Goal: Information Seeking & Learning: Check status

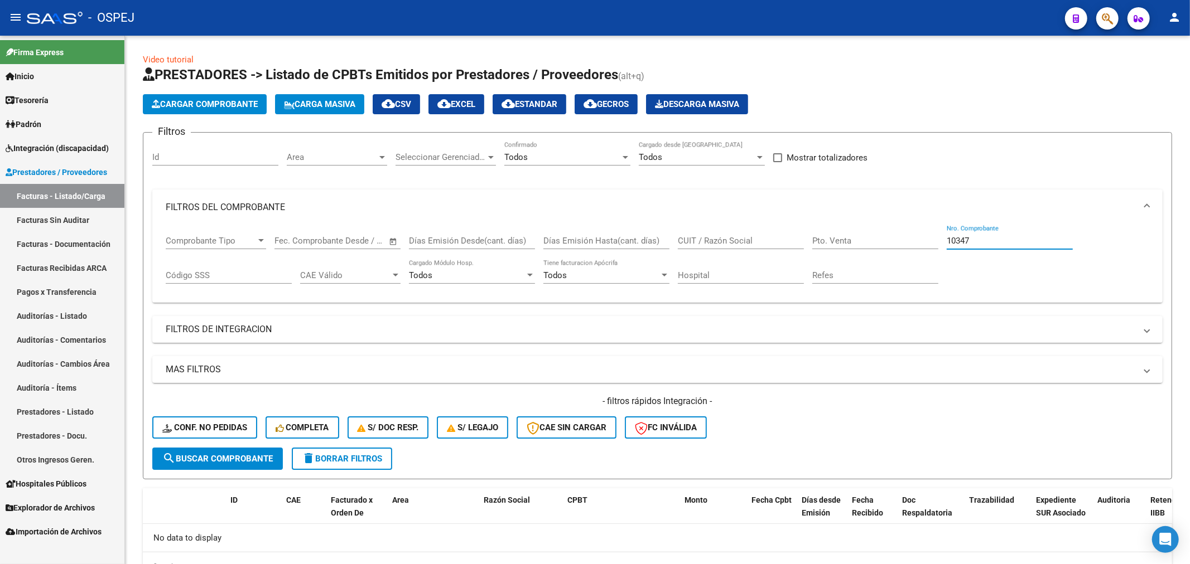
click at [59, 315] on link "Auditorías - Listado" at bounding box center [62, 316] width 124 height 24
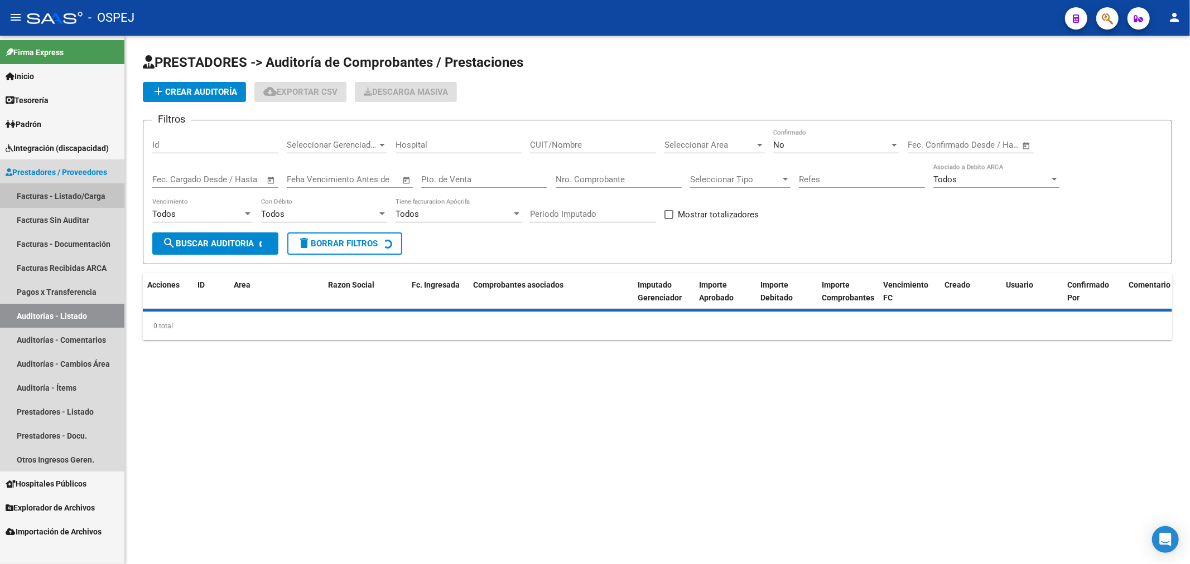
click at [88, 191] on link "Facturas - Listado/Carga" at bounding box center [62, 196] width 124 height 24
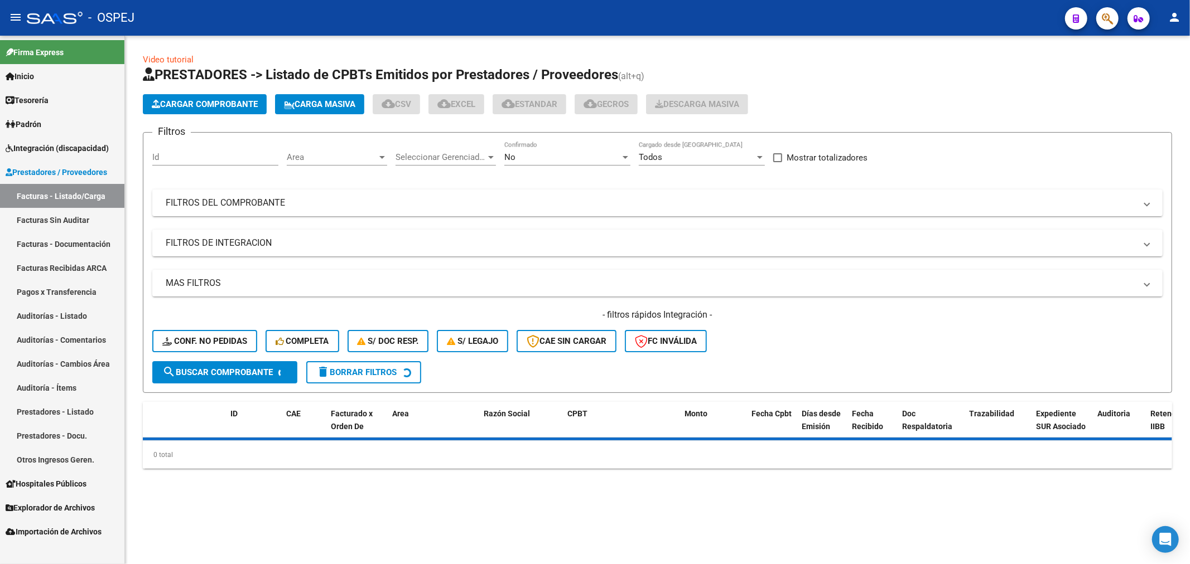
click at [194, 102] on span "Cargar Comprobante" at bounding box center [205, 104] width 106 height 10
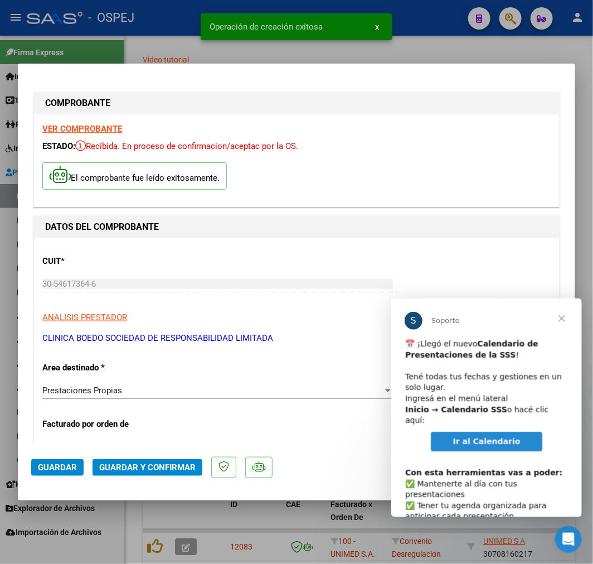
scroll to position [57, 0]
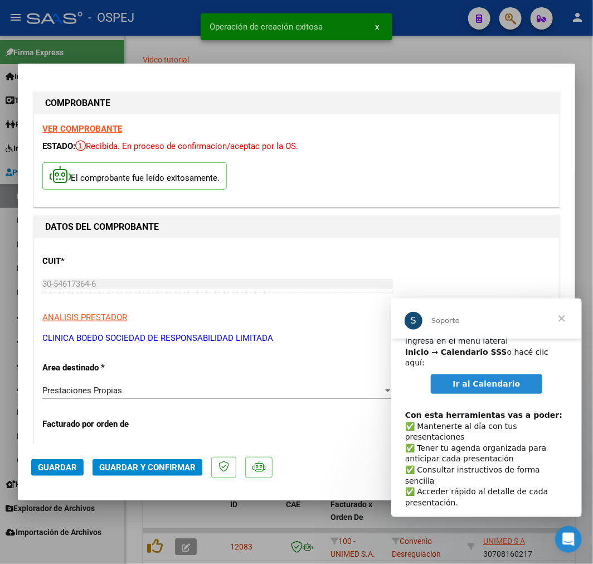
click at [556, 322] on span "Cerrar" at bounding box center [562, 318] width 40 height 40
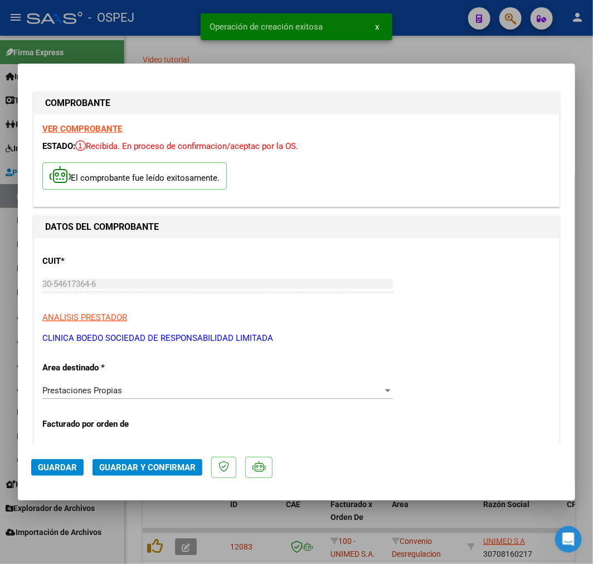
click at [153, 472] on button "Guardar y Confirmar" at bounding box center [148, 467] width 110 height 17
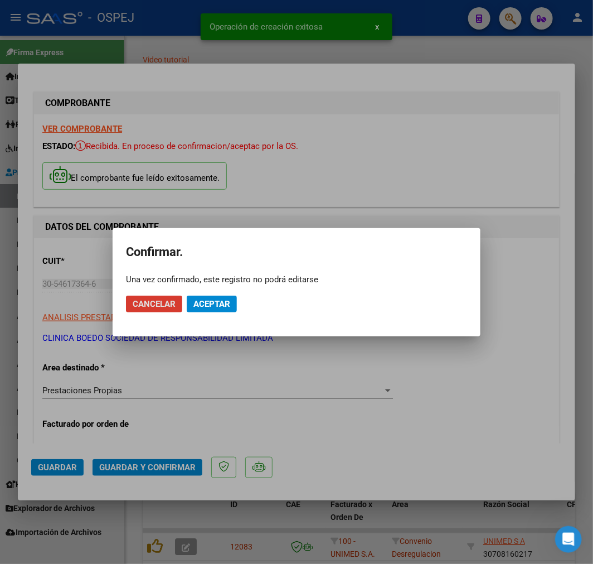
click at [198, 300] on span "Aceptar" at bounding box center [212, 304] width 37 height 10
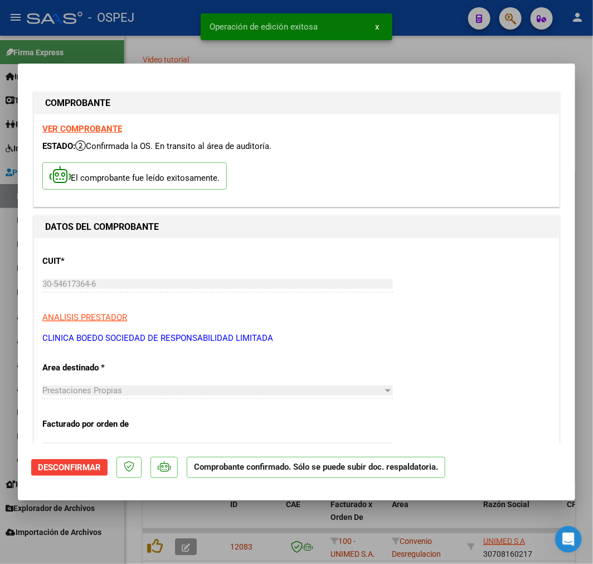
click at [248, 519] on div at bounding box center [296, 282] width 593 height 564
type input "$ 0,00"
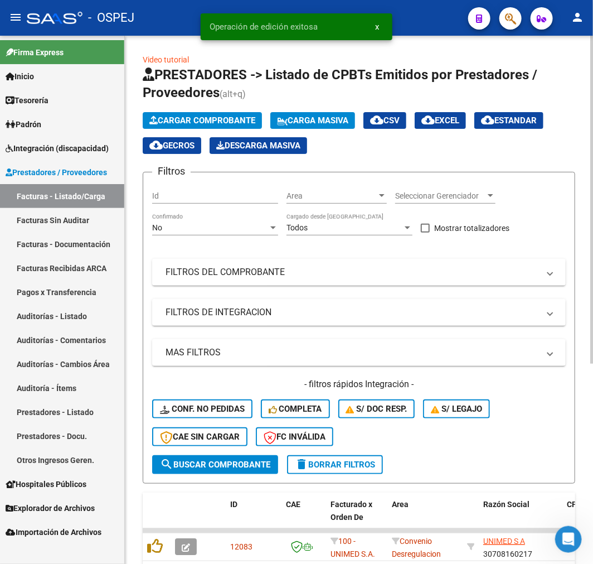
click at [227, 118] on span "Cargar Comprobante" at bounding box center [202, 120] width 106 height 10
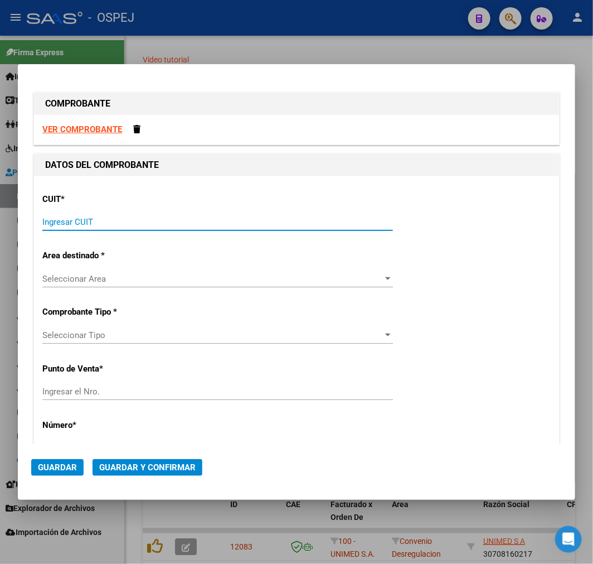
click at [106, 225] on input "Ingresar CUIT" at bounding box center [217, 222] width 351 height 10
paste input "30-54617364-6"
type input "30-54617364-6"
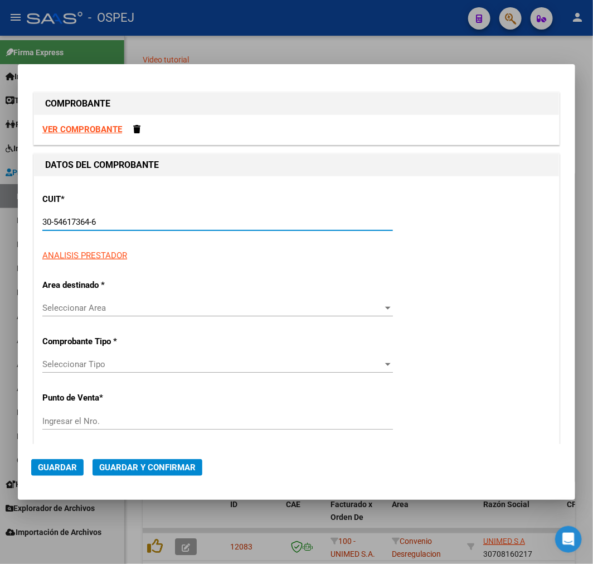
type input "34"
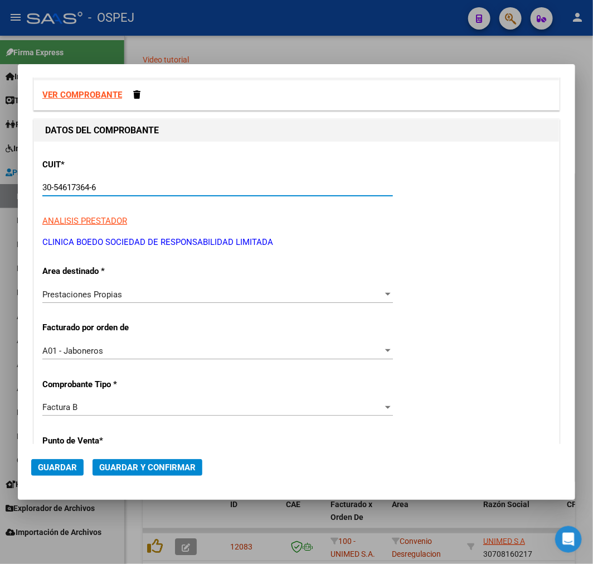
scroll to position [62, 0]
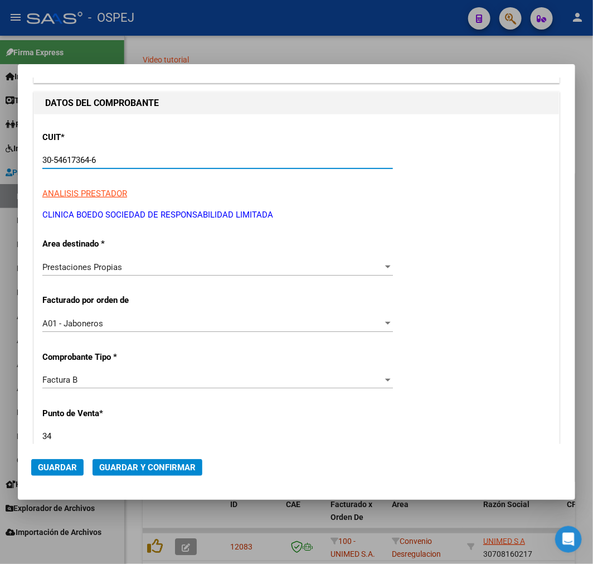
type input "30-54617364-6"
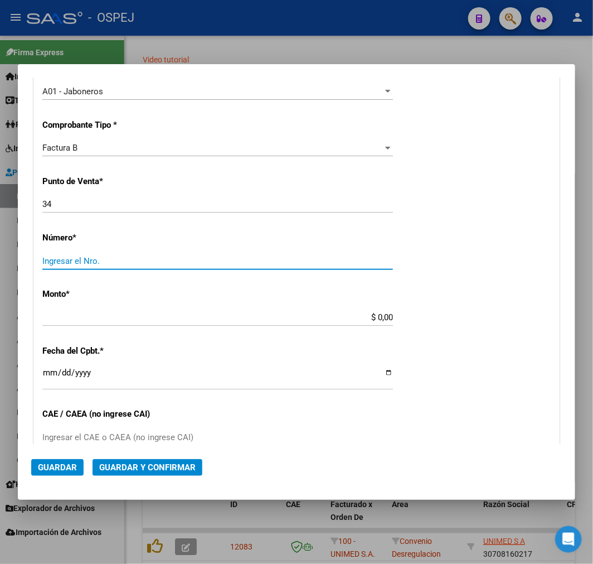
click at [68, 196] on div "34 Ingresar el Nro." at bounding box center [217, 204] width 351 height 17
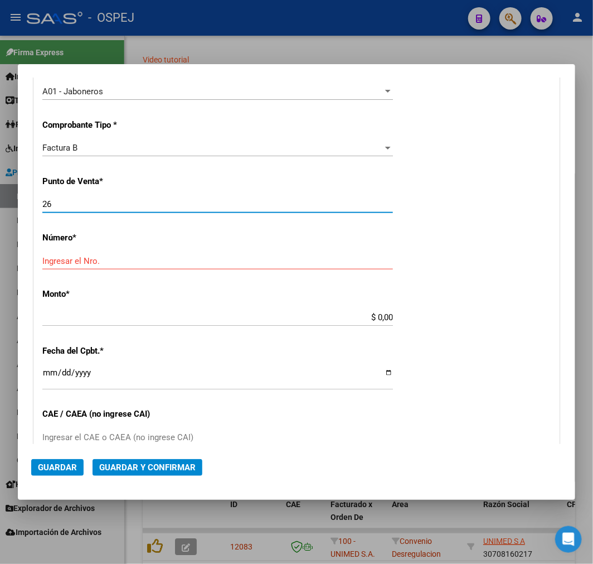
type input "26"
click at [131, 259] on input "Ingresar el Nro." at bounding box center [217, 261] width 351 height 10
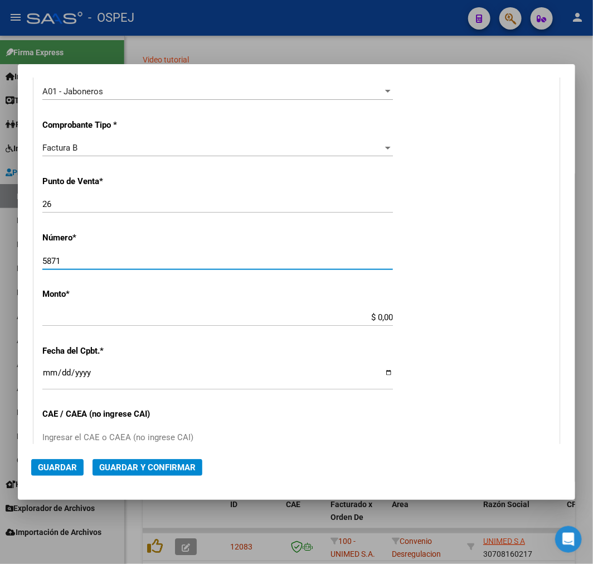
type input "5871"
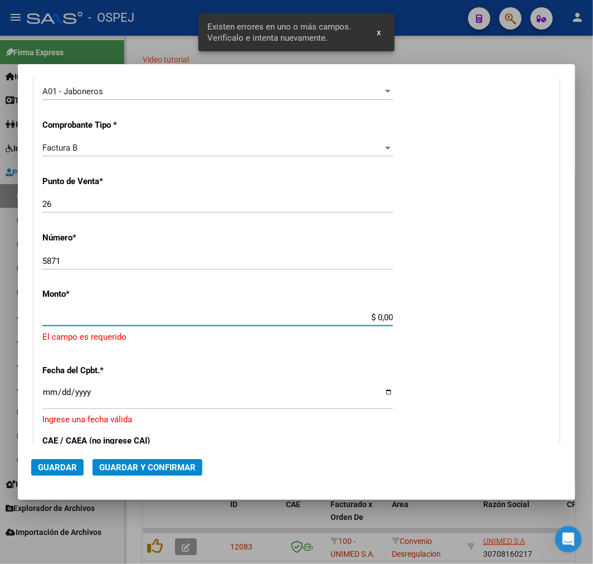
scroll to position [345, 0]
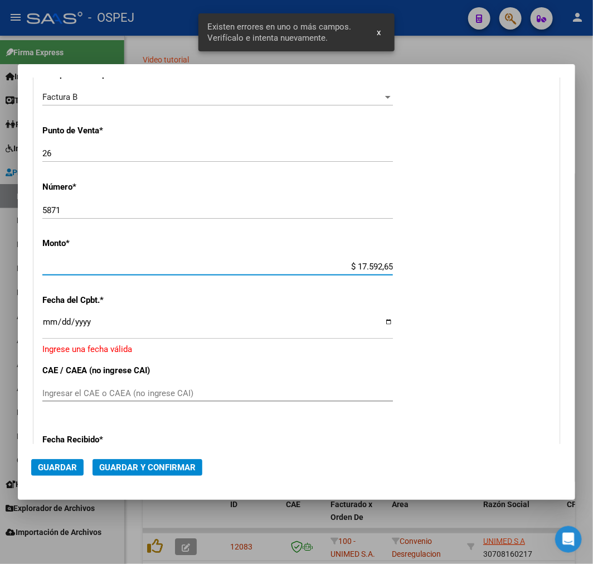
type input "$ 175.926,55"
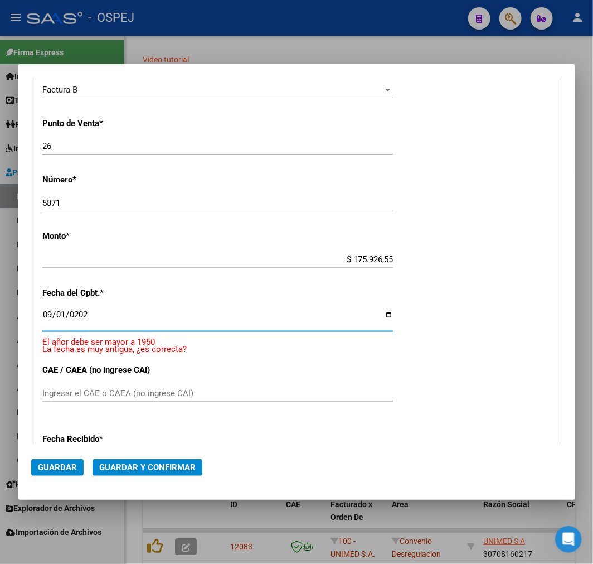
type input "[DATE]"
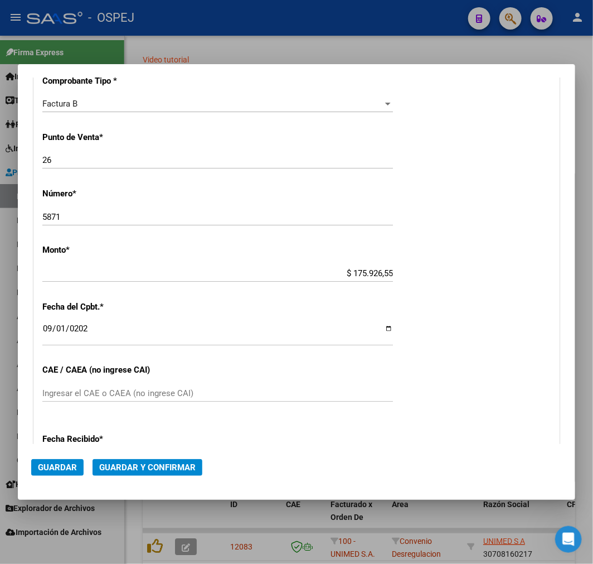
drag, startPoint x: 261, startPoint y: 374, endPoint x: 258, endPoint y: 381, distance: 7.2
click at [261, 374] on div "CUIT * 30-54617364-6 Ingresar CUIT ANALISIS PRESTADOR CLINICA BOEDO SOCIEDAD DE…" at bounding box center [296, 261] width 525 height 847
click at [242, 398] on div "Ingresar el CAE o CAEA (no ingrese CAI)" at bounding box center [217, 393] width 351 height 17
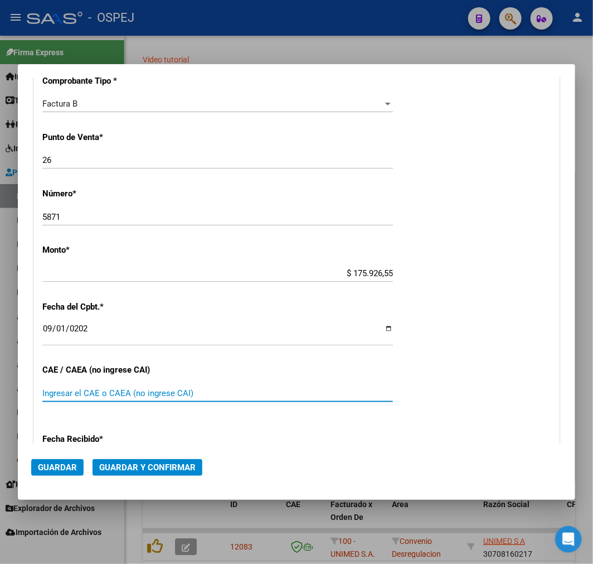
paste input "75356441888651"
type input "75356441888651"
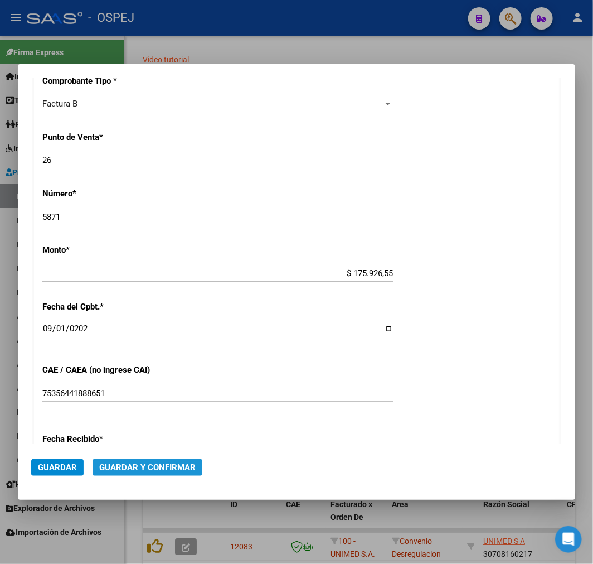
click at [175, 461] on button "Guardar y Confirmar" at bounding box center [148, 467] width 110 height 17
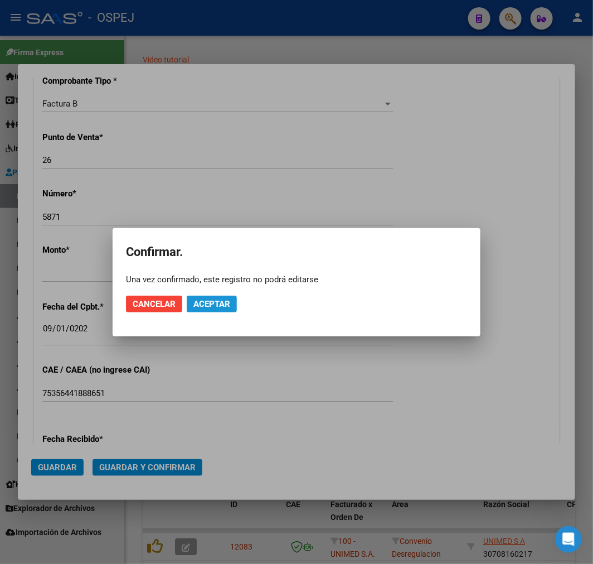
click at [208, 308] on span "Aceptar" at bounding box center [212, 304] width 37 height 10
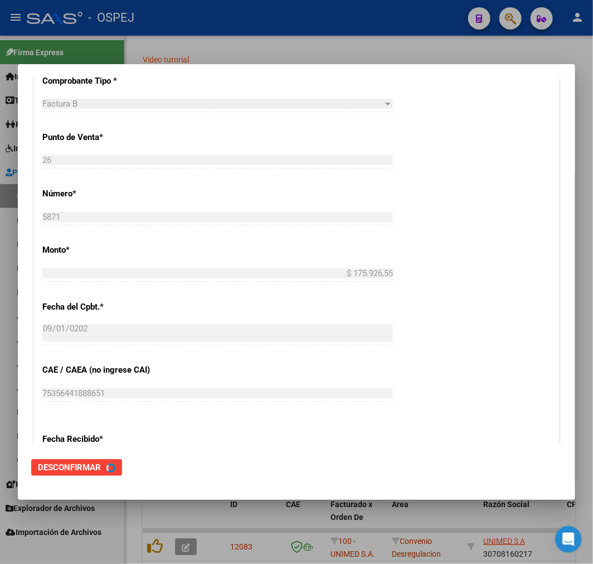
scroll to position [0, 0]
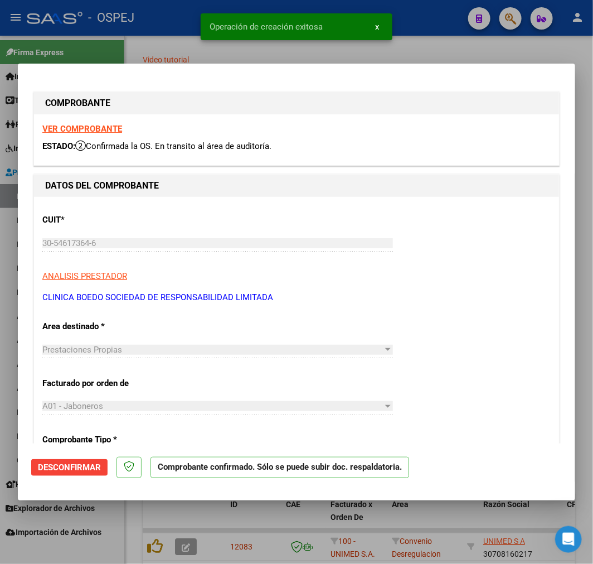
click at [437, 45] on div at bounding box center [296, 282] width 593 height 564
type input "$ 0,00"
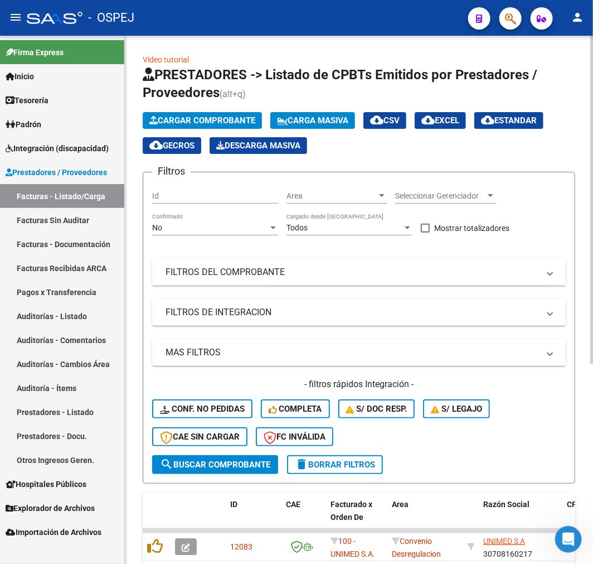
click at [255, 122] on span "Cargar Comprobante" at bounding box center [202, 120] width 106 height 10
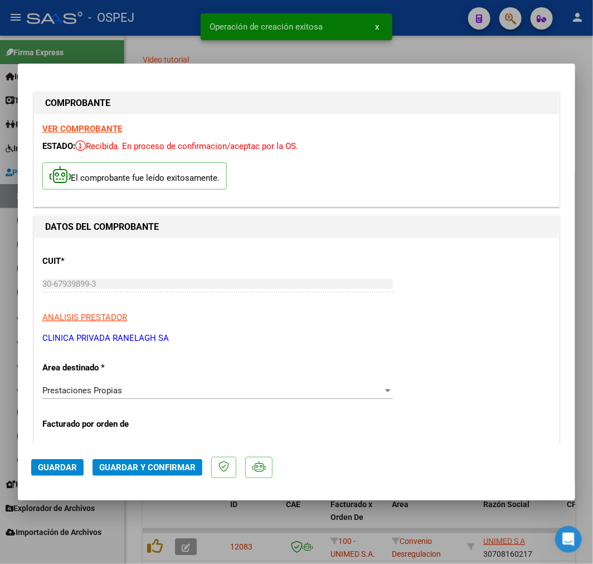
click at [130, 463] on span "Guardar y Confirmar" at bounding box center [147, 467] width 96 height 10
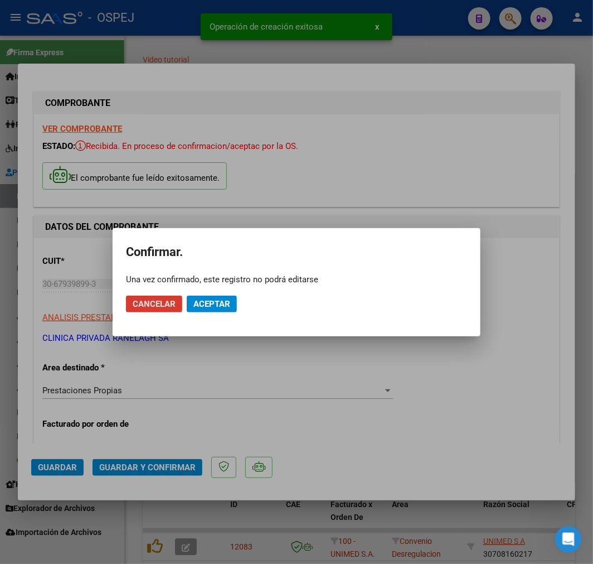
click at [210, 307] on span "Aceptar" at bounding box center [212, 304] width 37 height 10
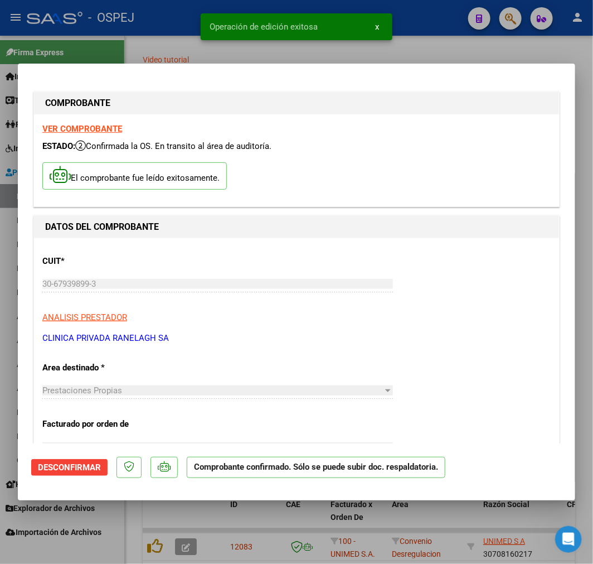
click at [319, 531] on div at bounding box center [296, 282] width 593 height 564
type input "$ 0,00"
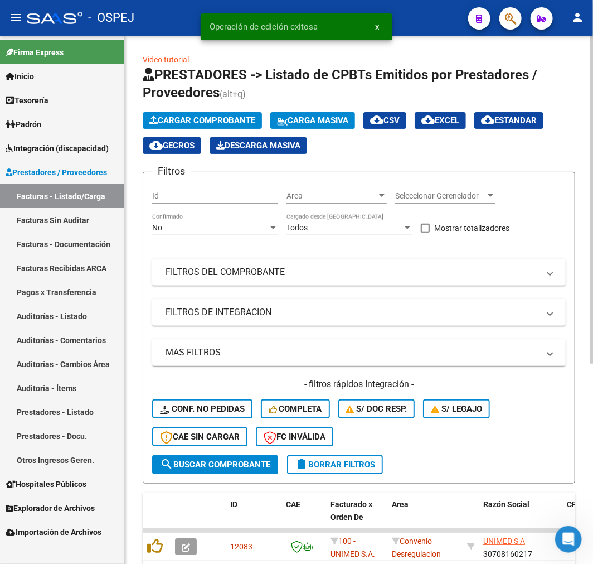
click at [233, 118] on span "Cargar Comprobante" at bounding box center [202, 120] width 106 height 10
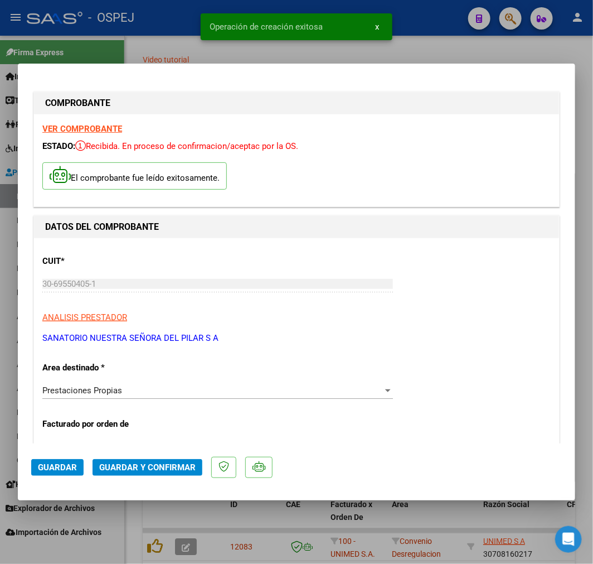
click at [121, 470] on span "Guardar y Confirmar" at bounding box center [147, 467] width 96 height 10
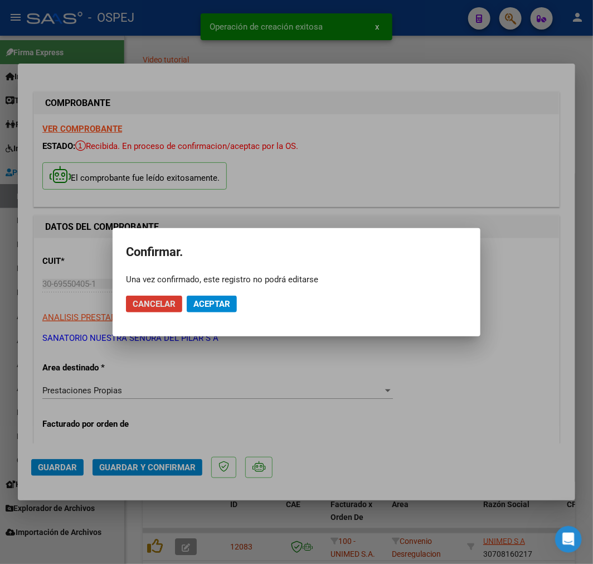
click at [221, 308] on button "Aceptar" at bounding box center [212, 304] width 50 height 17
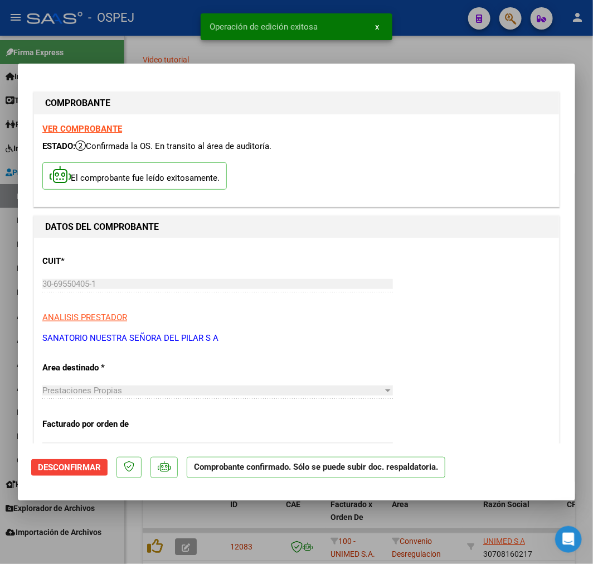
click at [341, 527] on div at bounding box center [296, 282] width 593 height 564
type input "$ 0,00"
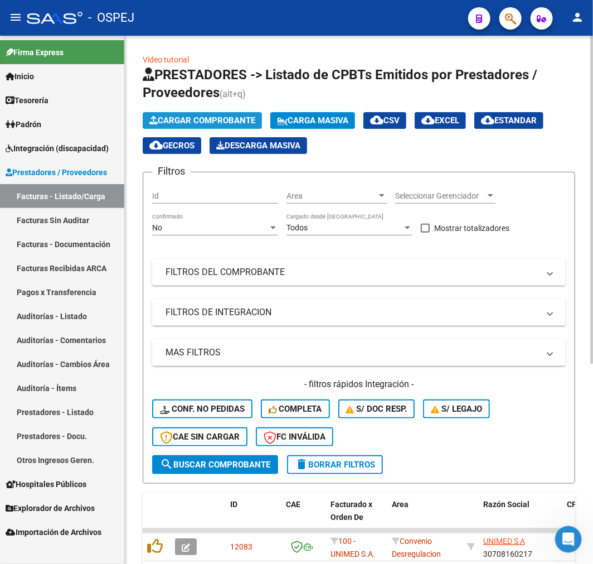
click at [255, 119] on span "Cargar Comprobante" at bounding box center [202, 120] width 106 height 10
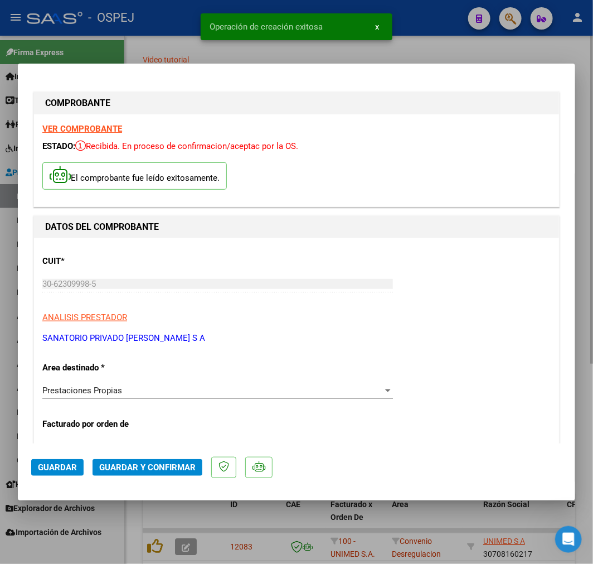
click at [170, 469] on span "Guardar y Confirmar" at bounding box center [147, 467] width 96 height 10
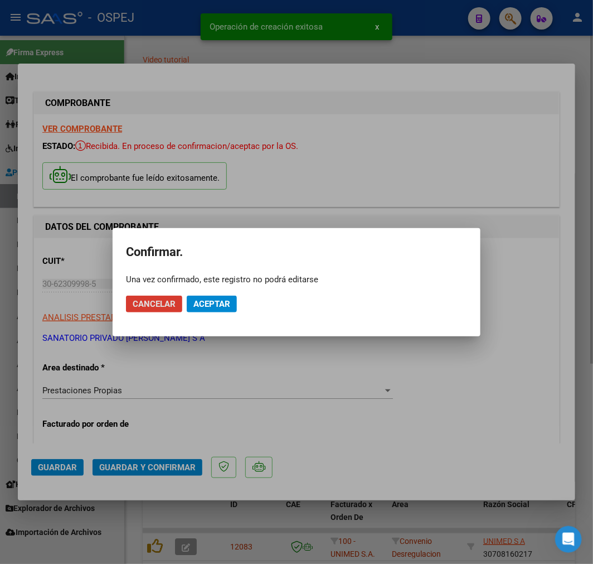
drag, startPoint x: 222, startPoint y: 294, endPoint x: 240, endPoint y: 288, distance: 18.7
click at [222, 293] on mat-dialog-actions "Cancelar Aceptar" at bounding box center [296, 304] width 341 height 38
drag, startPoint x: 220, startPoint y: 307, endPoint x: 226, endPoint y: 302, distance: 7.9
click at [220, 307] on span "Aceptar" at bounding box center [212, 304] width 37 height 10
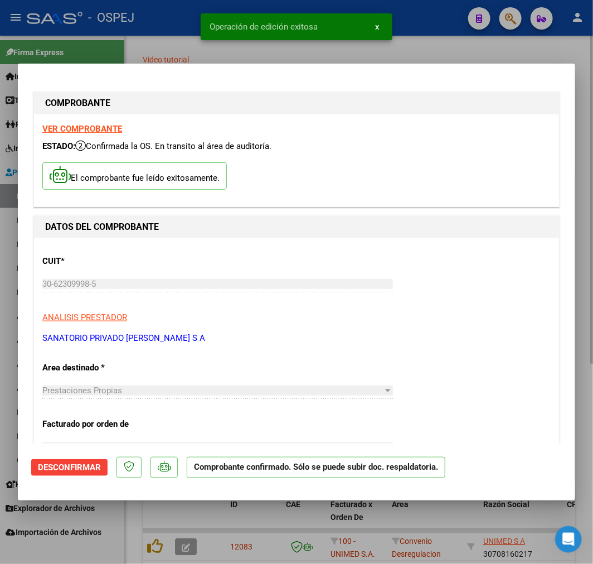
drag, startPoint x: 450, startPoint y: 36, endPoint x: 475, endPoint y: 36, distance: 25.1
click at [450, 36] on div at bounding box center [296, 282] width 593 height 564
type input "$ 0,00"
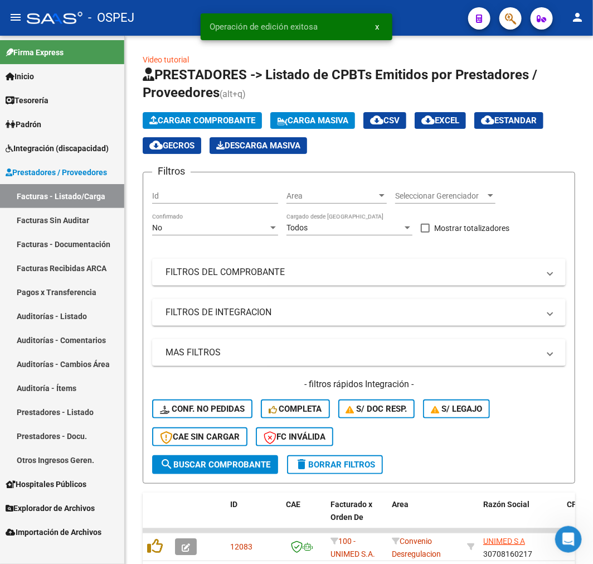
click at [248, 123] on span "Cargar Comprobante" at bounding box center [202, 120] width 106 height 10
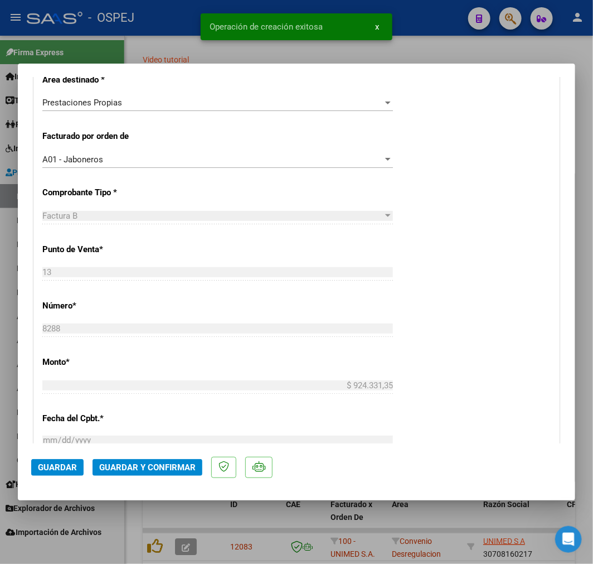
scroll to position [433, 0]
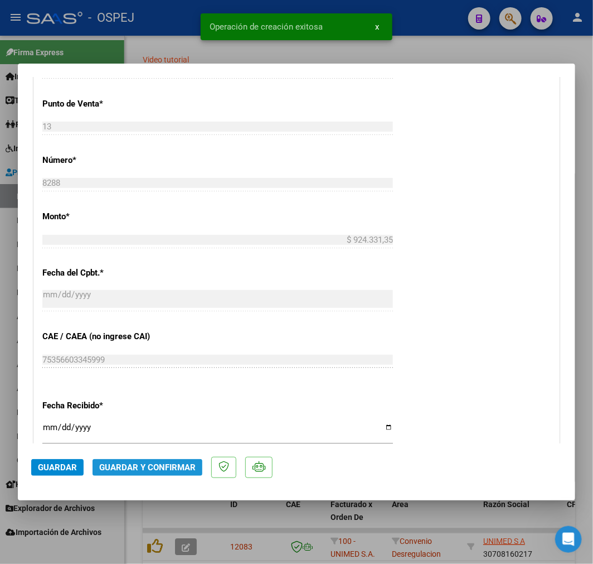
click at [172, 460] on button "Guardar y Confirmar" at bounding box center [148, 467] width 110 height 17
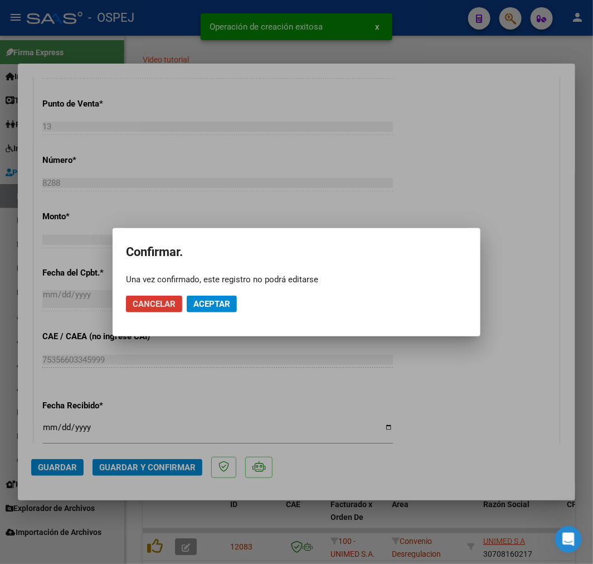
drag, startPoint x: 214, startPoint y: 294, endPoint x: 218, endPoint y: 299, distance: 6.4
click at [217, 297] on button "Aceptar" at bounding box center [212, 304] width 50 height 17
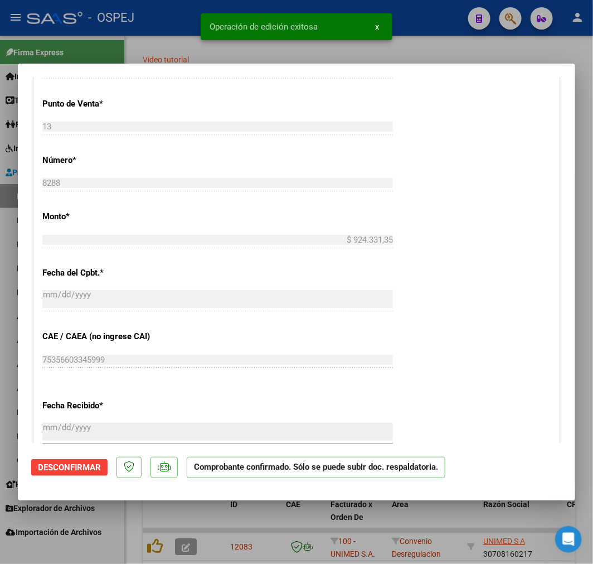
click at [386, 524] on div at bounding box center [296, 282] width 593 height 564
type input "$ 0,00"
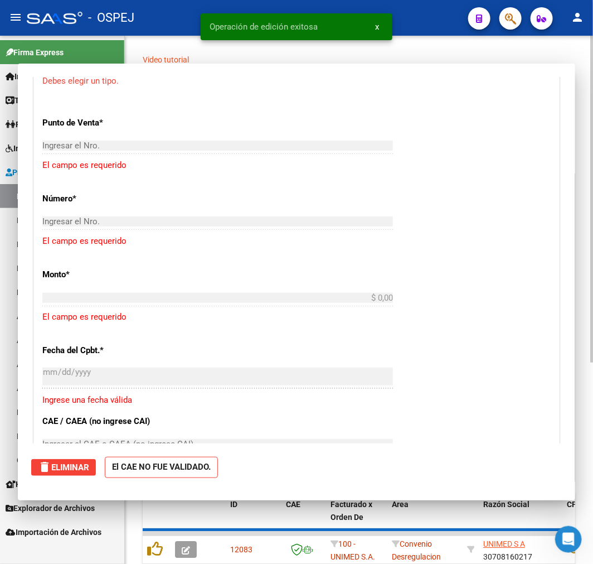
scroll to position [0, 0]
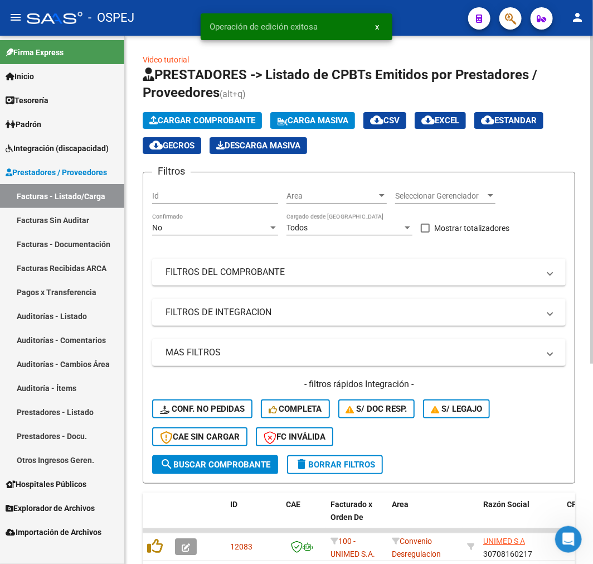
click at [244, 119] on span "Cargar Comprobante" at bounding box center [202, 120] width 106 height 10
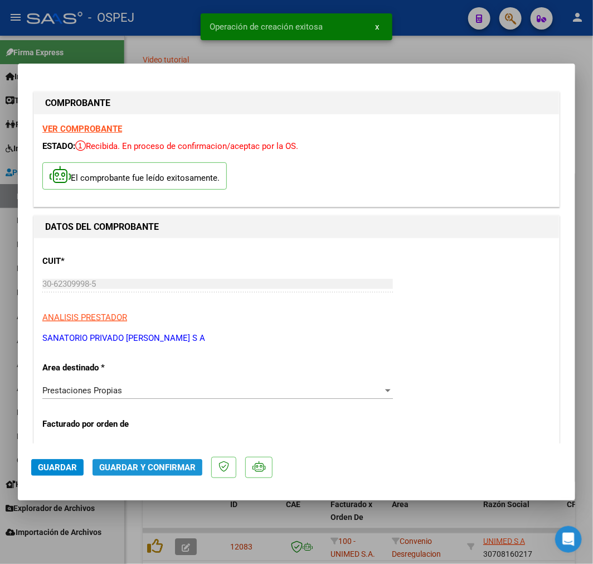
click at [132, 471] on span "Guardar y Confirmar" at bounding box center [147, 467] width 96 height 10
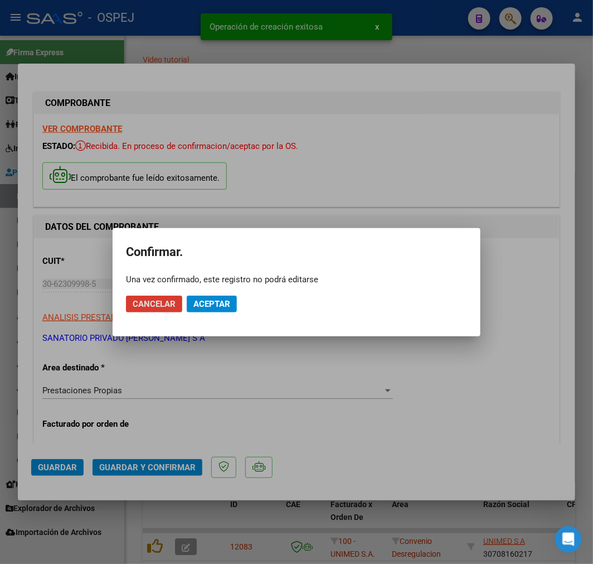
click at [207, 306] on span "Aceptar" at bounding box center [212, 304] width 37 height 10
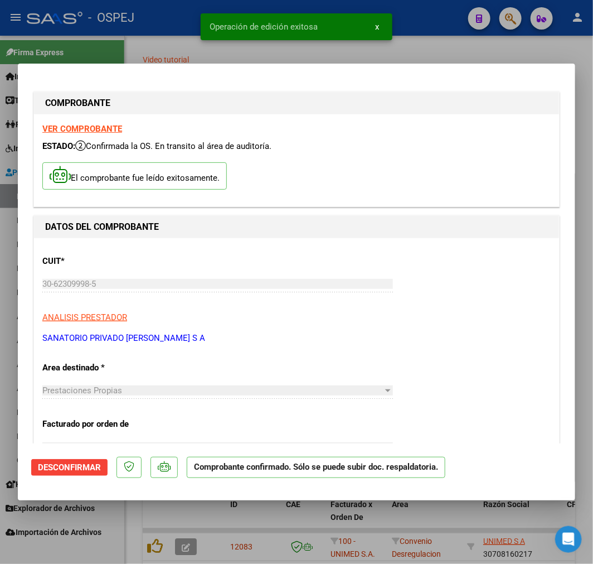
drag, startPoint x: 433, startPoint y: 547, endPoint x: 426, endPoint y: 548, distance: 7.3
click at [433, 547] on div at bounding box center [296, 282] width 593 height 564
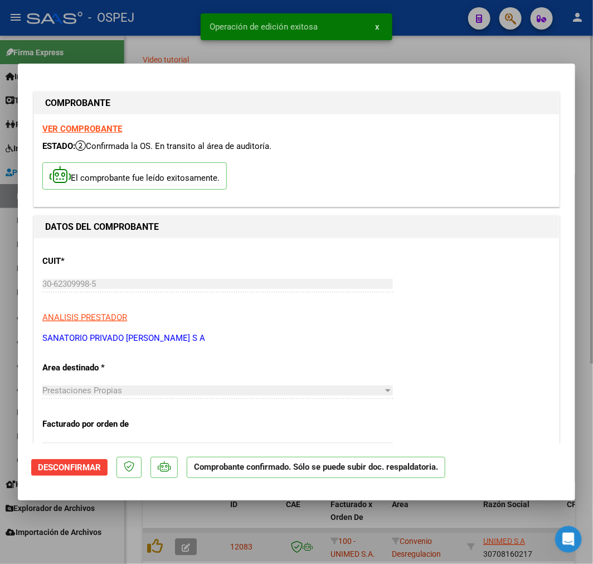
type input "$ 0,00"
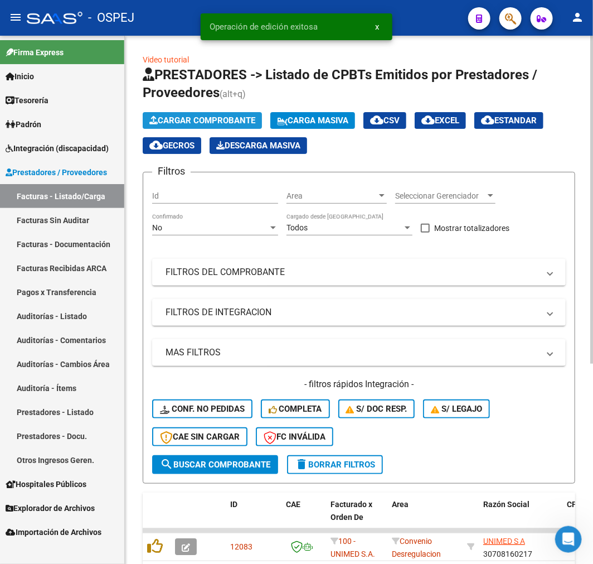
click at [214, 115] on span "Cargar Comprobante" at bounding box center [202, 120] width 106 height 10
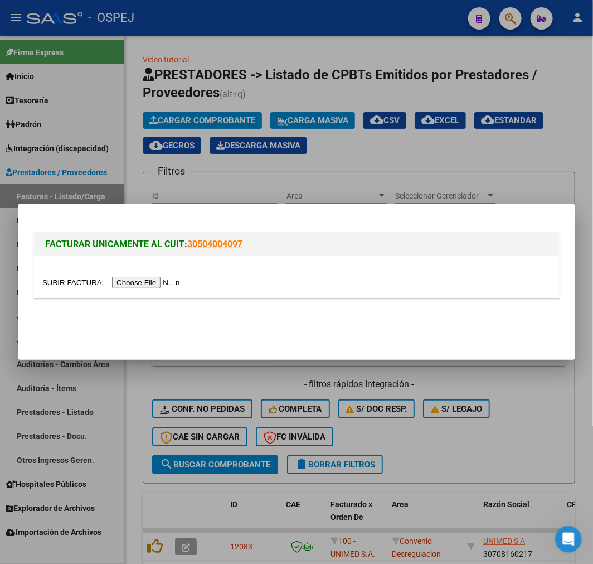
click at [466, 415] on div at bounding box center [296, 282] width 593 height 564
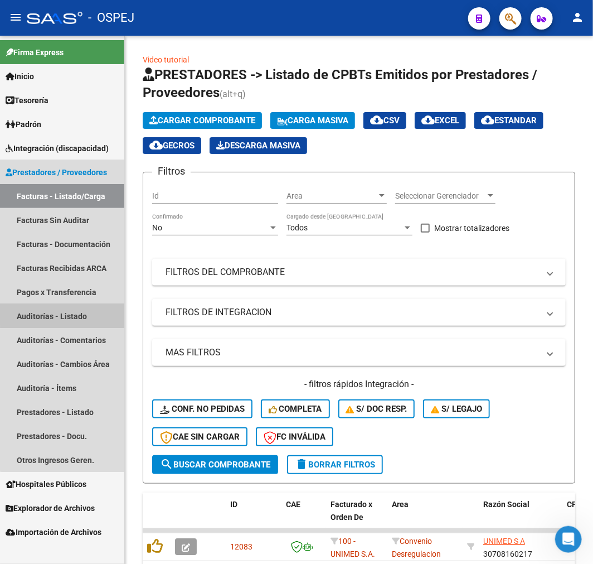
click at [80, 310] on link "Auditorías - Listado" at bounding box center [62, 316] width 124 height 24
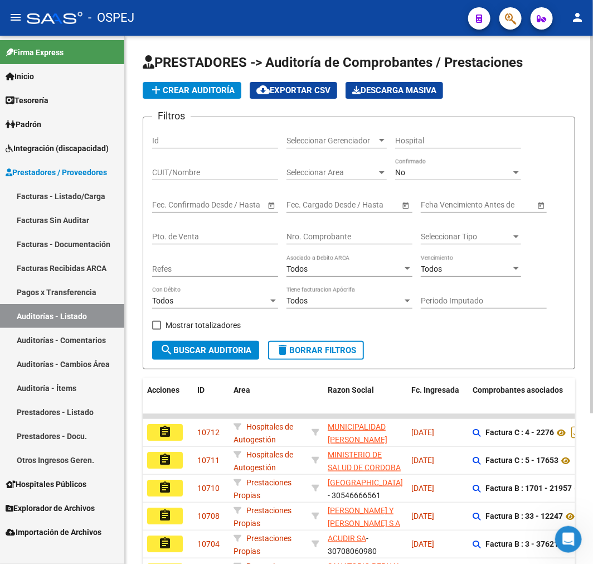
click at [208, 92] on span "add Crear Auditoría" at bounding box center [191, 90] width 85 height 10
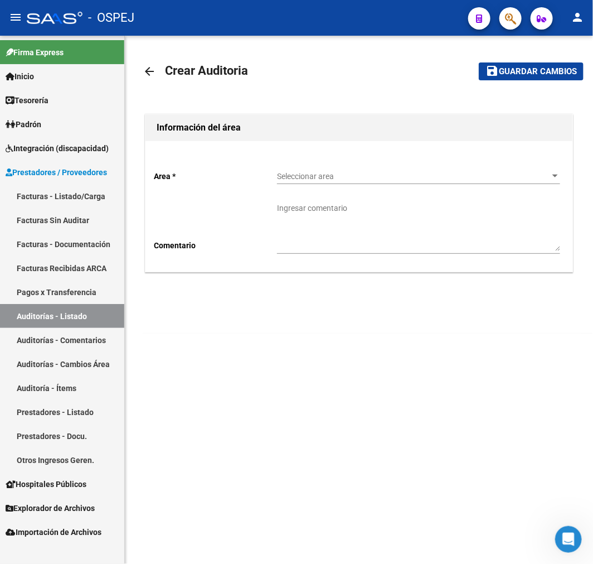
click at [291, 161] on div "Area * Seleccionar area Seleccionar area Comentario Ingresar comentario" at bounding box center [359, 206] width 427 height 130
click at [315, 175] on span "Seleccionar area" at bounding box center [413, 176] width 273 height 9
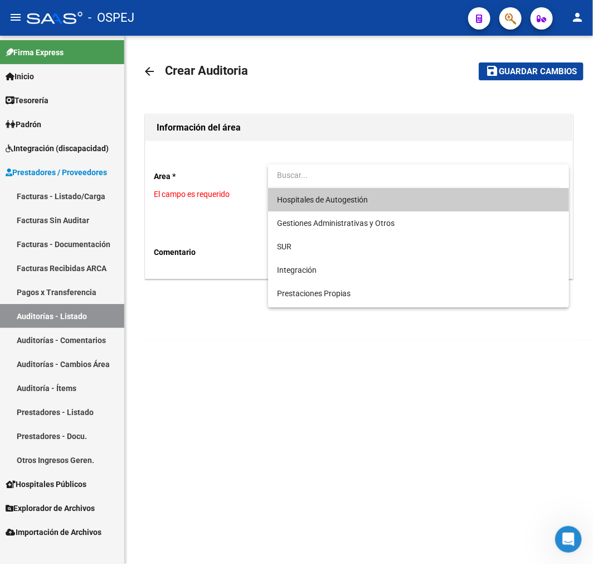
drag, startPoint x: 329, startPoint y: 337, endPoint x: 346, endPoint y: 292, distance: 48.2
click at [328, 337] on div at bounding box center [296, 282] width 593 height 564
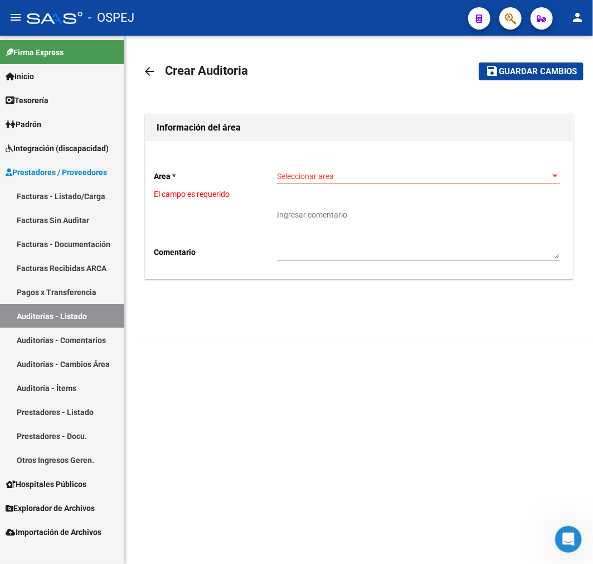
click at [331, 170] on div "Seleccionar area Seleccionar area" at bounding box center [418, 173] width 283 height 22
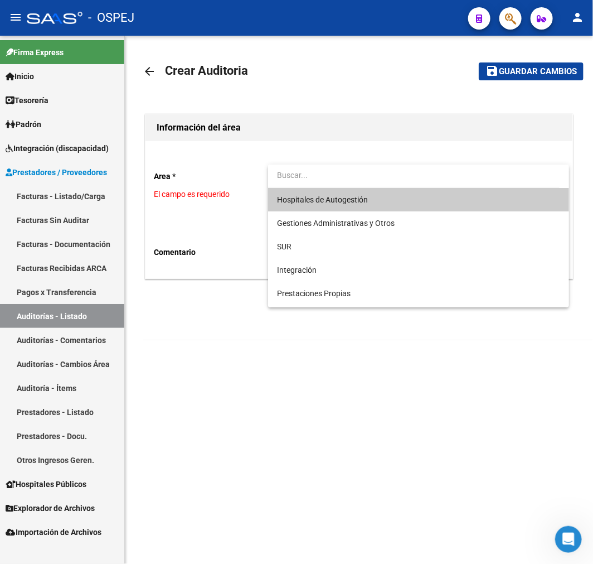
click at [298, 391] on div at bounding box center [296, 282] width 593 height 564
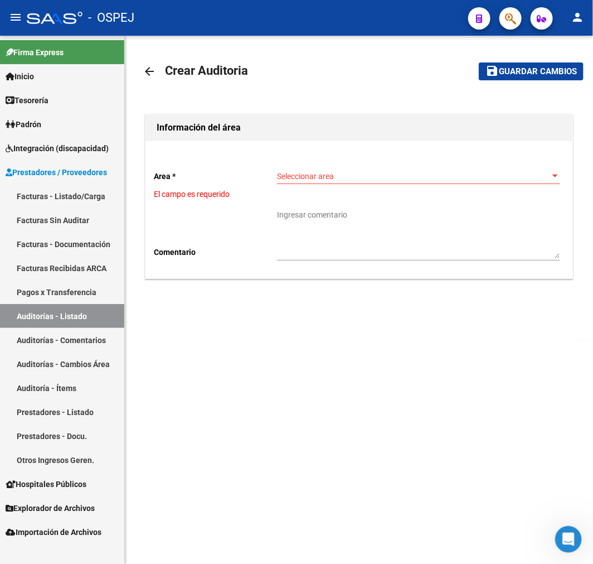
click at [109, 198] on link "Facturas - Listado/Carga" at bounding box center [62, 196] width 124 height 24
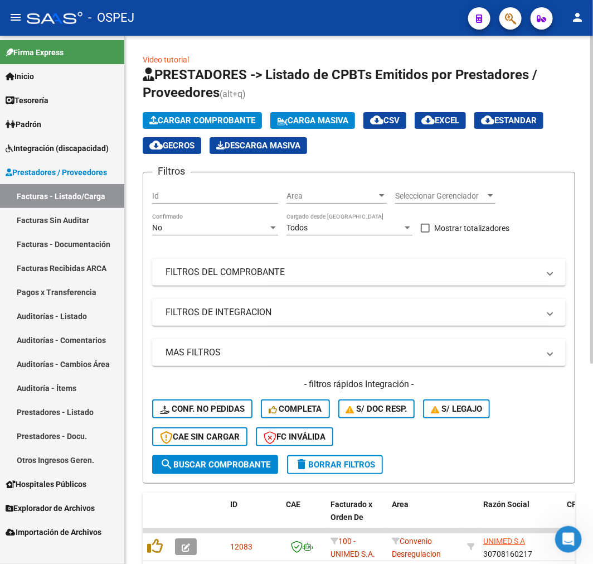
click at [202, 223] on div "No Confirmado" at bounding box center [215, 224] width 126 height 22
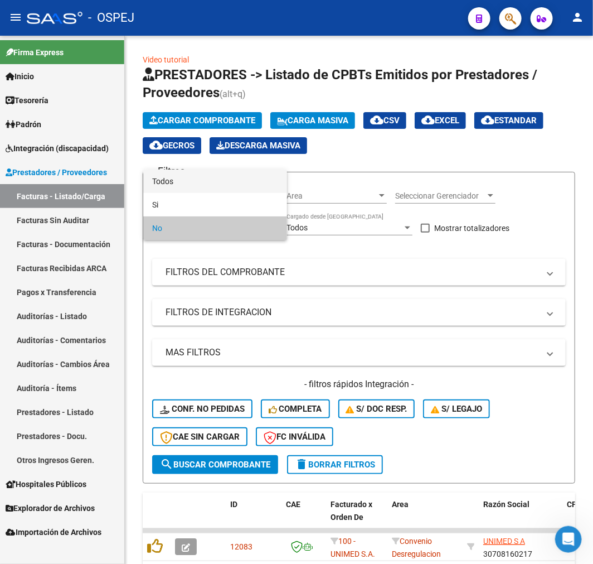
click at [209, 182] on span "Todos" at bounding box center [215, 181] width 126 height 23
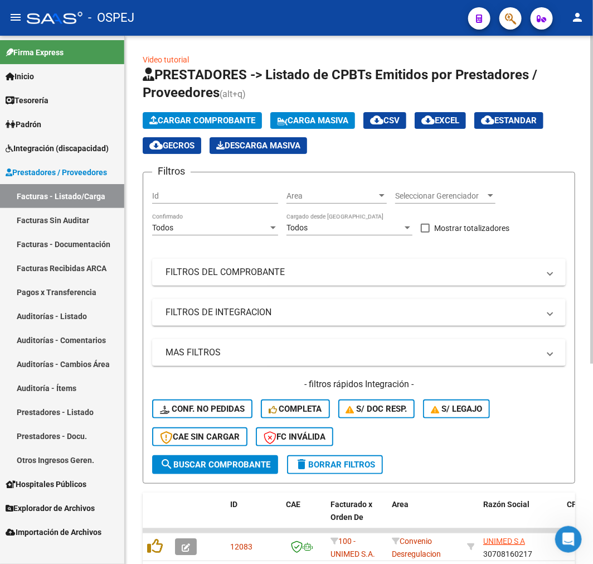
click at [215, 274] on mat-panel-title "FILTROS DEL COMPROBANTE" at bounding box center [353, 272] width 374 height 12
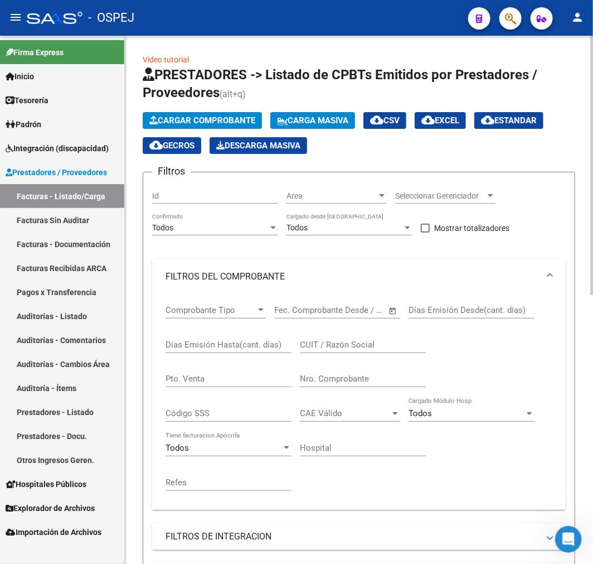
click at [342, 376] on input "Nro. Comprobante" at bounding box center [363, 379] width 126 height 10
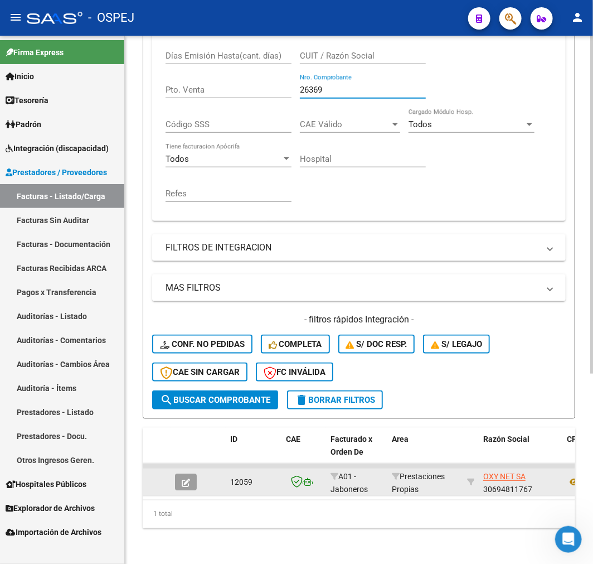
type input "26369"
click at [185, 479] on icon "button" at bounding box center [186, 483] width 8 height 8
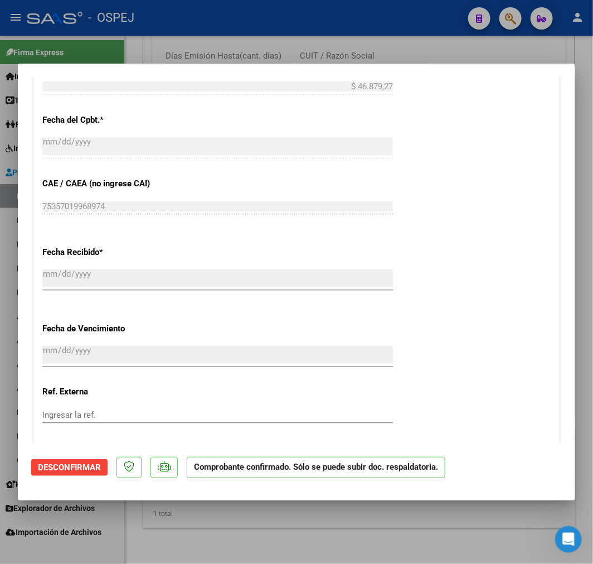
scroll to position [702, 0]
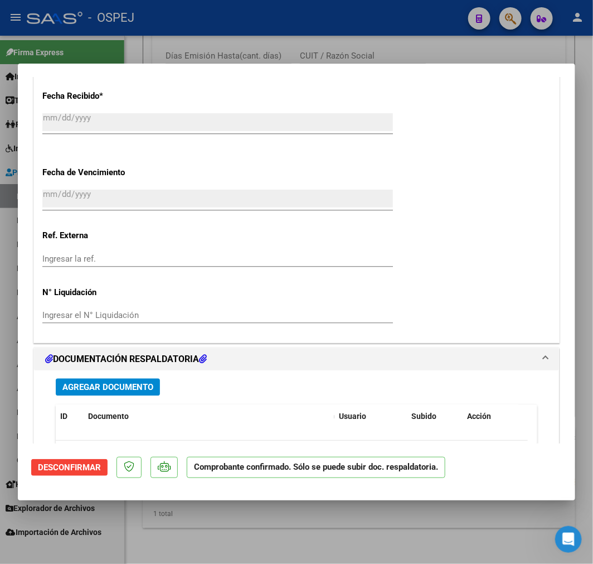
click at [154, 385] on button "Agregar Documento" at bounding box center [108, 387] width 104 height 17
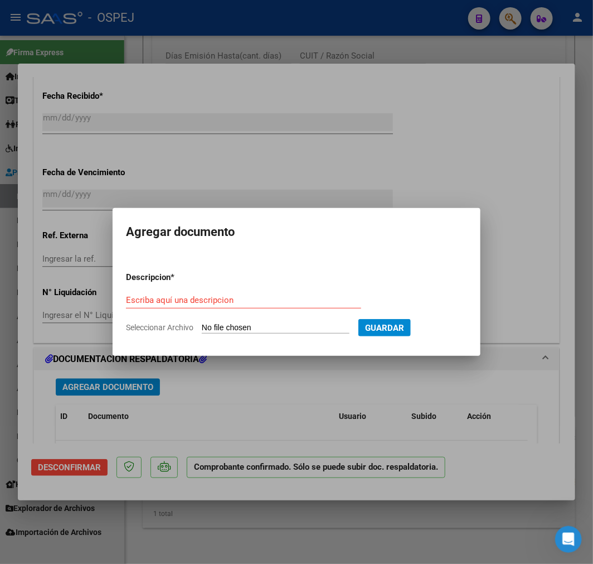
type input "C:\fakepath\oxy net fb 26369.pdf"
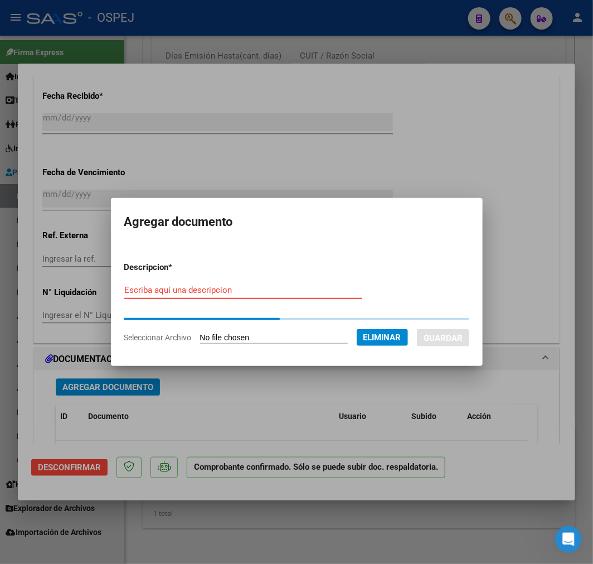
click at [218, 292] on div "Escriba aquí una descripcion" at bounding box center [243, 290] width 238 height 17
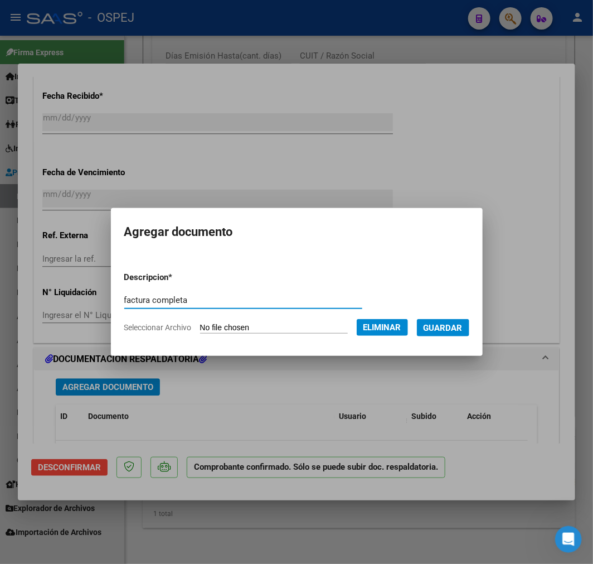
type input "factura completa"
click at [470, 329] on button "Guardar" at bounding box center [443, 327] width 52 height 17
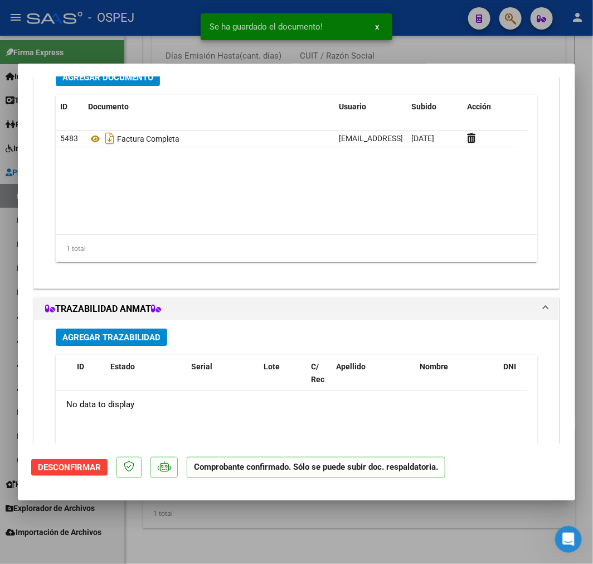
click at [285, 549] on div at bounding box center [296, 282] width 593 height 564
type input "$ 0,00"
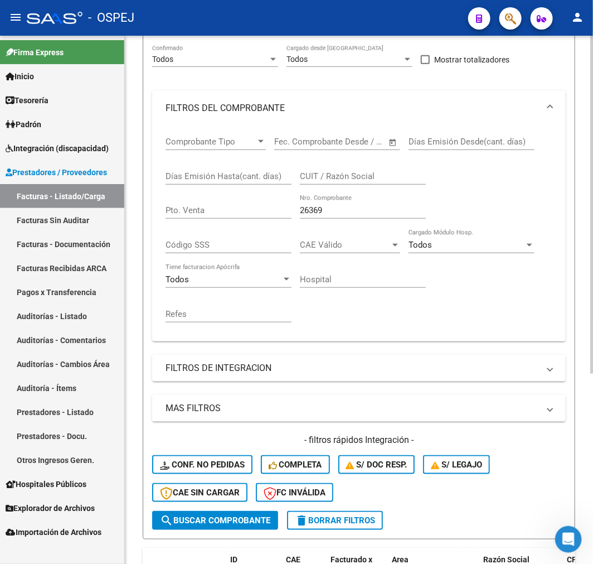
scroll to position [0, 0]
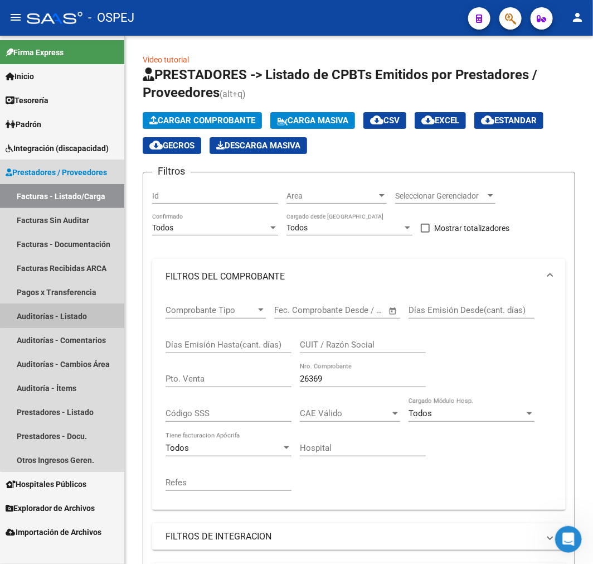
click at [81, 304] on link "Auditorías - Listado" at bounding box center [62, 316] width 124 height 24
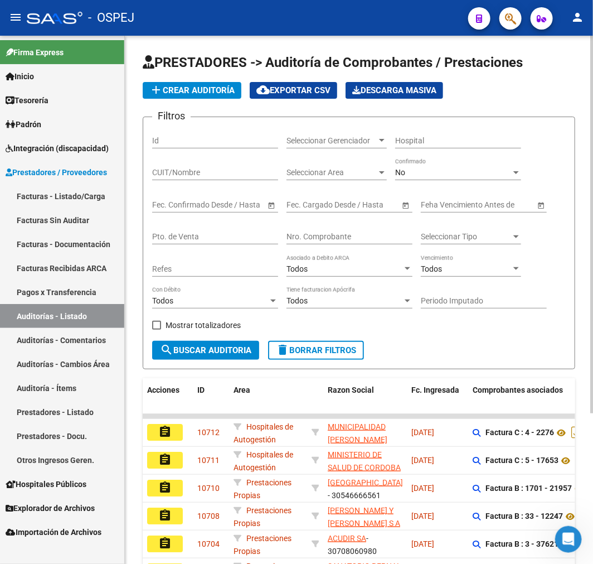
click at [192, 76] on app-list-header "PRESTADORES -> Auditoría de Comprobantes / Prestaciones add Crear Auditoría clo…" at bounding box center [359, 212] width 433 height 316
click at [192, 82] on button "add Crear Auditoría" at bounding box center [192, 90] width 99 height 17
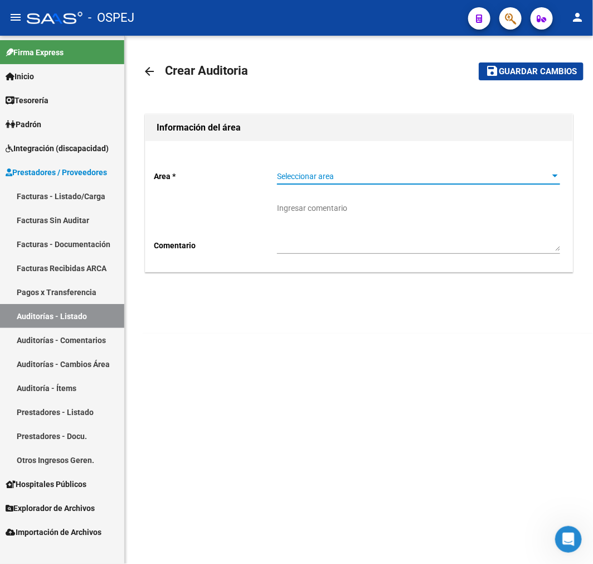
click at [316, 174] on span "Seleccionar area" at bounding box center [413, 176] width 273 height 9
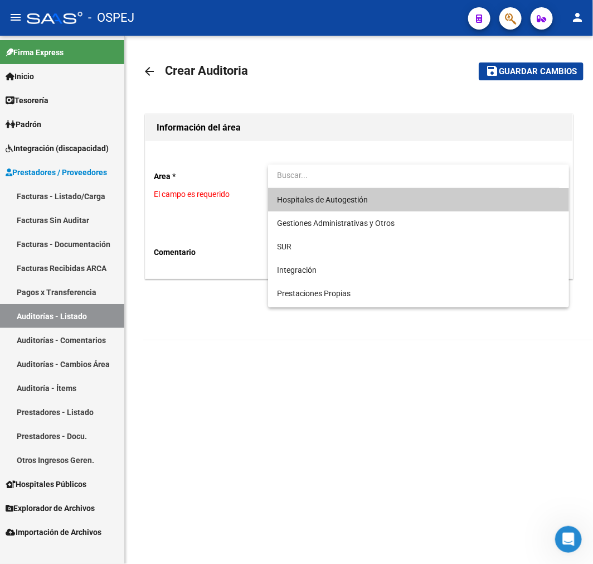
click at [356, 472] on div at bounding box center [296, 282] width 593 height 564
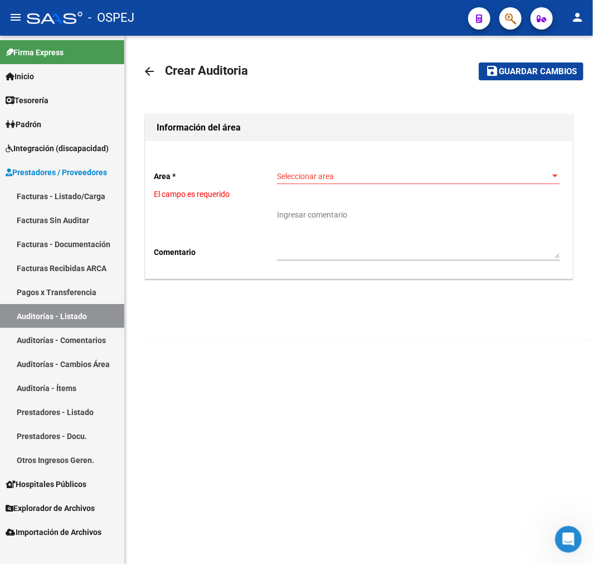
click at [93, 318] on link "Auditorías - Listado" at bounding box center [62, 316] width 124 height 24
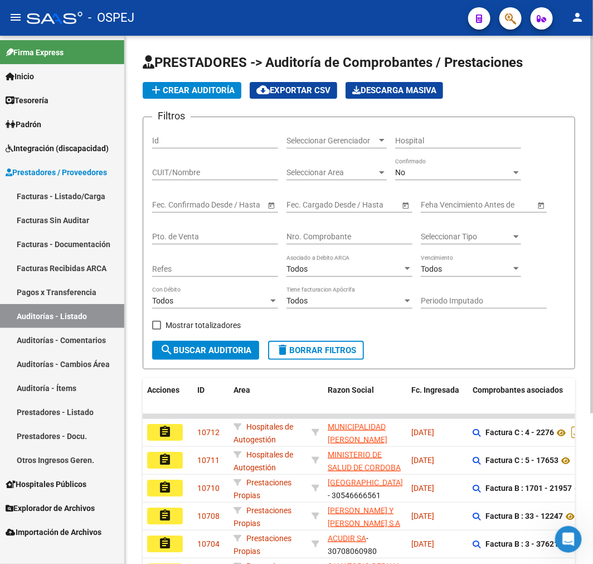
drag, startPoint x: 400, startPoint y: 353, endPoint x: 370, endPoint y: 331, distance: 36.7
click at [400, 352] on form "Filtros Id Seleccionar Gerenciador Seleccionar Gerenciador Hospital CUIT/Nombre…" at bounding box center [359, 243] width 433 height 253
click at [65, 97] on link "Tesorería" at bounding box center [62, 100] width 124 height 24
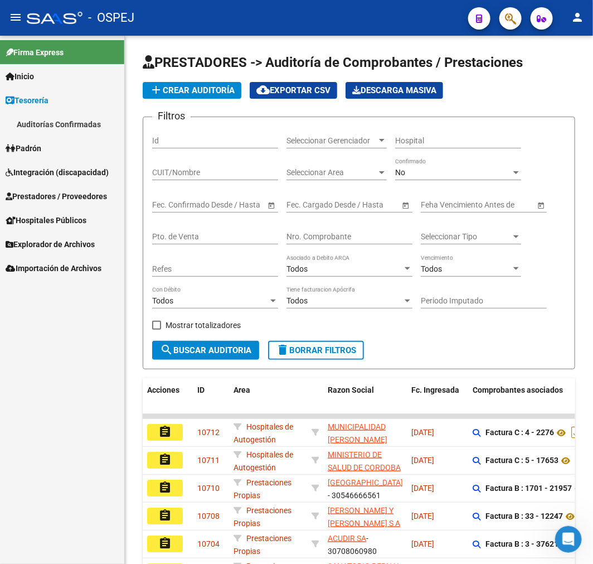
click at [103, 121] on link "Auditorías Confirmadas" at bounding box center [62, 124] width 124 height 24
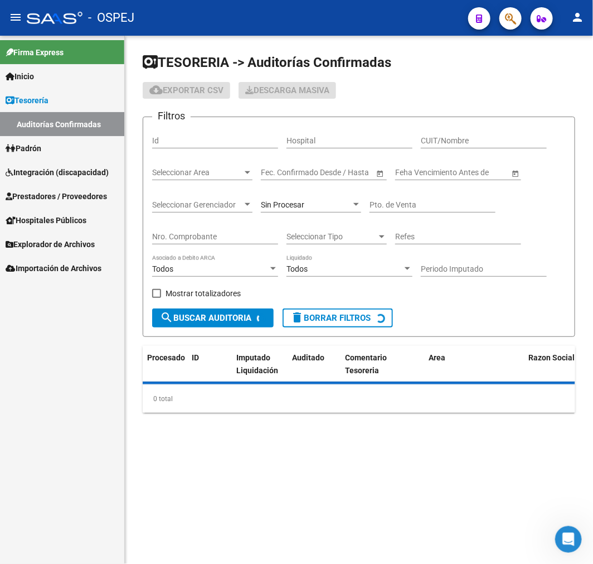
click at [308, 200] on div "Sin Procesar" at bounding box center [311, 201] width 100 height 22
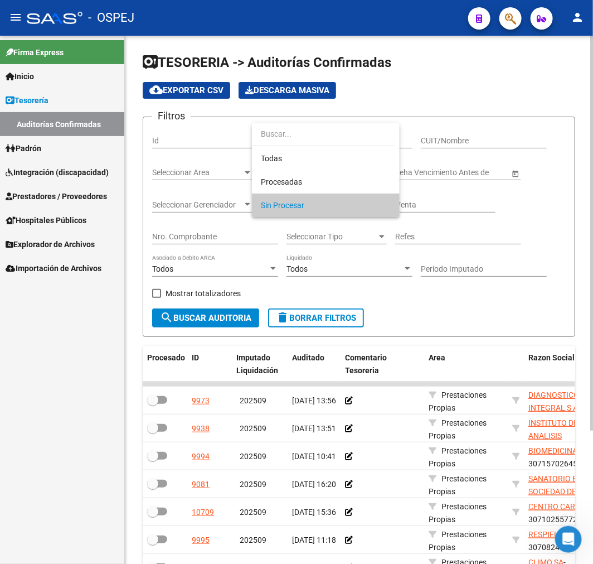
drag, startPoint x: 235, startPoint y: 240, endPoint x: 223, endPoint y: 243, distance: 12.7
click at [235, 240] on div at bounding box center [296, 282] width 593 height 564
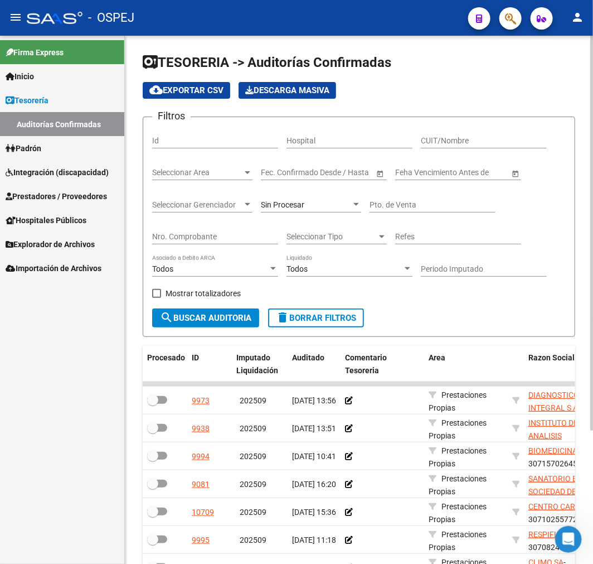
click at [217, 244] on div "Nro. Comprobante" at bounding box center [215, 233] width 126 height 22
click at [244, 235] on input "Nro. Comprobante" at bounding box center [215, 236] width 126 height 9
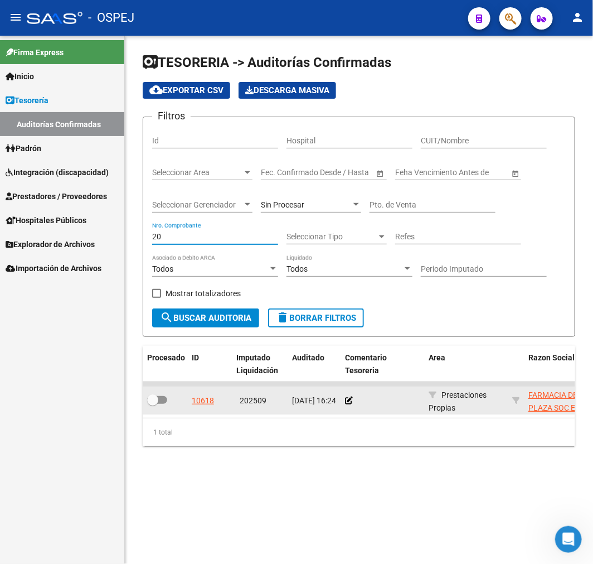
type input "20"
click at [166, 409] on datatable-body-cell at bounding box center [165, 399] width 45 height 27
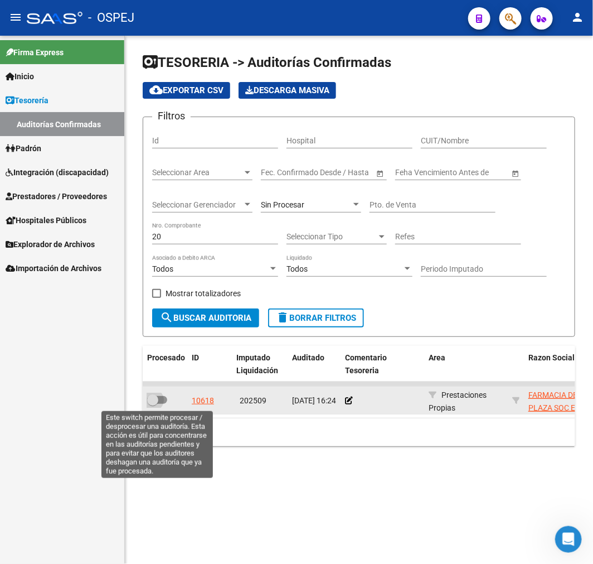
click at [165, 400] on span at bounding box center [157, 400] width 20 height 8
click at [153, 404] on input "checkbox" at bounding box center [152, 404] width 1 height 1
checkbox input "true"
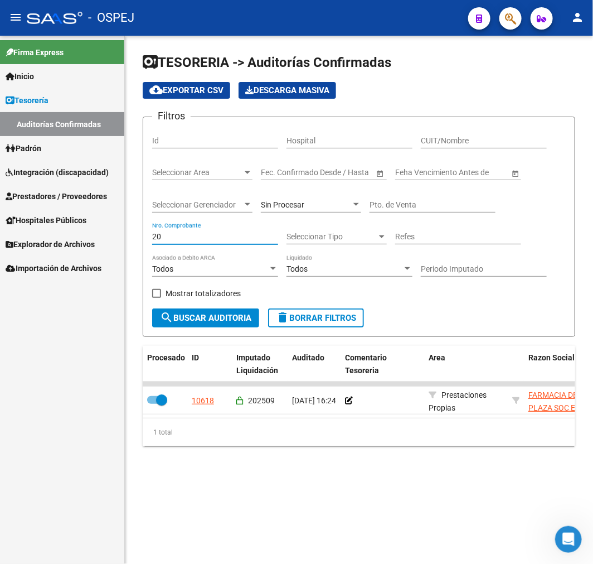
click at [154, 238] on input "20" at bounding box center [215, 236] width 126 height 9
type input "14970"
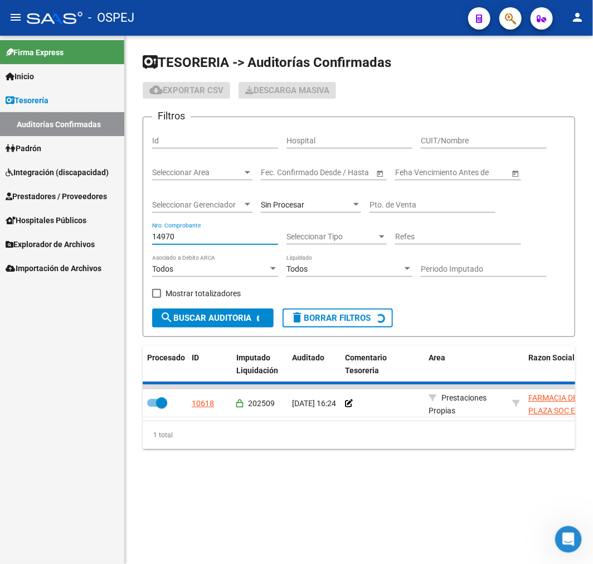
checkbox input "false"
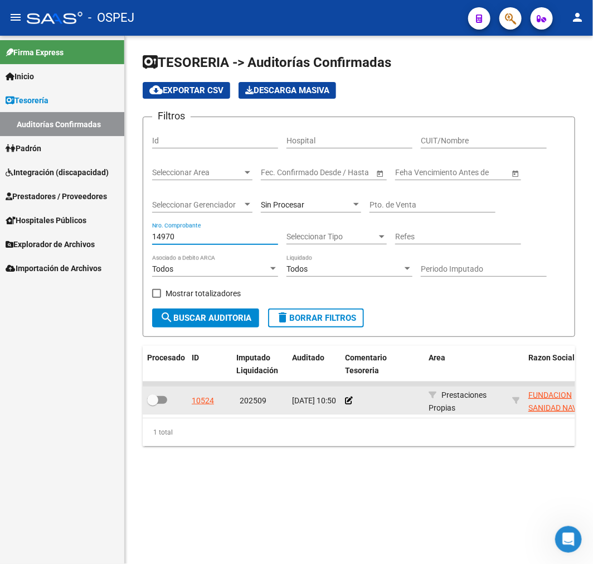
type input "14970"
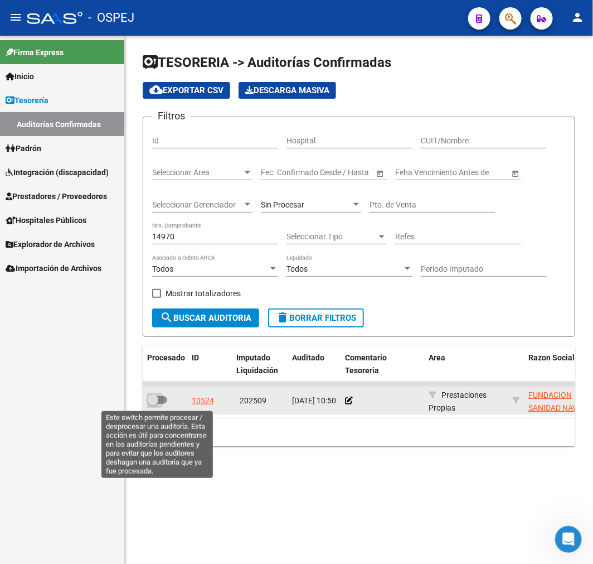
click at [160, 404] on label at bounding box center [157, 399] width 20 height 13
click at [153, 404] on input "checkbox" at bounding box center [152, 404] width 1 height 1
checkbox input "true"
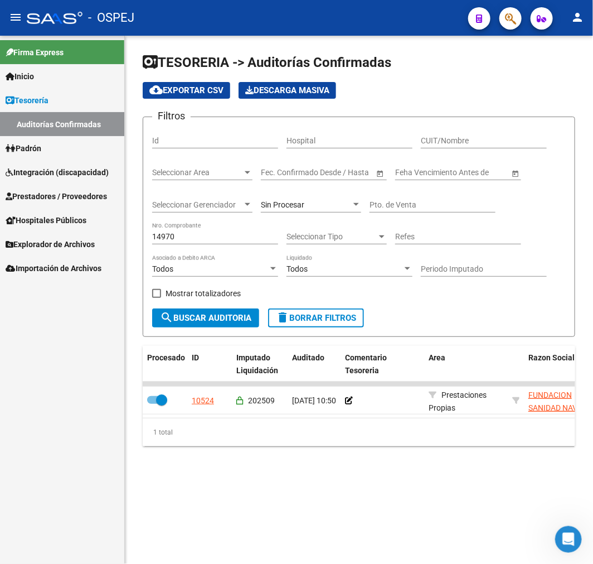
click at [170, 238] on input "14970" at bounding box center [215, 236] width 126 height 9
type input "14950"
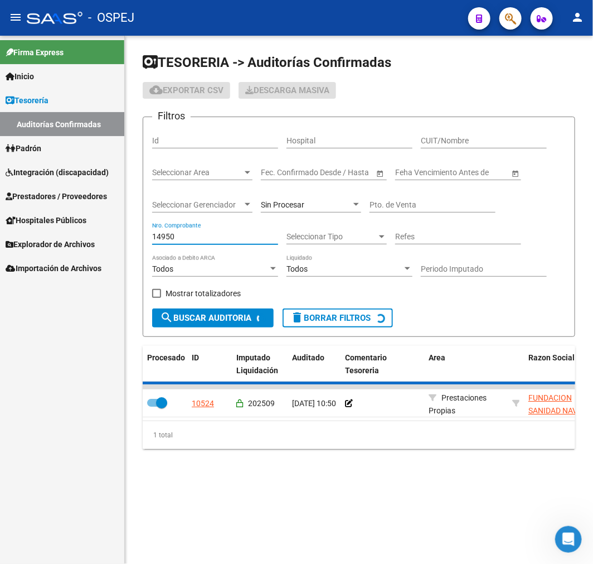
checkbox input "false"
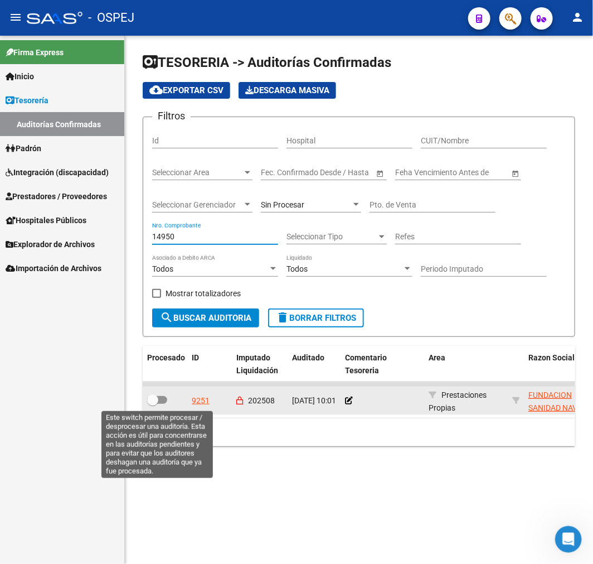
type input "14950"
click at [163, 393] on label at bounding box center [157, 399] width 20 height 13
click at [153, 404] on input "checkbox" at bounding box center [152, 404] width 1 height 1
checkbox input "true"
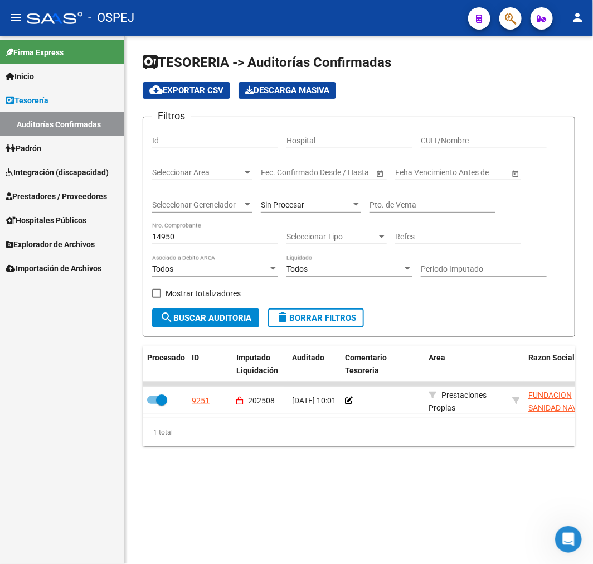
click at [170, 241] on input "14950" at bounding box center [215, 236] width 126 height 9
type input "5639"
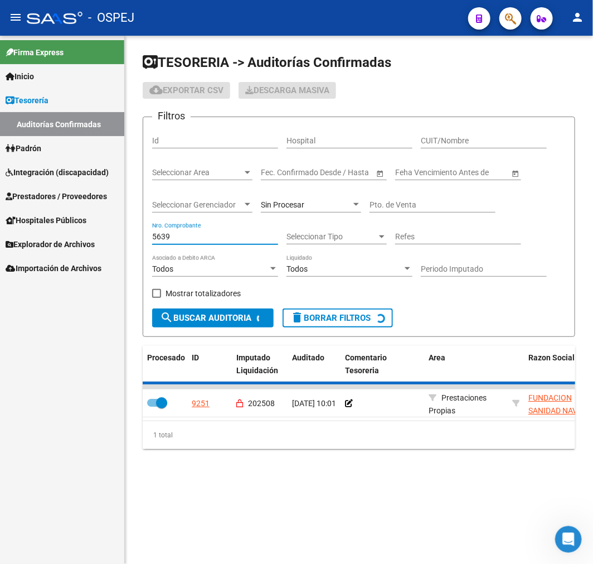
checkbox input "false"
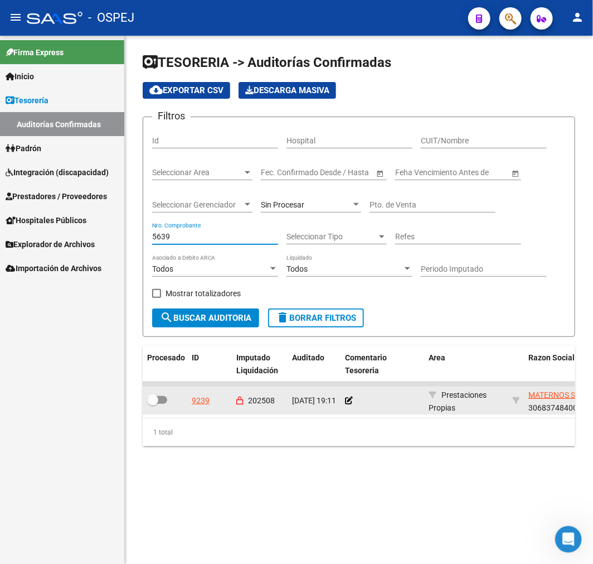
type input "5639"
click at [163, 404] on label at bounding box center [157, 399] width 20 height 13
click at [153, 404] on input "checkbox" at bounding box center [152, 404] width 1 height 1
checkbox input "true"
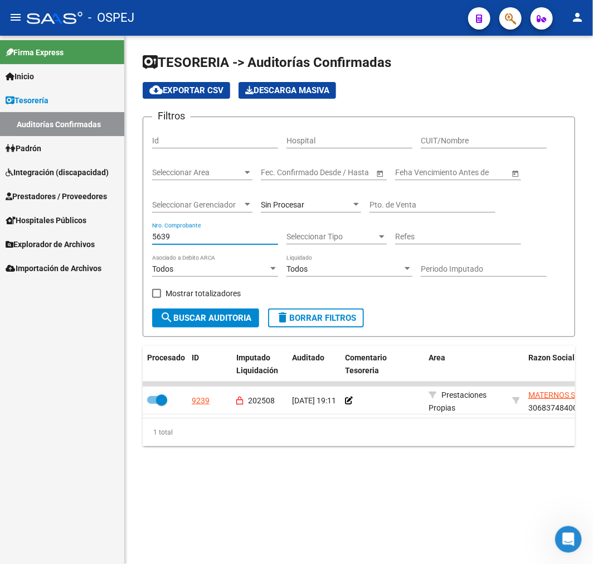
click at [163, 234] on input "5639" at bounding box center [215, 236] width 126 height 9
type input "1217"
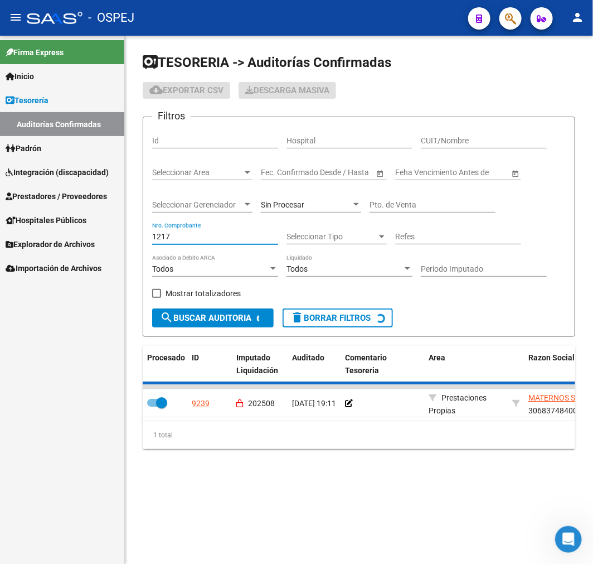
checkbox input "false"
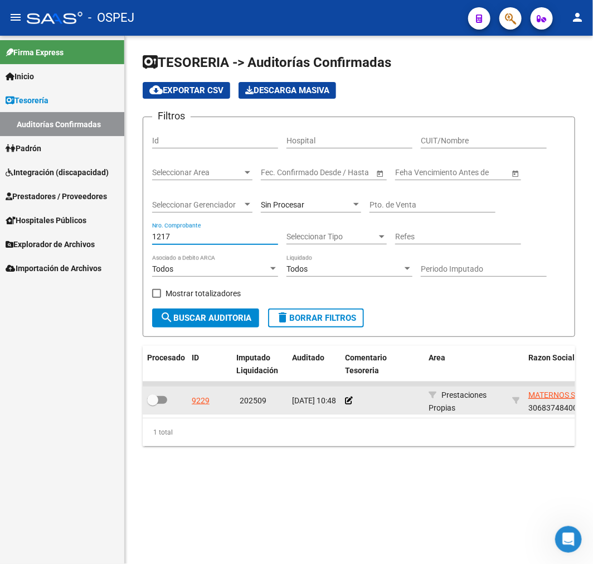
type input "1217"
click at [159, 398] on span at bounding box center [157, 400] width 20 height 8
click at [153, 404] on input "checkbox" at bounding box center [152, 404] width 1 height 1
checkbox input "true"
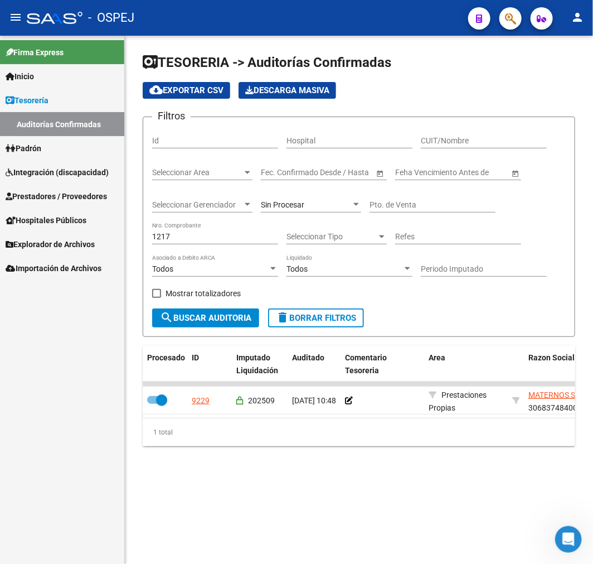
click at [167, 236] on input "1217" at bounding box center [215, 236] width 126 height 9
type input "3461"
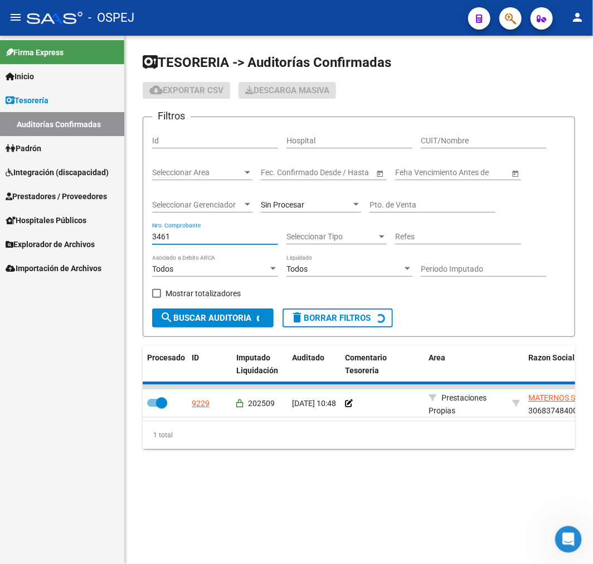
checkbox input "false"
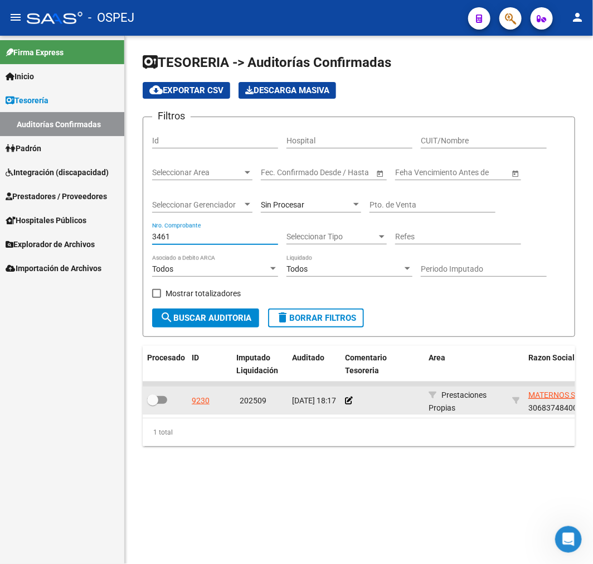
type input "3461"
click at [173, 404] on div at bounding box center [165, 400] width 36 height 14
drag, startPoint x: 165, startPoint y: 398, endPoint x: 171, endPoint y: 389, distance: 11.2
click at [166, 395] on label at bounding box center [157, 399] width 20 height 13
click at [153, 404] on input "checkbox" at bounding box center [152, 404] width 1 height 1
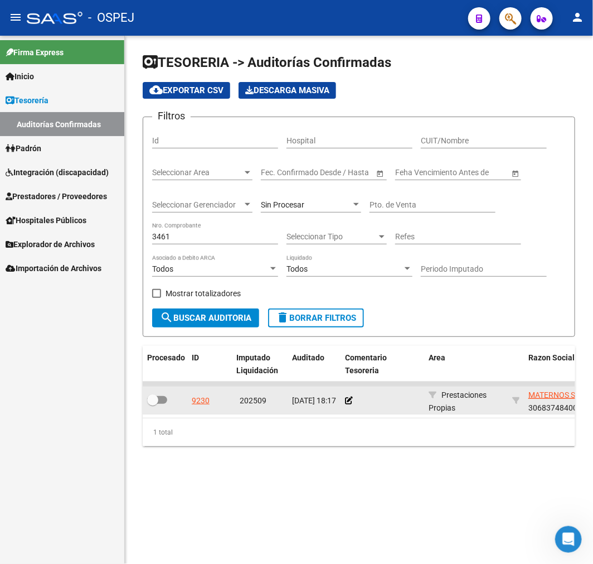
checkbox input "true"
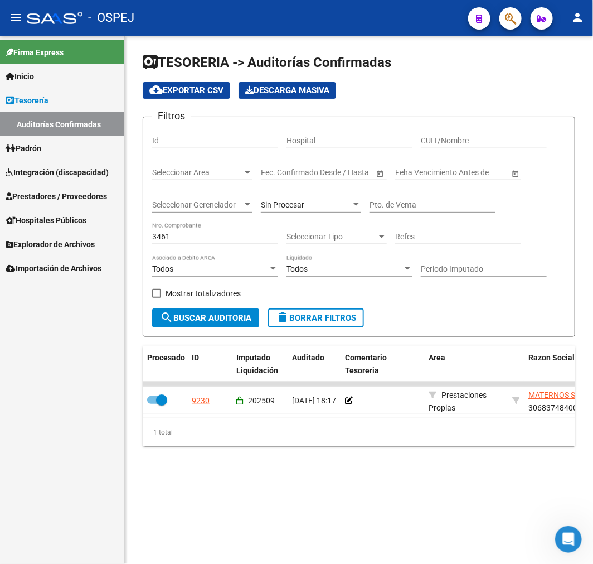
click at [171, 240] on input "3461" at bounding box center [215, 236] width 126 height 9
click at [171, 239] on input "3461" at bounding box center [215, 236] width 126 height 9
click at [176, 240] on input "3461" at bounding box center [215, 236] width 126 height 9
type input "5088"
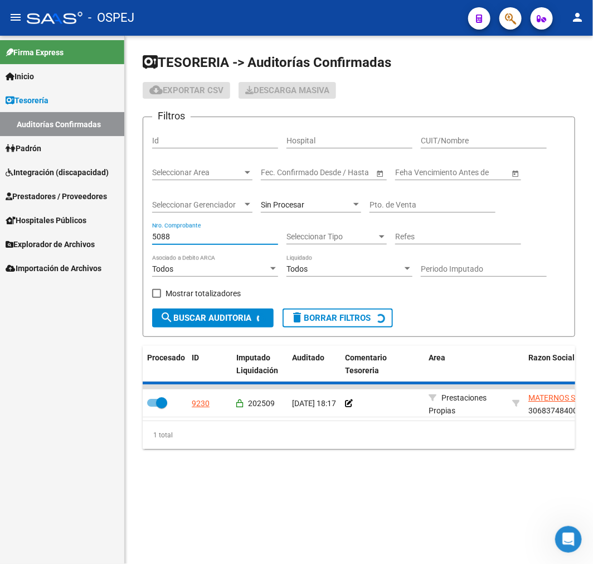
checkbox input "false"
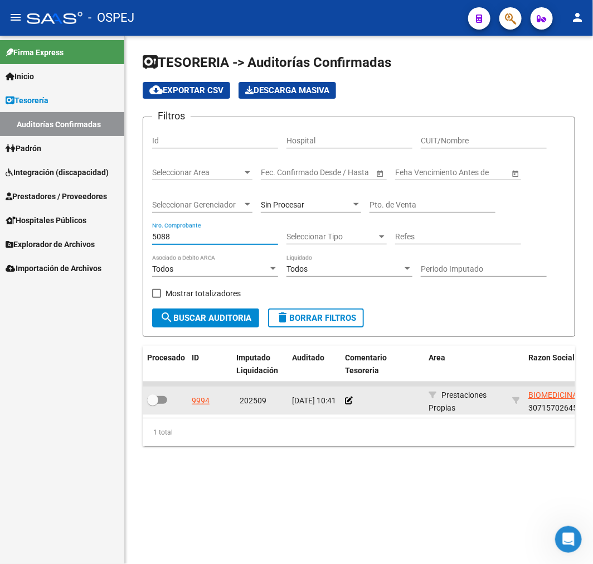
type input "5088"
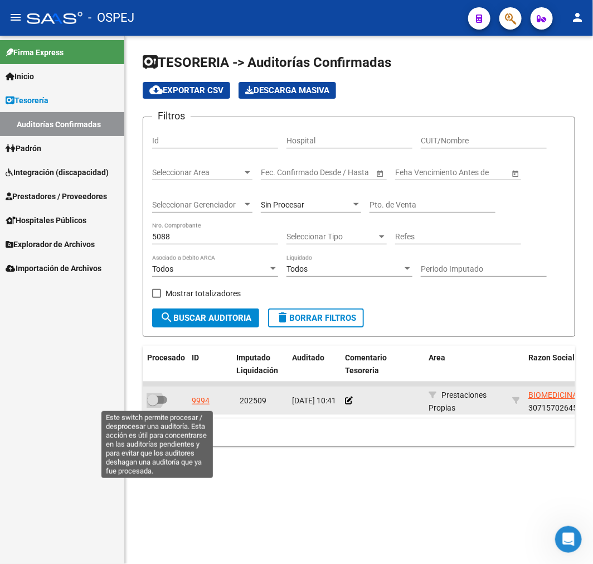
click at [164, 393] on label at bounding box center [157, 399] width 20 height 13
click at [153, 404] on input "checkbox" at bounding box center [152, 404] width 1 height 1
checkbox input "true"
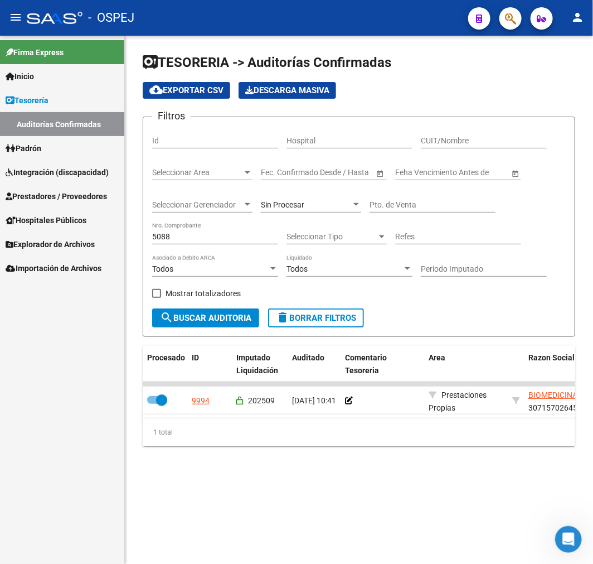
click at [157, 236] on input "5088" at bounding box center [215, 236] width 126 height 9
type input "38"
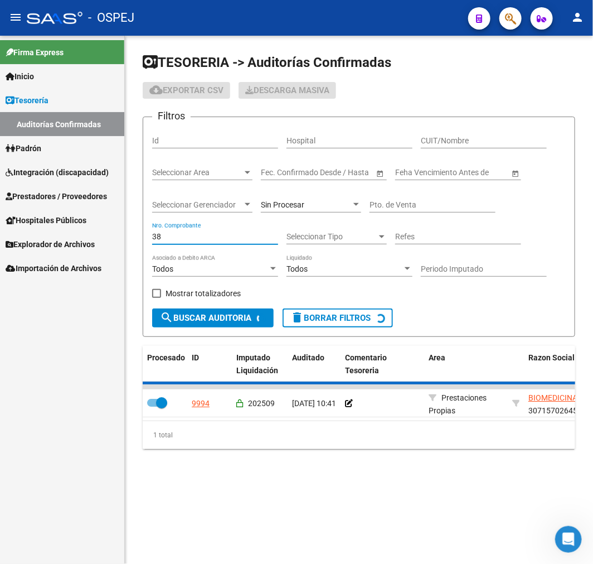
checkbox input "false"
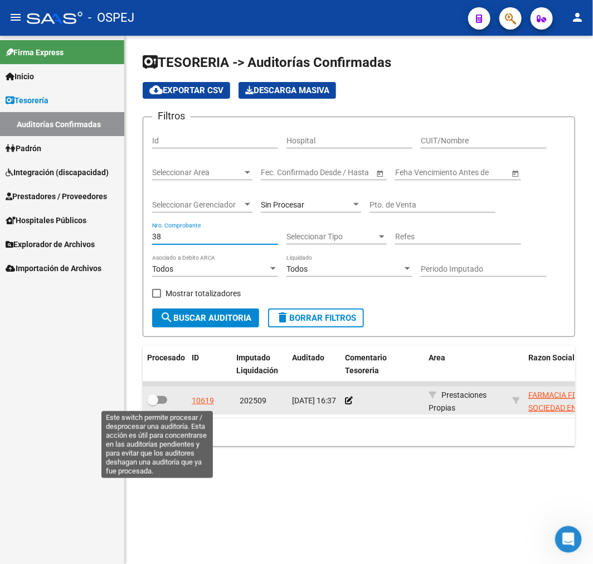
type input "38"
click at [163, 394] on label at bounding box center [157, 399] width 20 height 13
click at [153, 404] on input "checkbox" at bounding box center [152, 404] width 1 height 1
checkbox input "true"
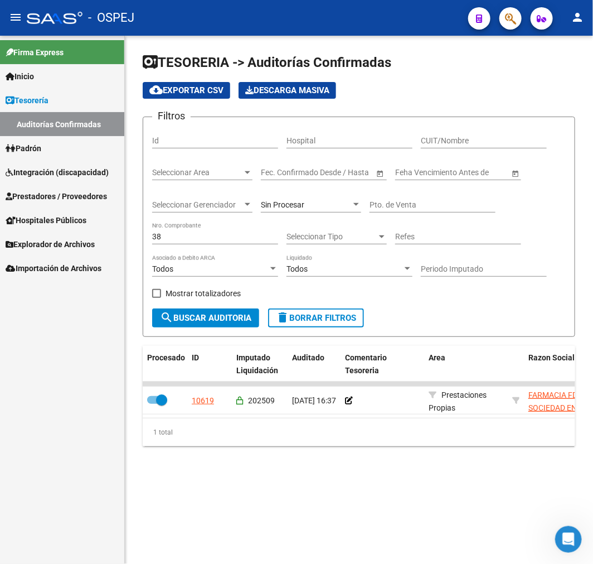
click at [166, 232] on input "38" at bounding box center [215, 236] width 126 height 9
type input "1102"
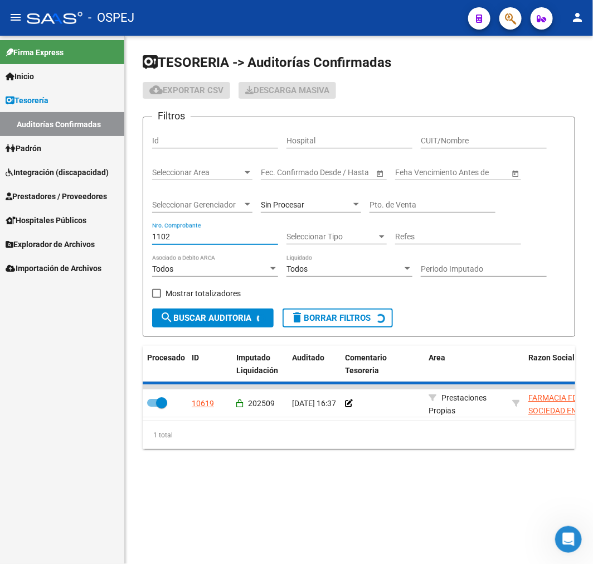
checkbox input "false"
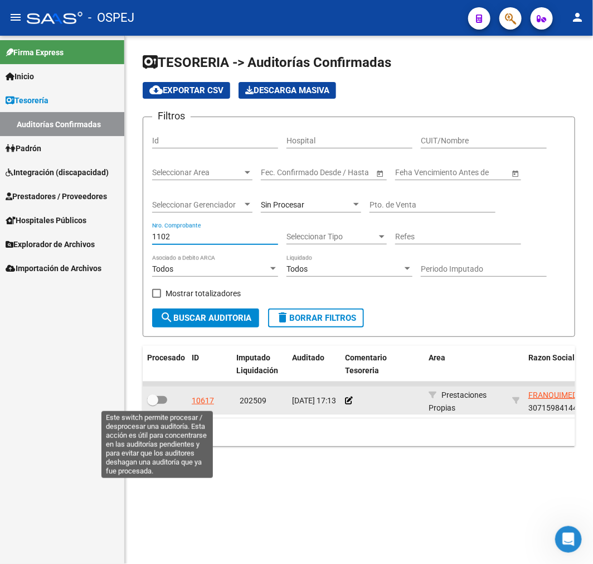
type input "1102"
click at [152, 402] on span at bounding box center [152, 399] width 11 height 11
click at [152, 404] on input "checkbox" at bounding box center [152, 404] width 1 height 1
checkbox input "true"
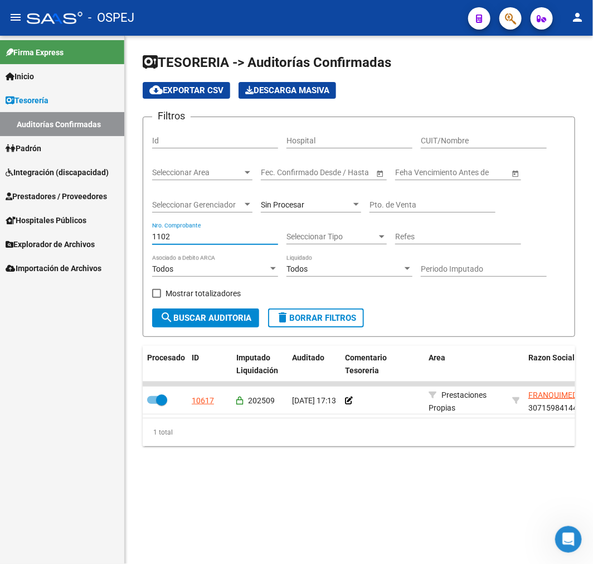
click at [162, 237] on input "1102" at bounding box center [215, 236] width 126 height 9
click at [162, 236] on input "1102" at bounding box center [215, 236] width 126 height 9
type input "16209"
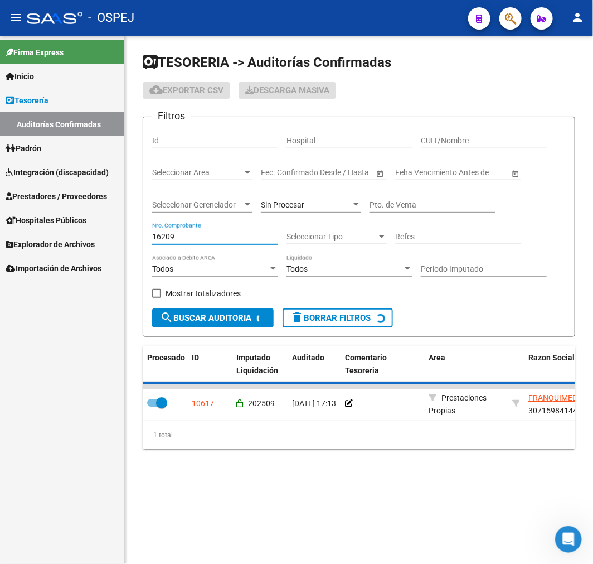
checkbox input "false"
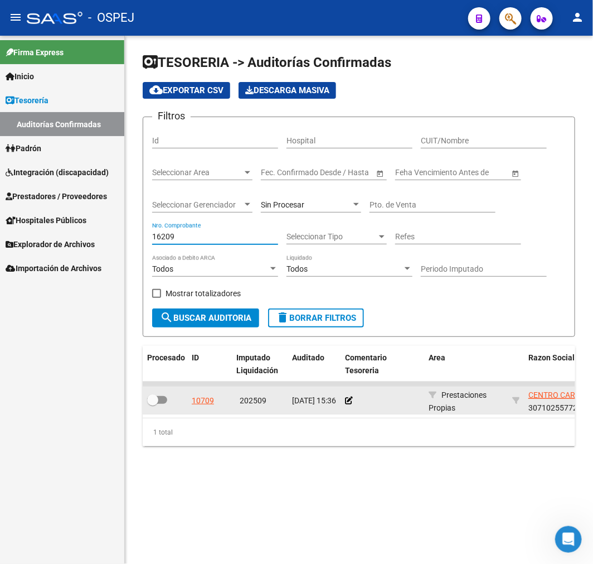
type input "16209"
click at [168, 386] on datatable-body-cell at bounding box center [165, 399] width 45 height 27
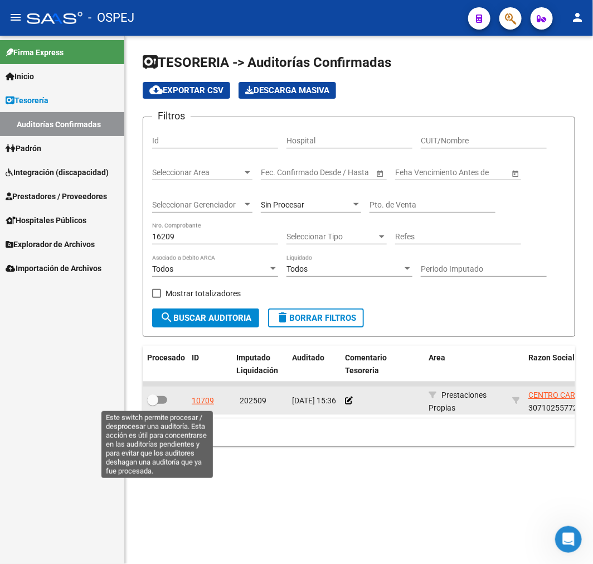
drag, startPoint x: 159, startPoint y: 405, endPoint x: 168, endPoint y: 394, distance: 14.7
click at [159, 406] on label at bounding box center [157, 399] width 20 height 13
click at [153, 404] on input "checkbox" at bounding box center [152, 404] width 1 height 1
checkbox input "true"
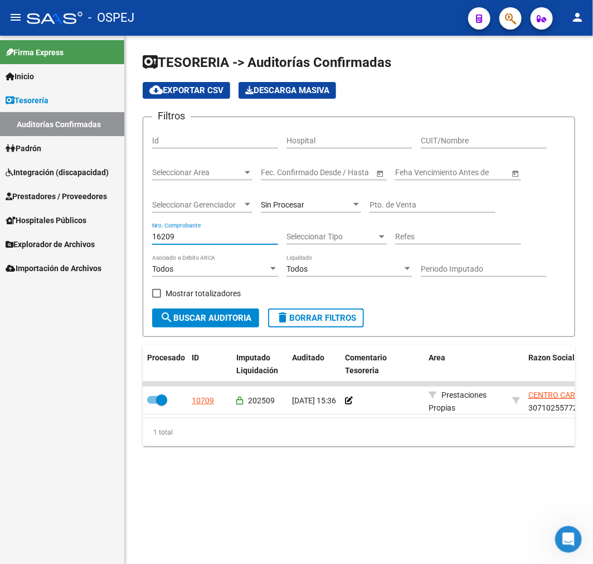
click at [163, 234] on input "16209" at bounding box center [215, 236] width 126 height 9
type input "14725"
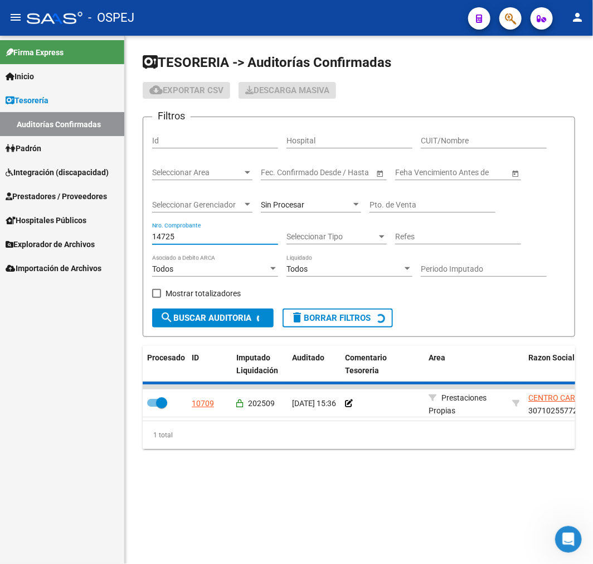
checkbox input "false"
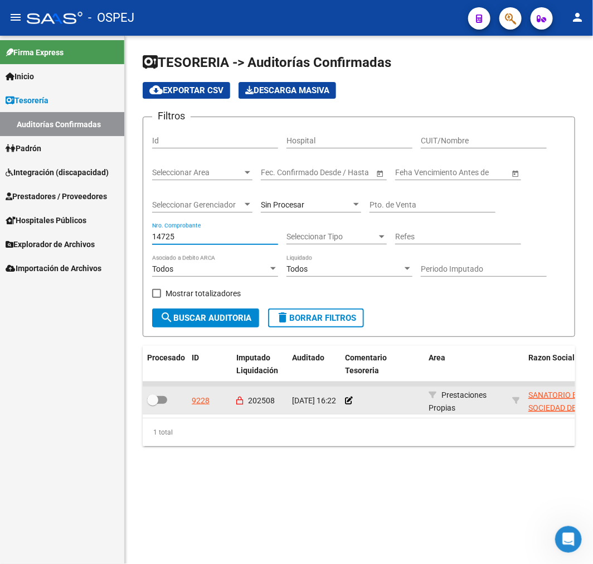
type input "14725"
drag, startPoint x: 146, startPoint y: 393, endPoint x: 153, endPoint y: 400, distance: 9.9
click at [149, 399] on datatable-body-cell at bounding box center [165, 399] width 45 height 27
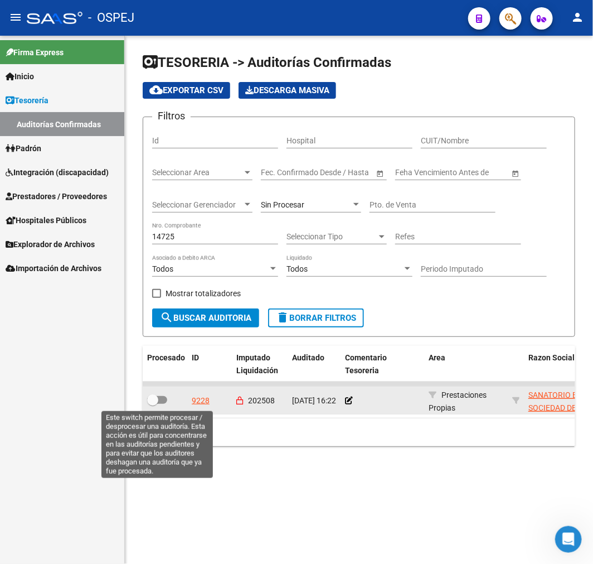
click at [153, 400] on span at bounding box center [152, 399] width 11 height 11
click at [153, 404] on input "checkbox" at bounding box center [152, 404] width 1 height 1
checkbox input "true"
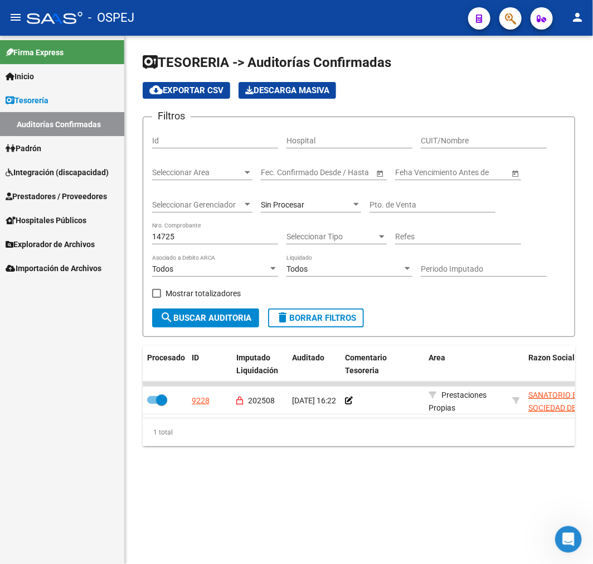
click at [163, 231] on div "14725 Nro. Comprobante" at bounding box center [215, 233] width 126 height 22
click at [163, 230] on div "14725 Nro. Comprobante" at bounding box center [215, 233] width 126 height 22
click at [164, 234] on input "14725" at bounding box center [215, 236] width 126 height 9
click at [164, 233] on input "14725" at bounding box center [215, 236] width 126 height 9
type input "14600"
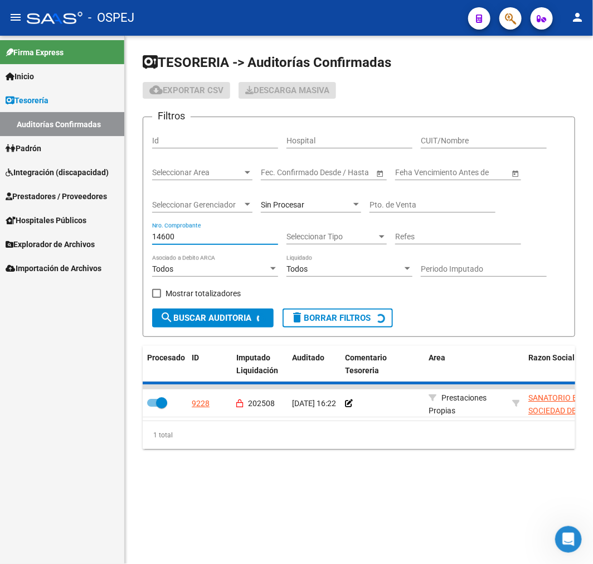
checkbox input "false"
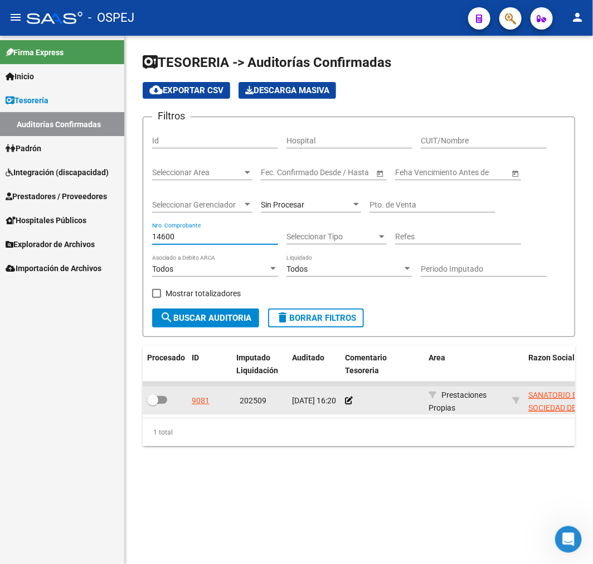
type input "14600"
click at [151, 396] on label at bounding box center [157, 399] width 20 height 13
click at [152, 404] on input "checkbox" at bounding box center [152, 404] width 1 height 1
checkbox input "true"
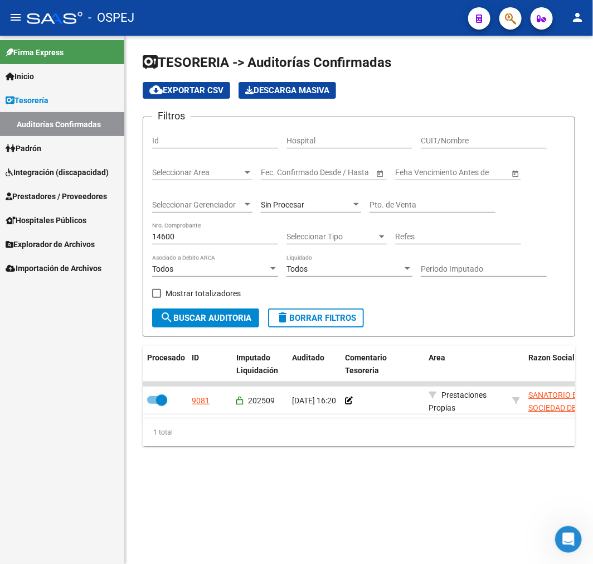
click at [166, 233] on input "14600" at bounding box center [215, 236] width 126 height 9
type input "14636"
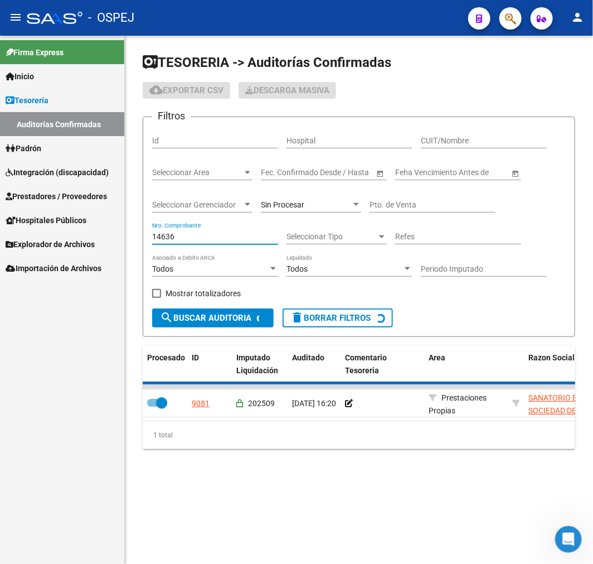
checkbox input "false"
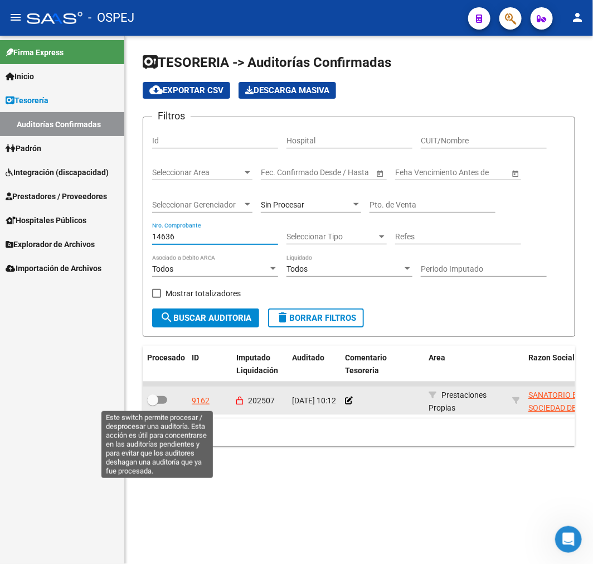
type input "14636"
click at [159, 403] on span at bounding box center [157, 400] width 20 height 8
click at [153, 404] on input "checkbox" at bounding box center [152, 404] width 1 height 1
checkbox input "true"
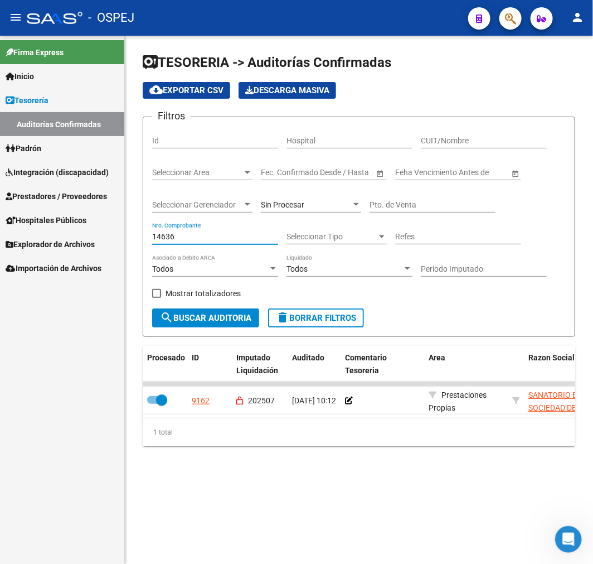
click at [159, 235] on input "14636" at bounding box center [215, 236] width 126 height 9
click at [162, 240] on input "14636" at bounding box center [215, 236] width 126 height 9
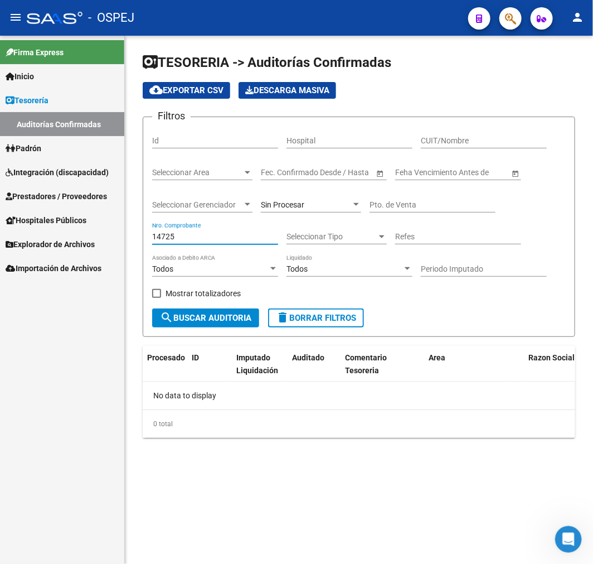
click at [162, 240] on input "14725" at bounding box center [215, 236] width 126 height 9
type input "16209"
click at [163, 241] on input "16209" at bounding box center [215, 236] width 126 height 9
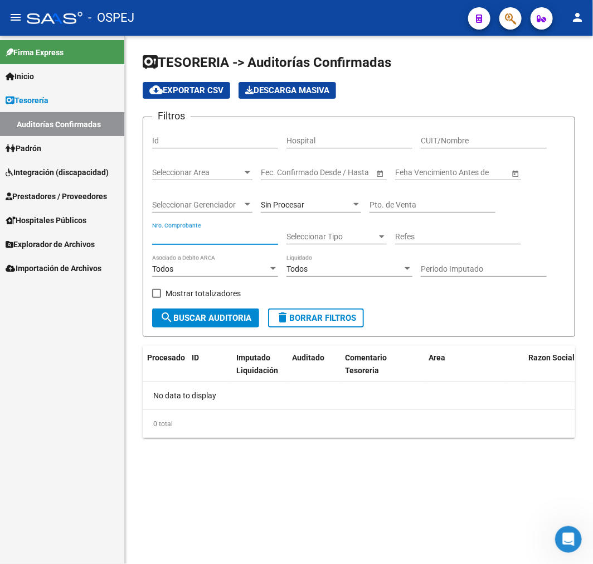
click at [431, 138] on input "CUIT/Nombre" at bounding box center [484, 140] width 126 height 9
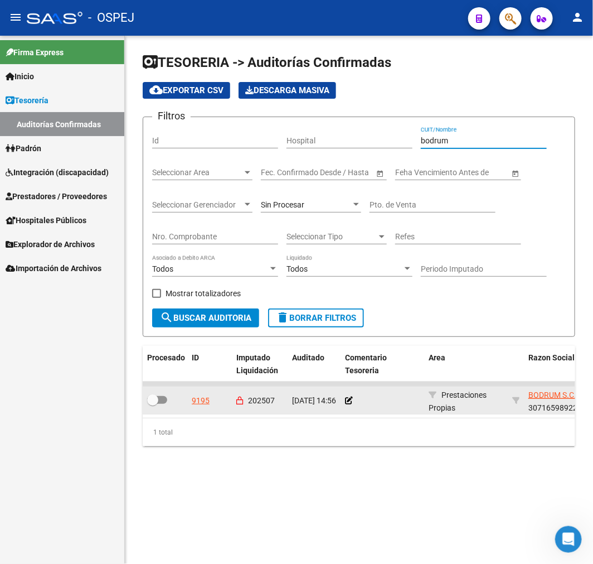
type input "bodrum"
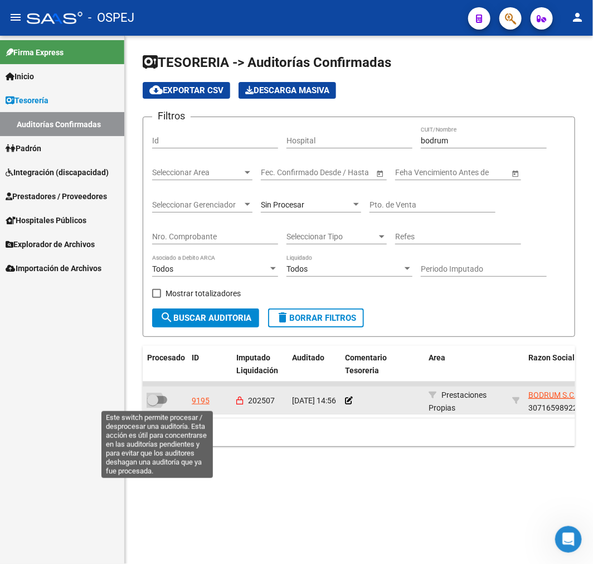
drag, startPoint x: 161, startPoint y: 393, endPoint x: 245, endPoint y: 415, distance: 87.5
click at [162, 393] on label at bounding box center [157, 399] width 20 height 13
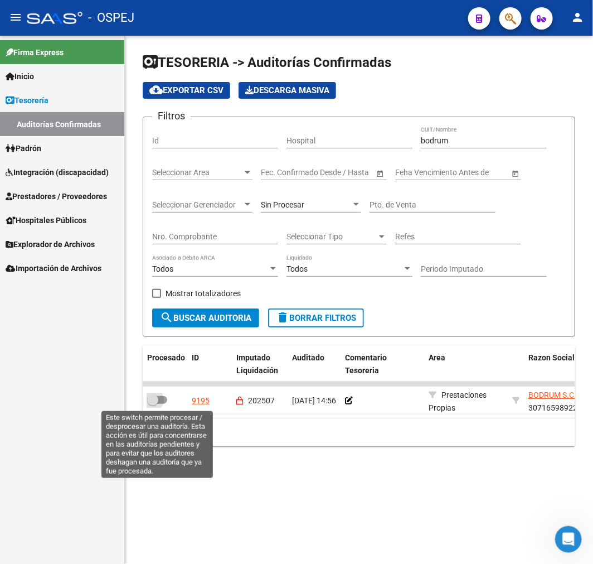
click at [153, 404] on input "checkbox" at bounding box center [152, 404] width 1 height 1
checkbox input "true"
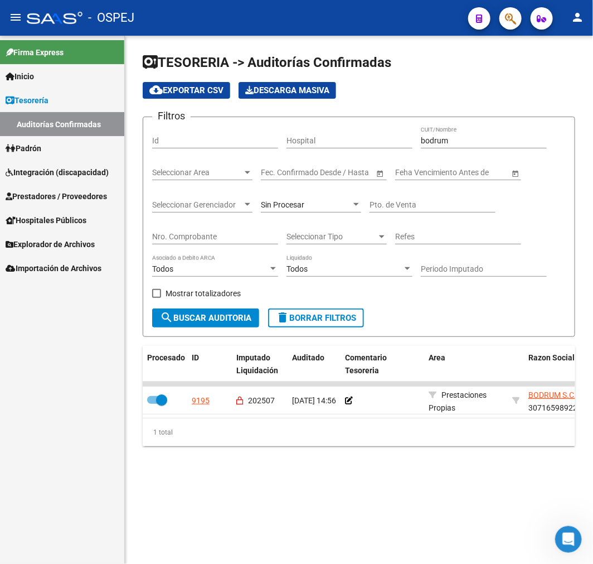
click at [444, 137] on input "bodrum" at bounding box center [484, 140] width 126 height 9
type input "catan"
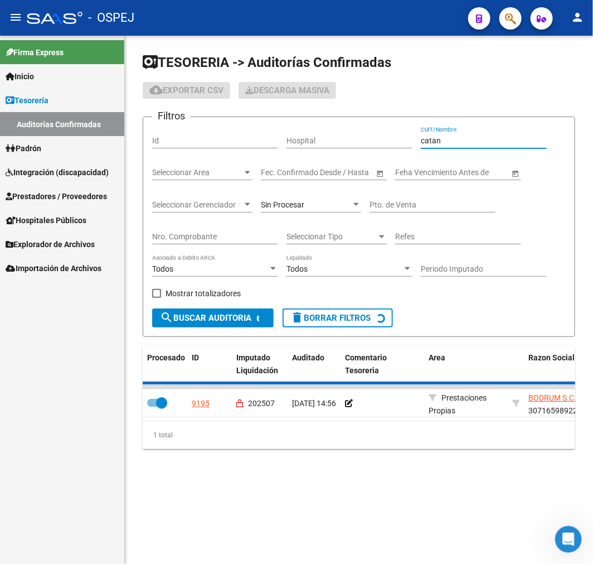
checkbox input "false"
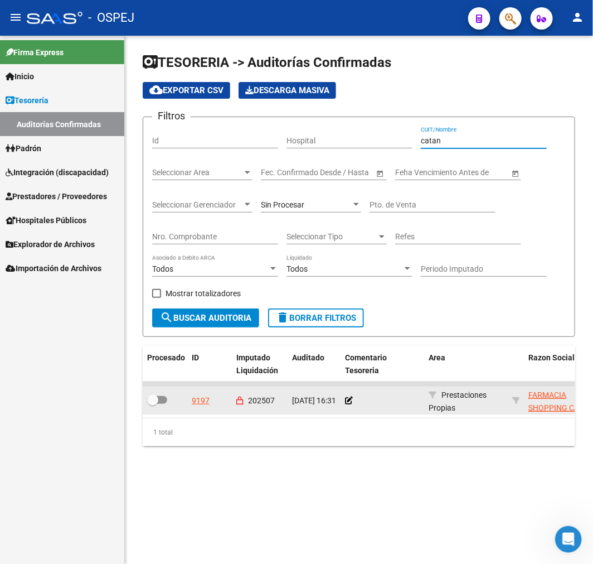
type input "catan"
click at [160, 397] on span at bounding box center [157, 400] width 20 height 8
click at [153, 404] on input "checkbox" at bounding box center [152, 404] width 1 height 1
checkbox input "true"
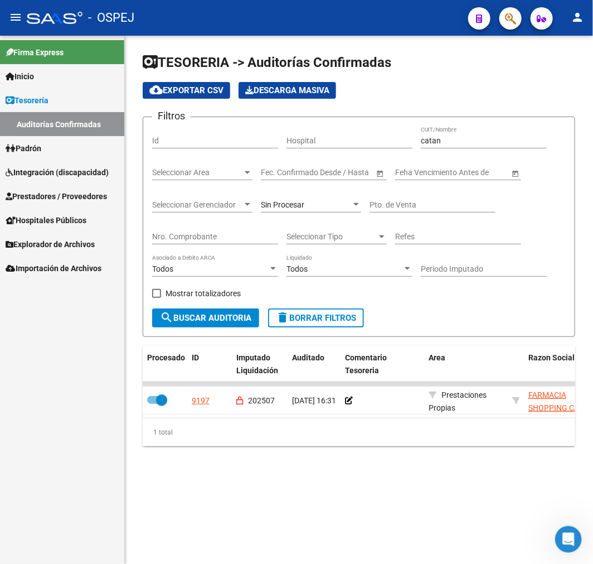
click at [432, 140] on input "catan" at bounding box center [484, 140] width 126 height 9
click at [432, 139] on input "catan" at bounding box center [484, 140] width 126 height 9
type input "[PERSON_NAME]"
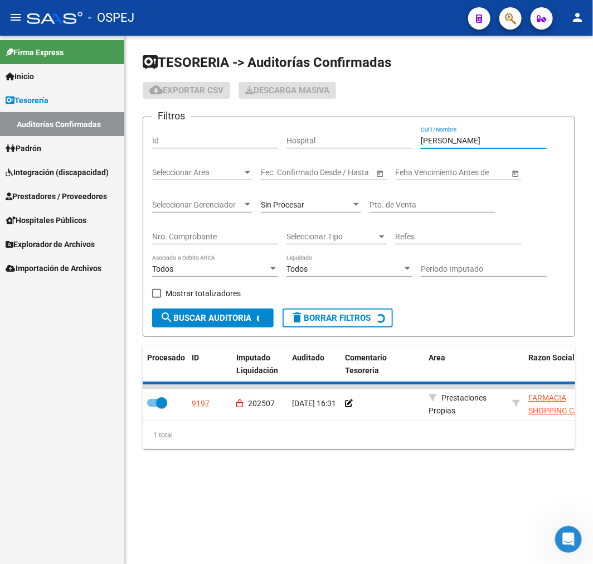
checkbox input "false"
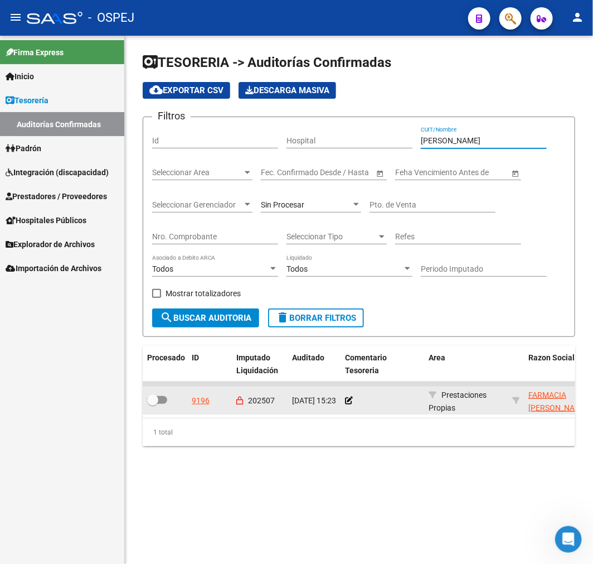
type input "[PERSON_NAME]"
click at [168, 402] on div at bounding box center [165, 400] width 36 height 14
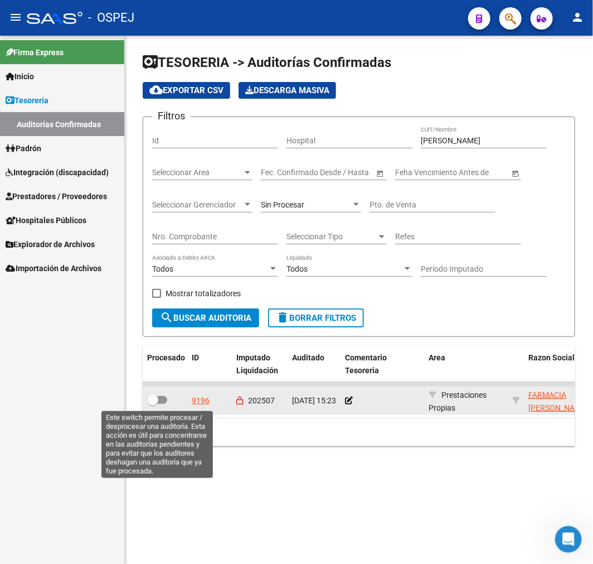
click at [161, 402] on span at bounding box center [157, 400] width 20 height 8
click at [153, 404] on input "checkbox" at bounding box center [152, 404] width 1 height 1
checkbox input "true"
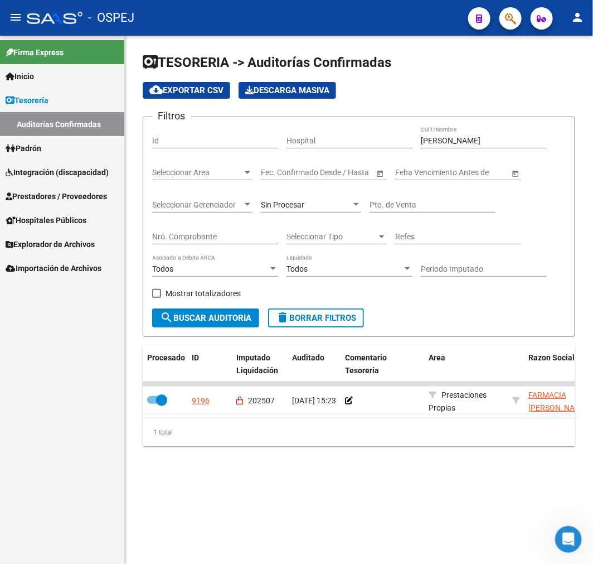
click at [435, 136] on div "[PERSON_NAME] CUIT/Nombre" at bounding box center [484, 137] width 126 height 22
click at [431, 147] on div "[PERSON_NAME] CUIT/Nombre" at bounding box center [484, 137] width 126 height 22
click at [434, 141] on input "[PERSON_NAME]" at bounding box center [484, 140] width 126 height 9
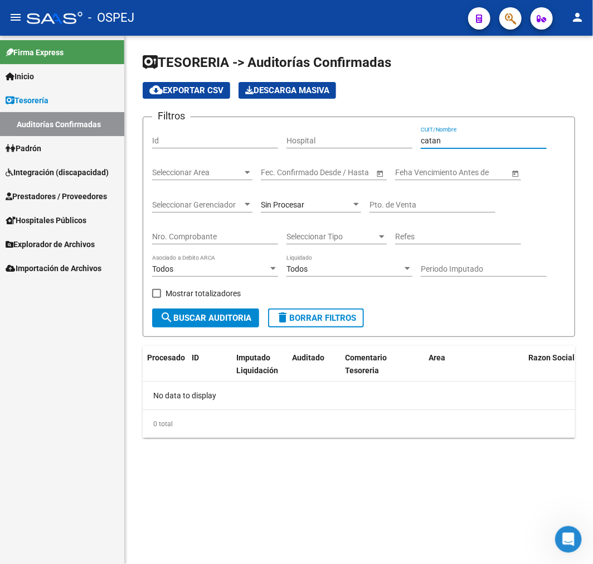
type input "catan"
click at [88, 122] on link "Auditorías Confirmadas" at bounding box center [62, 124] width 124 height 24
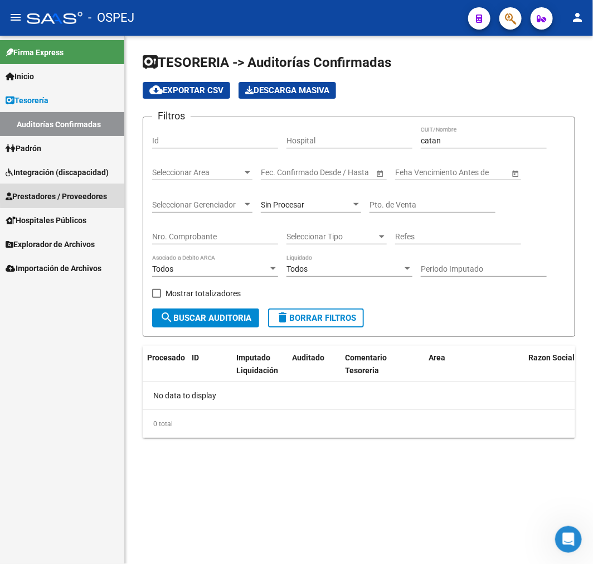
drag, startPoint x: 90, startPoint y: 194, endPoint x: 96, endPoint y: 197, distance: 6.7
click at [91, 193] on span "Prestadores / Proveedores" at bounding box center [56, 196] width 101 height 12
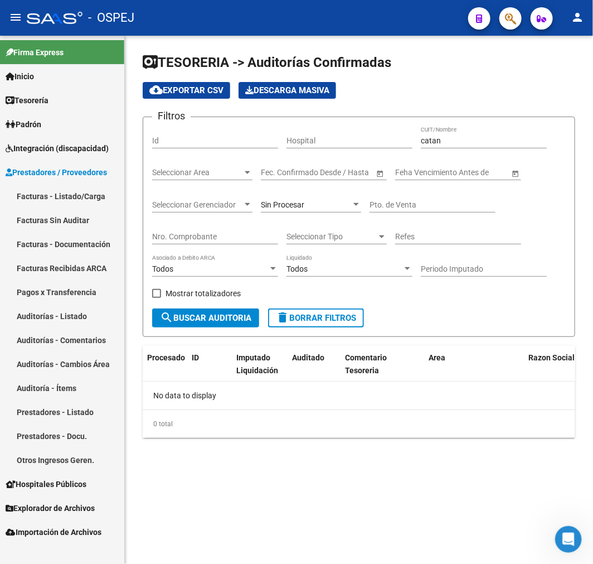
click at [90, 318] on link "Auditorías - Listado" at bounding box center [62, 316] width 124 height 24
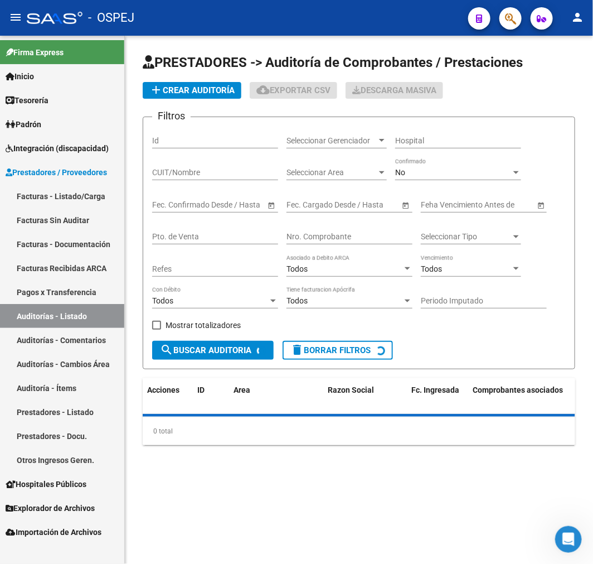
click at [426, 180] on div "No Confirmado" at bounding box center [458, 169] width 126 height 22
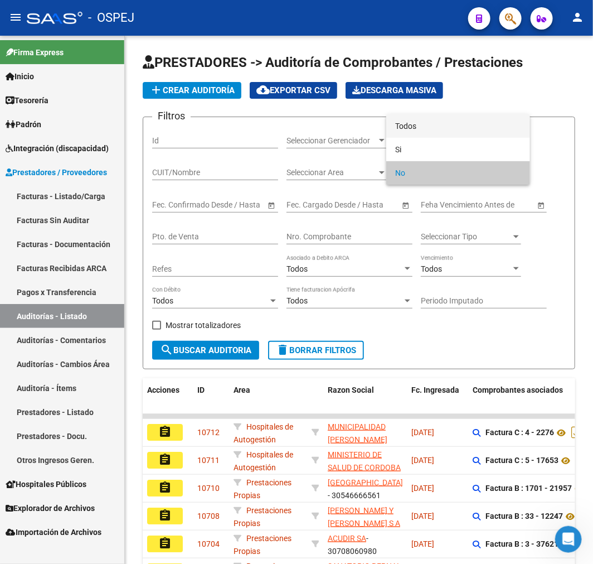
click at [431, 124] on span "Todos" at bounding box center [458, 125] width 126 height 23
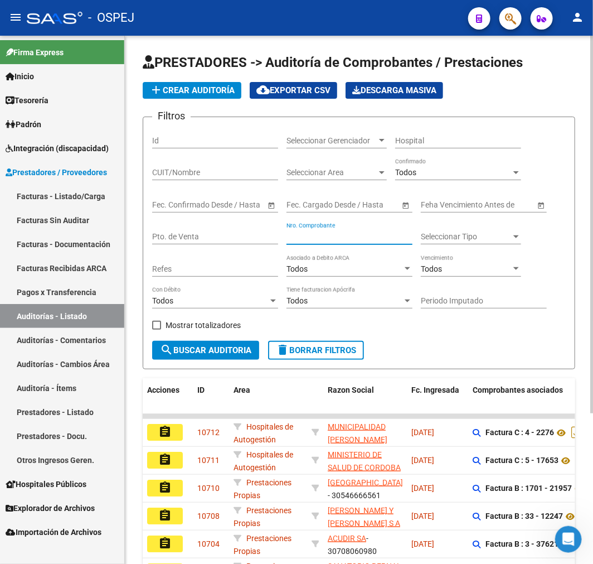
click at [335, 240] on input "Nro. Comprobante" at bounding box center [350, 236] width 126 height 9
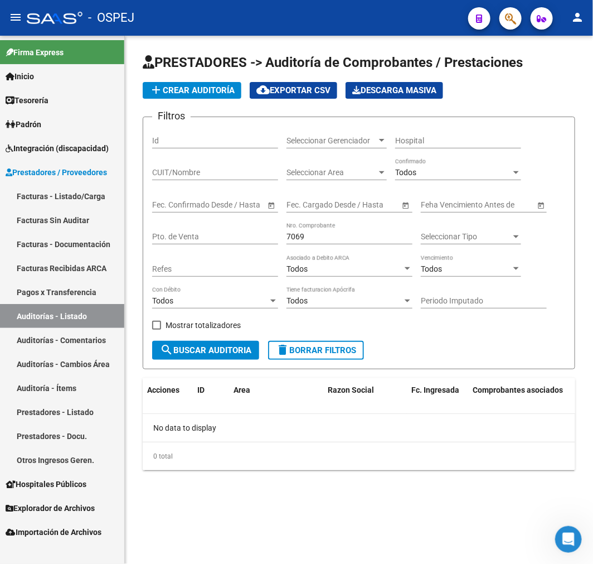
click at [291, 231] on div "7069 Nro. Comprobante" at bounding box center [350, 233] width 126 height 22
click at [297, 241] on input "7069" at bounding box center [350, 236] width 126 height 9
type input "7073"
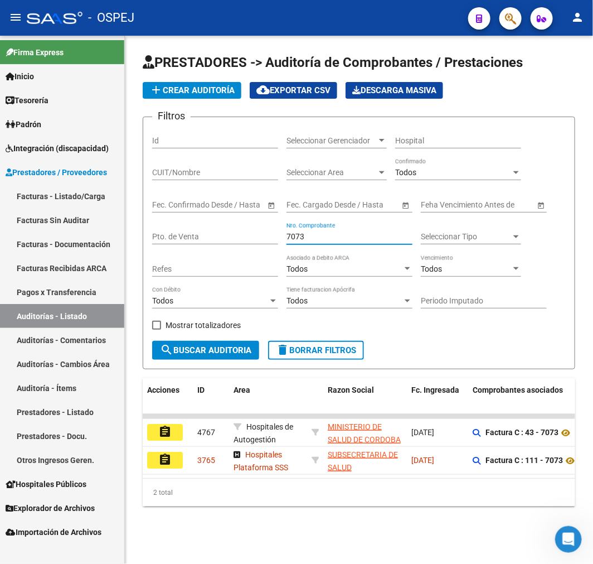
click at [297, 241] on input "7073" at bounding box center [350, 236] width 126 height 9
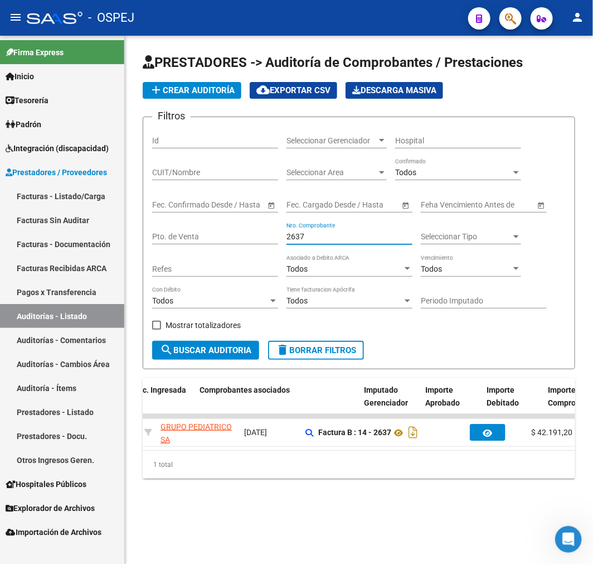
scroll to position [0, 278]
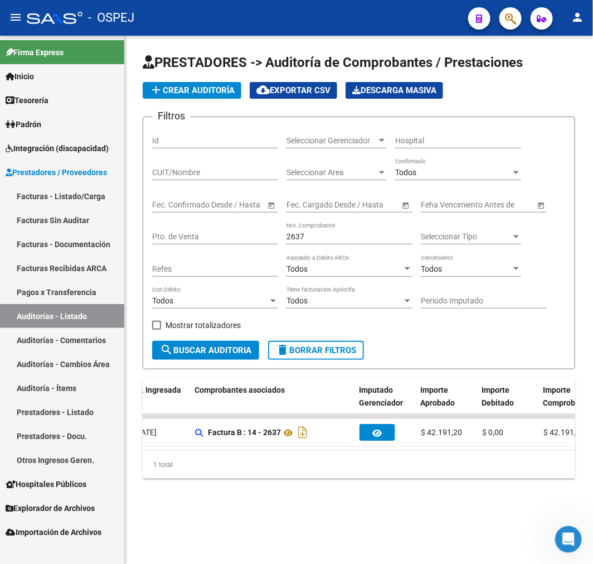
click at [297, 236] on input "2637" at bounding box center [350, 236] width 126 height 9
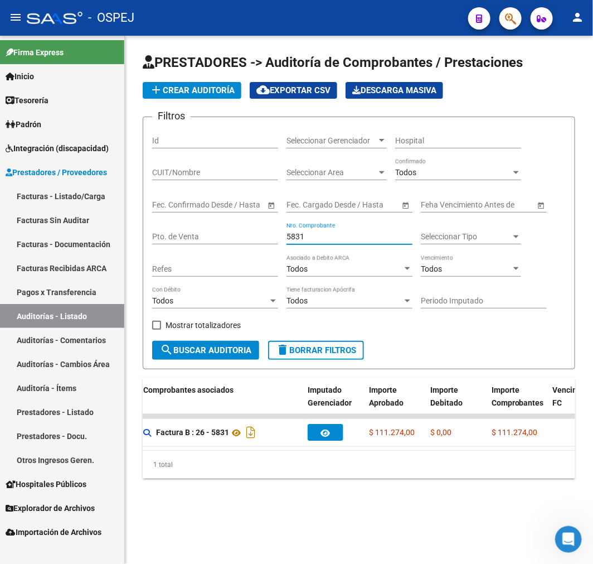
scroll to position [0, 103]
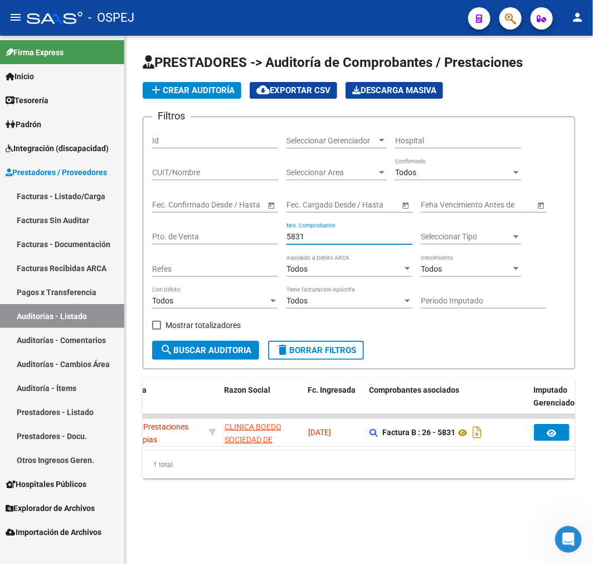
click at [292, 233] on input "5831" at bounding box center [350, 236] width 126 height 9
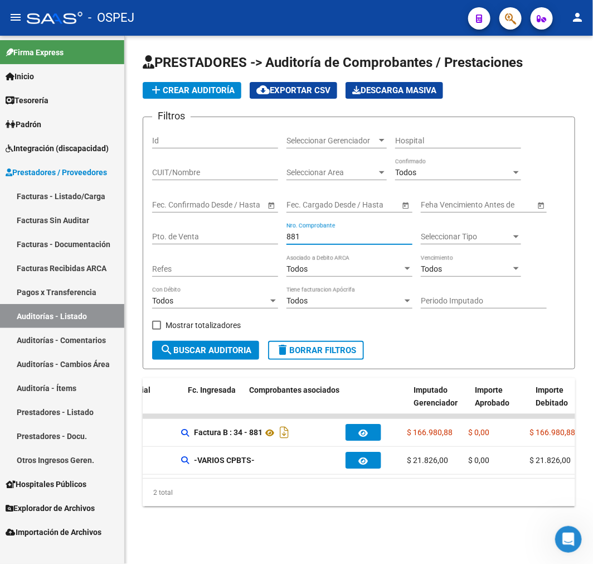
scroll to position [0, 0]
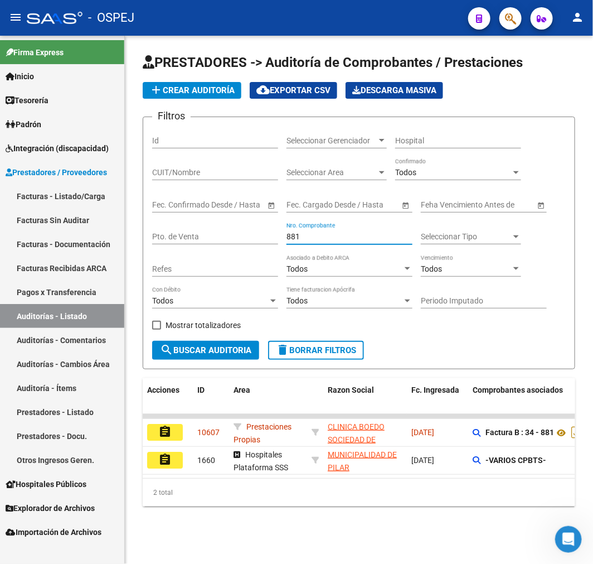
click at [296, 232] on input "881" at bounding box center [350, 236] width 126 height 9
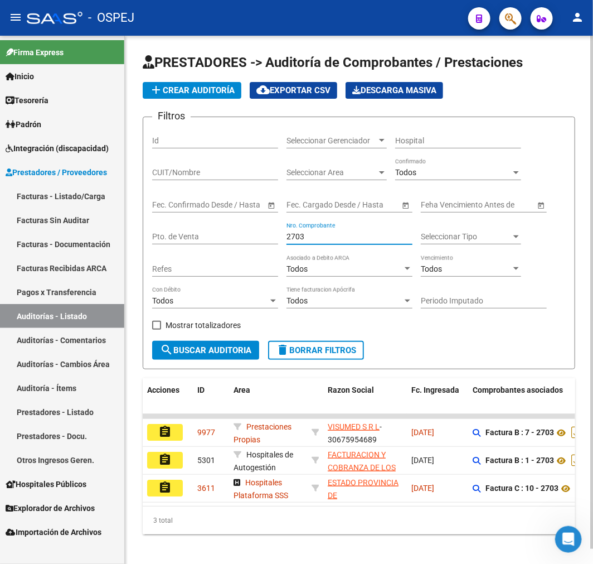
click at [296, 232] on input "2703" at bounding box center [350, 236] width 126 height 9
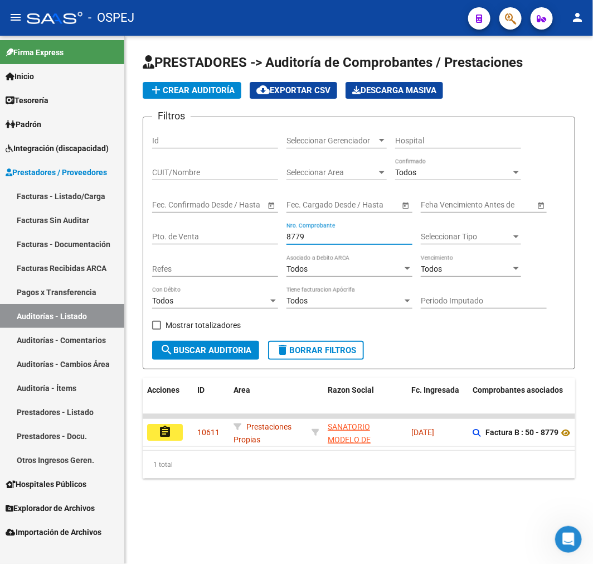
click at [296, 232] on input "8779" at bounding box center [350, 236] width 126 height 9
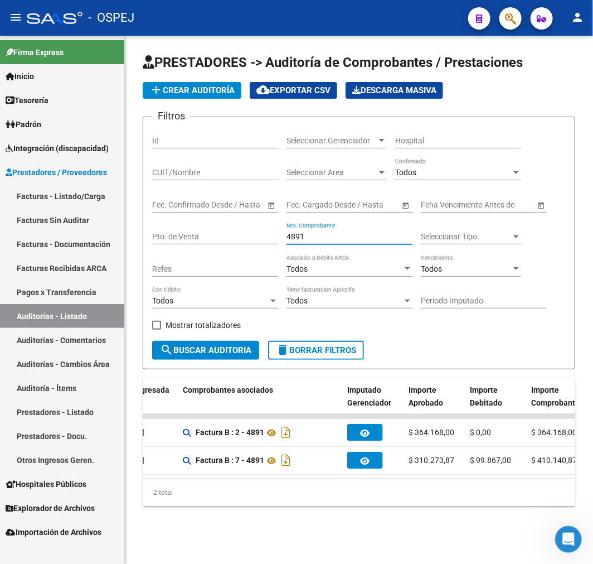
scroll to position [0, 297]
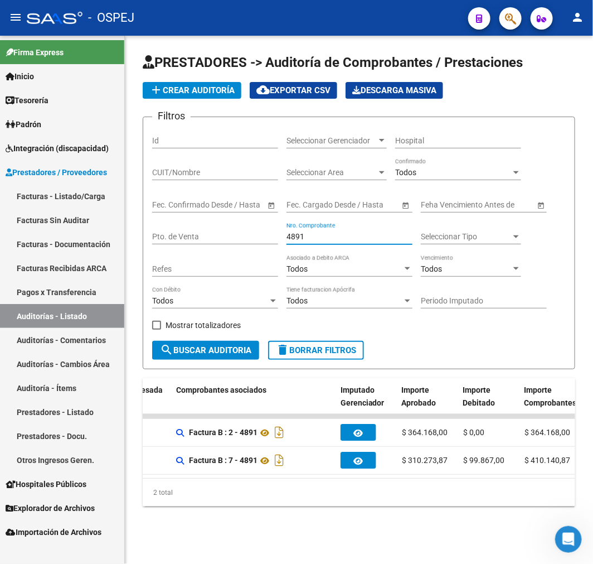
click at [292, 243] on div "4891 Nro. Comprobante" at bounding box center [350, 233] width 126 height 22
click at [292, 236] on input "4891" at bounding box center [350, 236] width 126 height 9
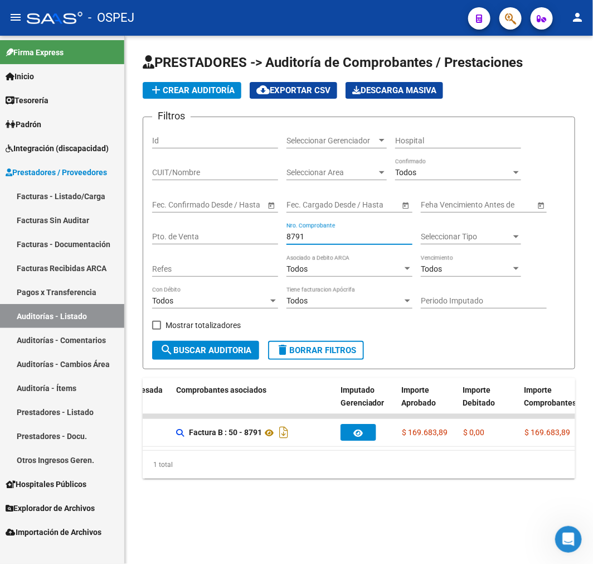
click at [292, 236] on input "8791" at bounding box center [350, 236] width 126 height 9
type input "8785"
click at [292, 236] on input "8785" at bounding box center [350, 236] width 126 height 9
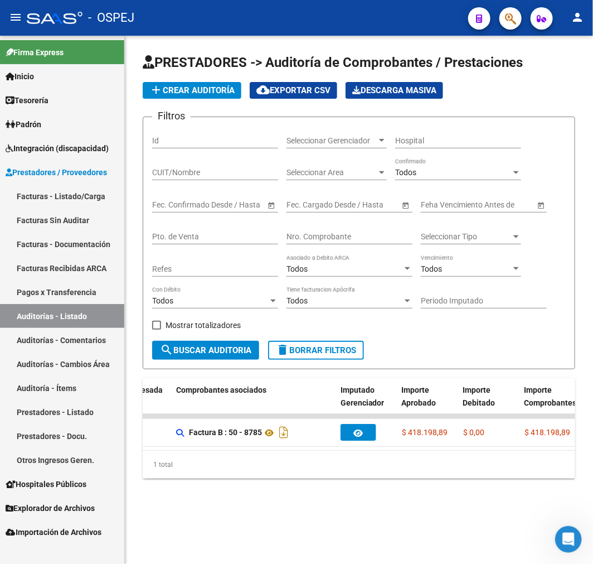
click at [80, 153] on span "Integración (discapacidad)" at bounding box center [57, 148] width 103 height 12
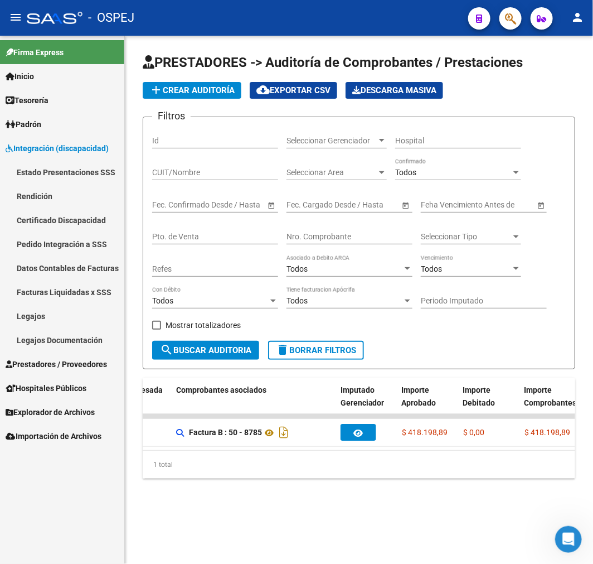
click at [93, 248] on link "Pedido Integración a SSS" at bounding box center [62, 244] width 124 height 24
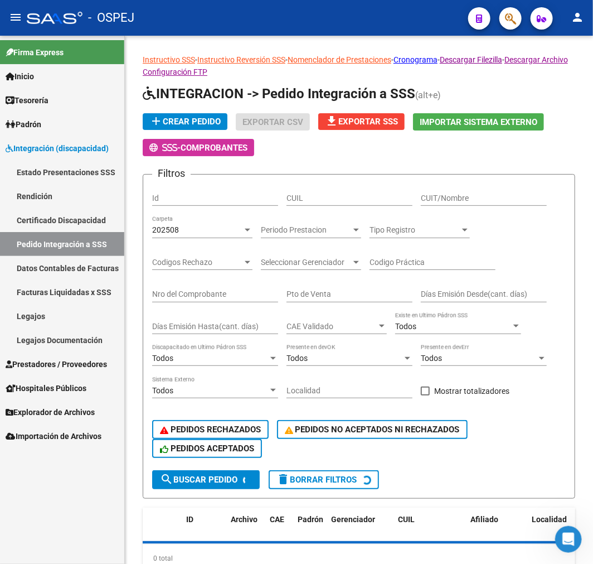
click at [87, 287] on link "Facturas Liquidadas x SSS" at bounding box center [62, 292] width 124 height 24
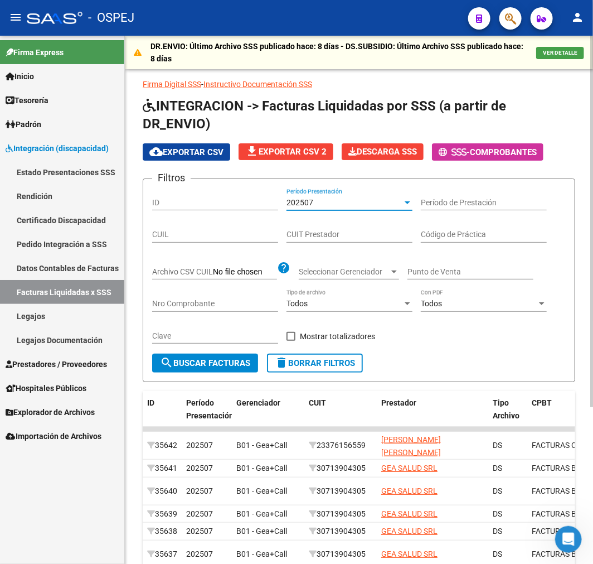
click at [351, 197] on div "202507 Período Presentación" at bounding box center [350, 199] width 126 height 22
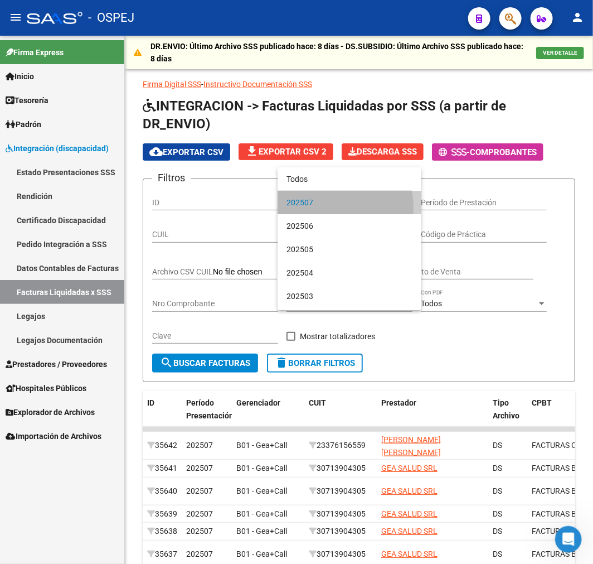
click at [336, 207] on span "202507" at bounding box center [350, 202] width 126 height 23
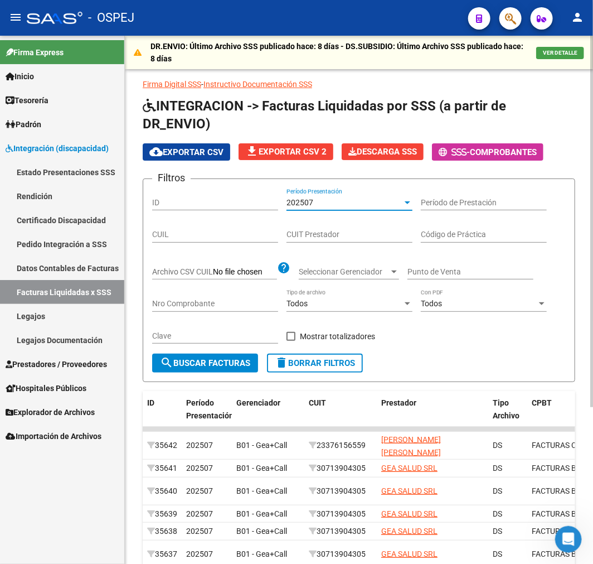
click at [352, 200] on div "202507" at bounding box center [345, 202] width 116 height 9
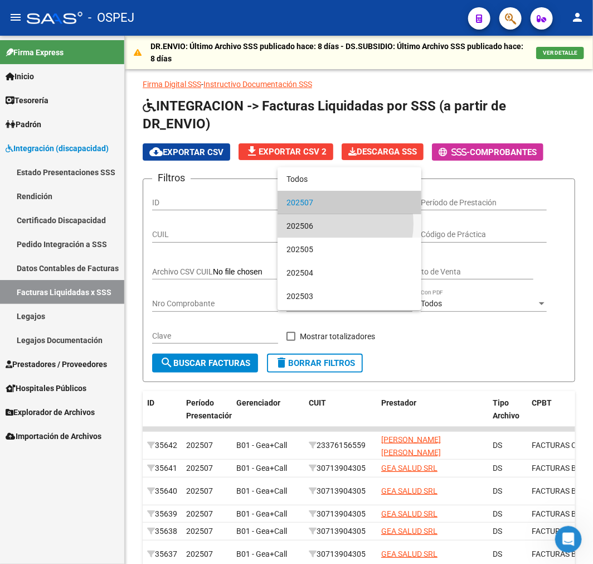
click at [330, 224] on span "202506" at bounding box center [350, 225] width 126 height 23
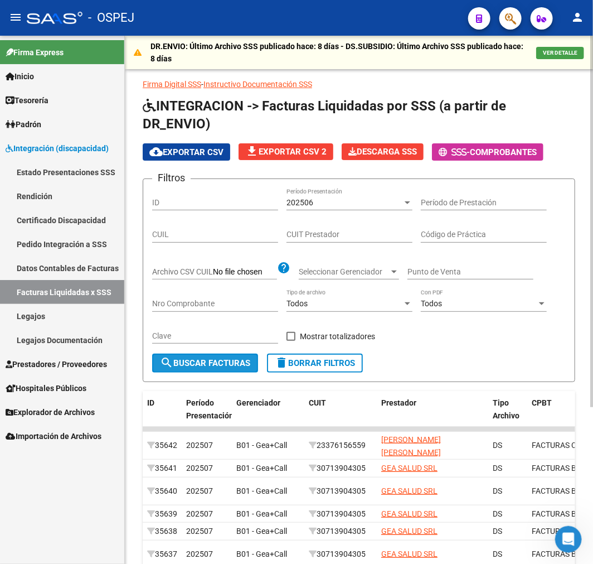
click at [202, 355] on button "search Buscar Facturas" at bounding box center [205, 363] width 106 height 19
click at [325, 205] on div "202506" at bounding box center [345, 202] width 116 height 9
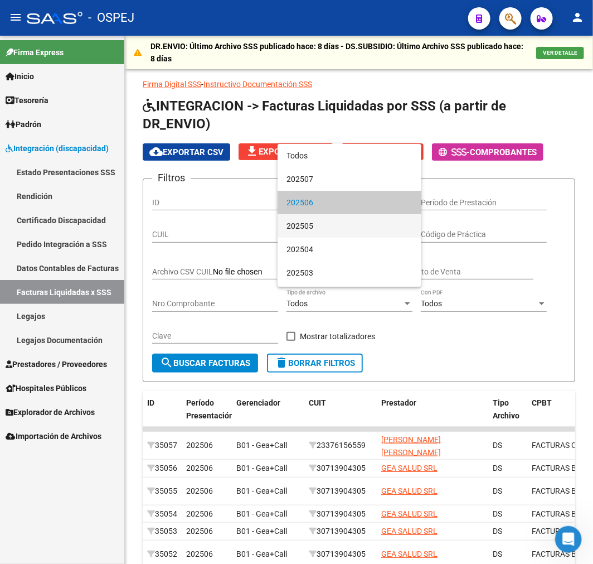
click at [317, 225] on span "202505" at bounding box center [350, 225] width 126 height 23
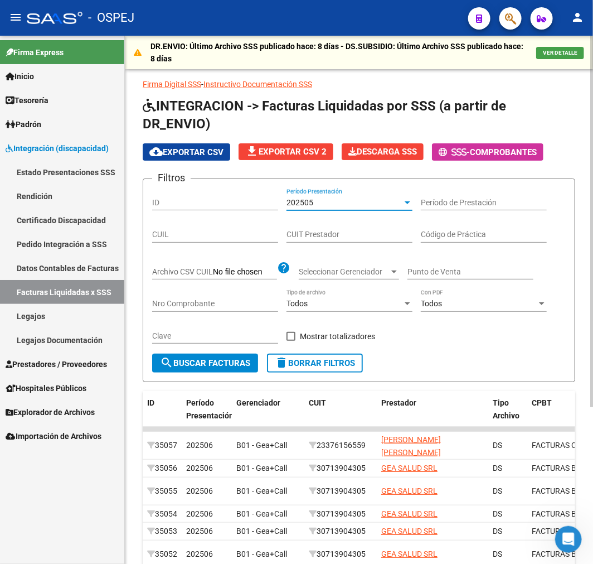
click at [226, 368] on button "search Buscar Facturas" at bounding box center [205, 363] width 106 height 19
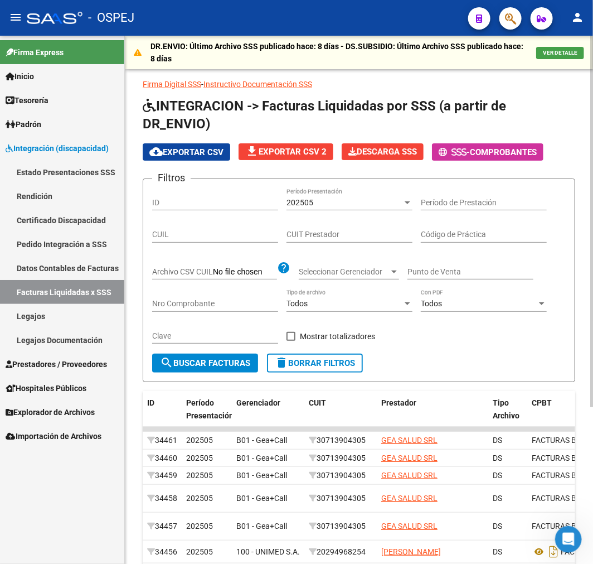
click at [323, 204] on div "202505" at bounding box center [345, 202] width 116 height 9
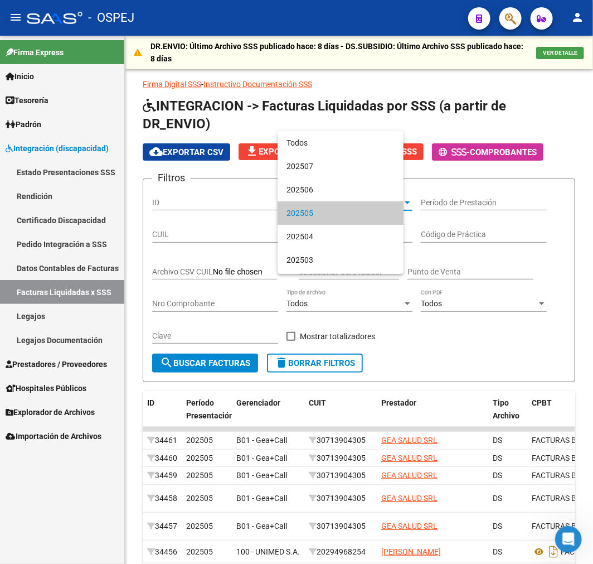
scroll to position [10, 0]
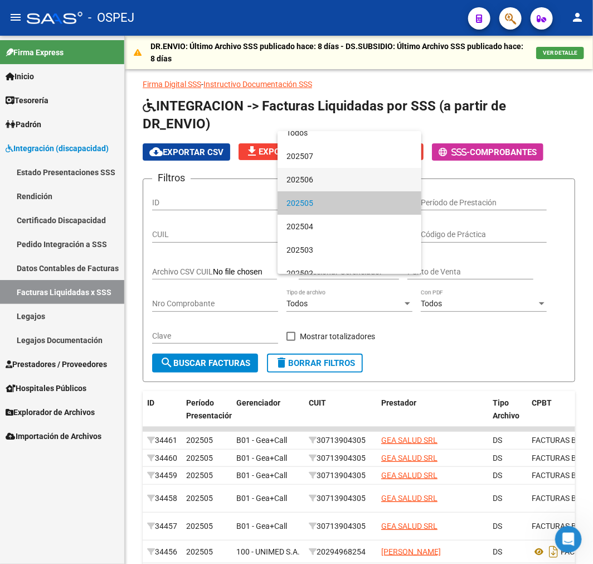
click at [336, 176] on span "202506" at bounding box center [350, 179] width 126 height 23
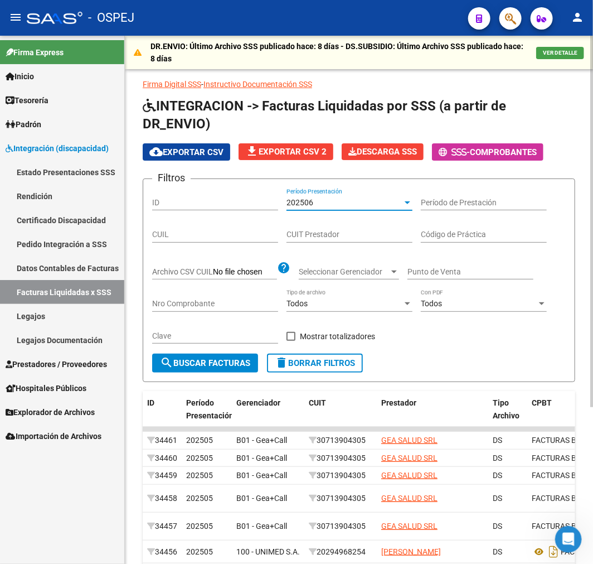
click at [353, 201] on div "202506" at bounding box center [345, 202] width 116 height 9
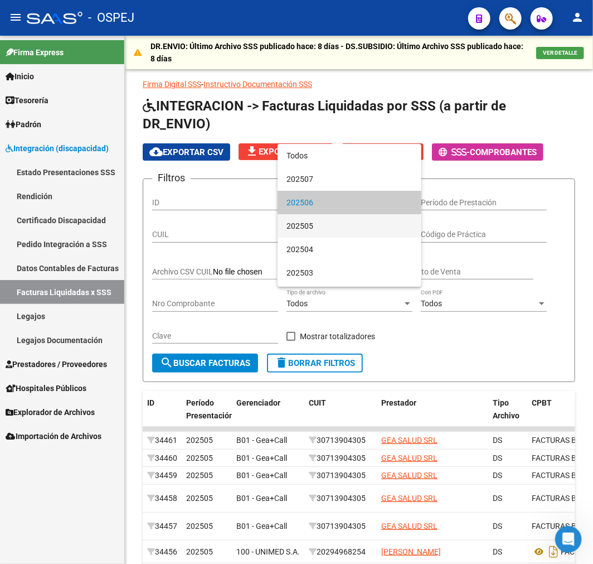
click at [322, 227] on span "202505" at bounding box center [350, 225] width 126 height 23
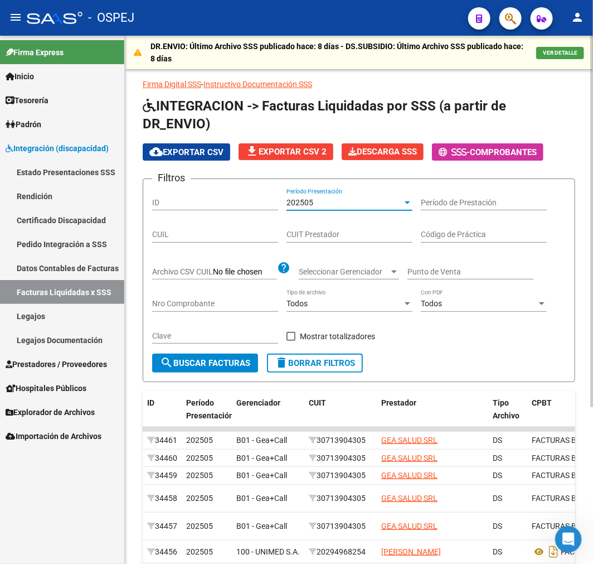
click at [343, 201] on div "202505" at bounding box center [345, 202] width 116 height 9
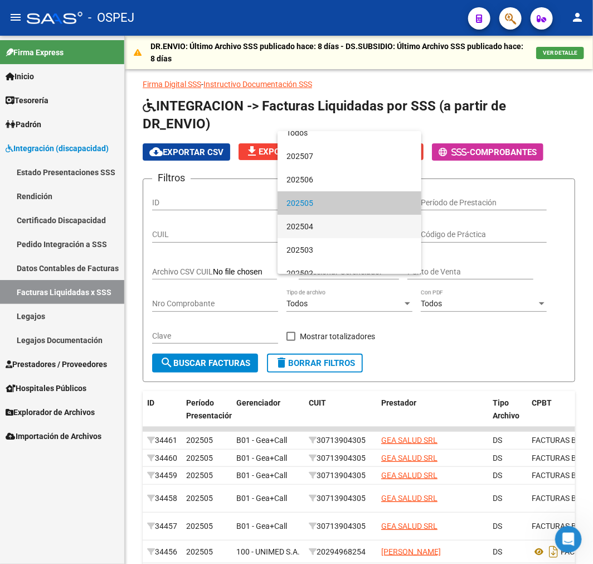
click at [323, 235] on span "202504" at bounding box center [350, 226] width 126 height 23
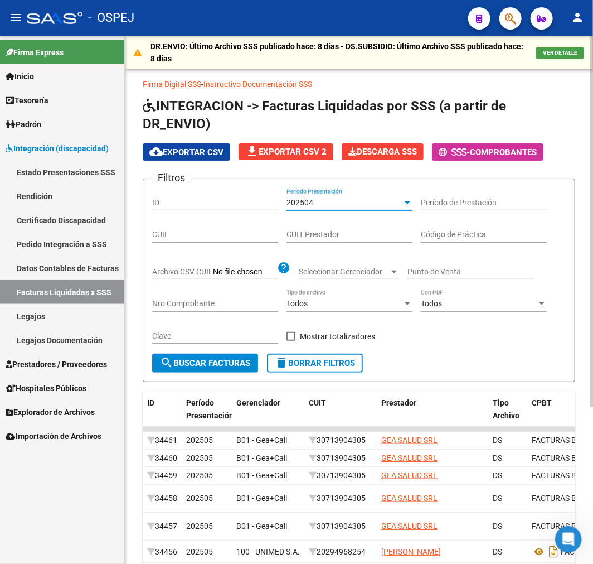
click at [255, 366] on button "search Buscar Facturas" at bounding box center [205, 363] width 106 height 19
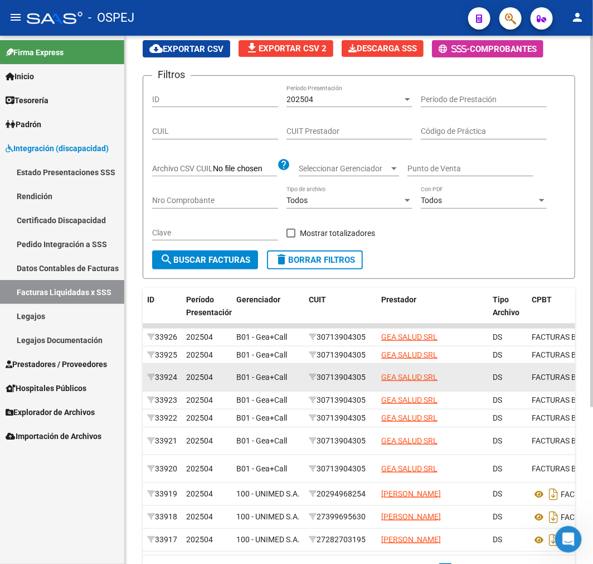
scroll to position [0, 0]
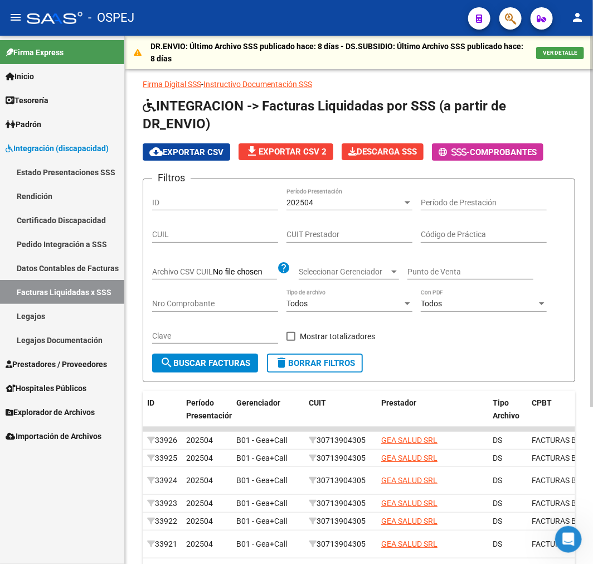
click at [330, 213] on div "202504 Período Presentación" at bounding box center [350, 204] width 126 height 32
click at [330, 200] on div "202504" at bounding box center [345, 202] width 116 height 9
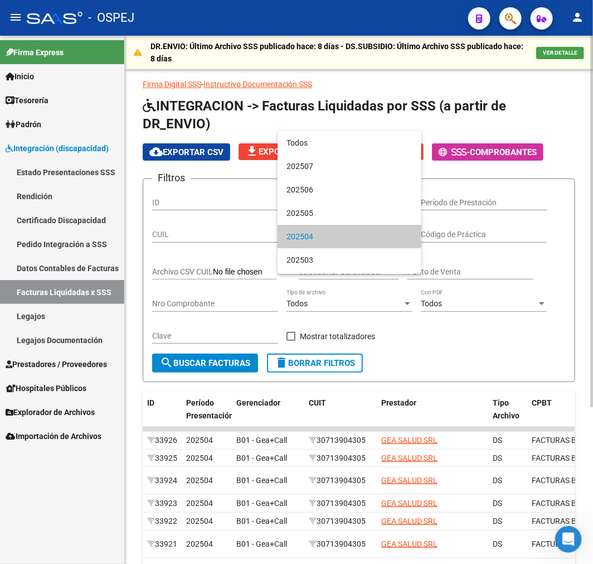
scroll to position [34, 0]
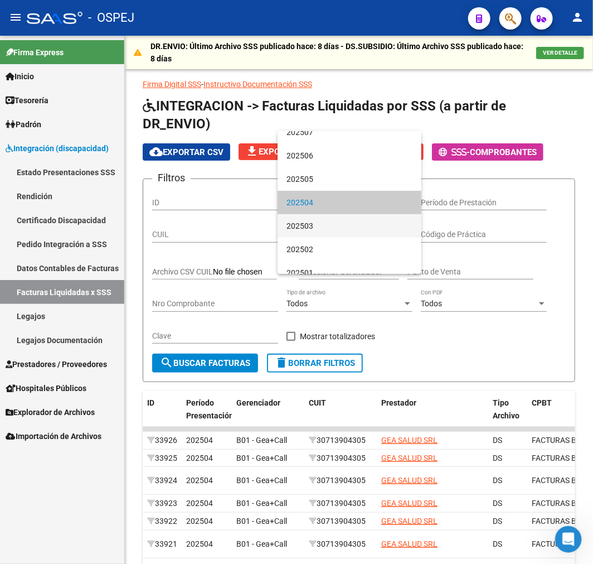
click at [330, 224] on span "202503" at bounding box center [350, 225] width 126 height 23
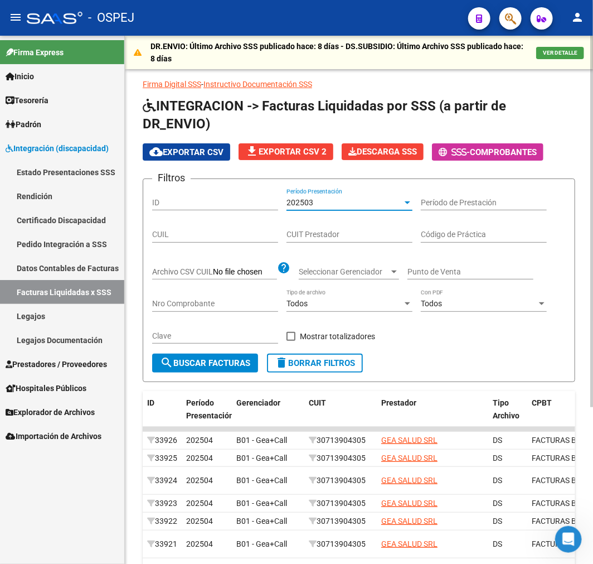
click at [233, 365] on span "search Buscar Facturas" at bounding box center [205, 363] width 90 height 10
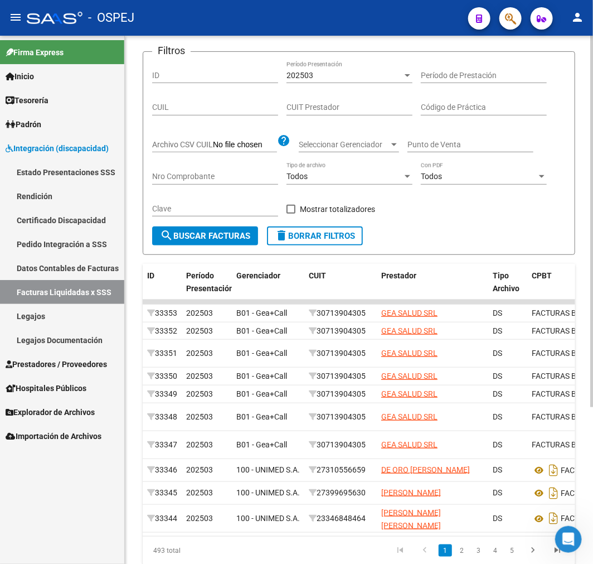
scroll to position [0, 0]
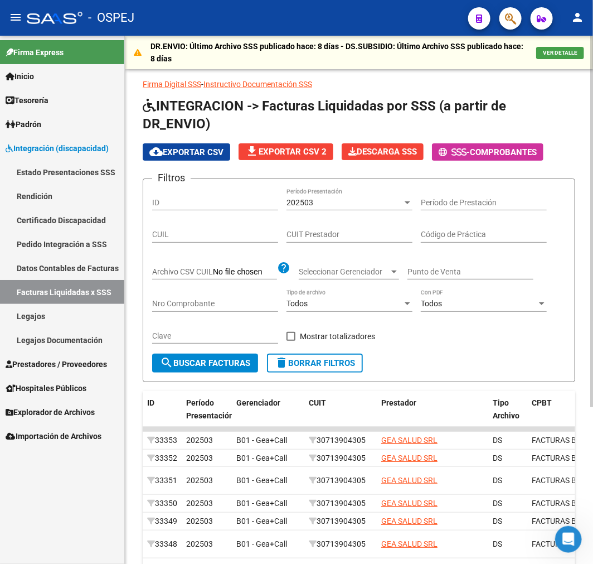
click at [353, 195] on div "202503 Período Presentación" at bounding box center [350, 199] width 126 height 22
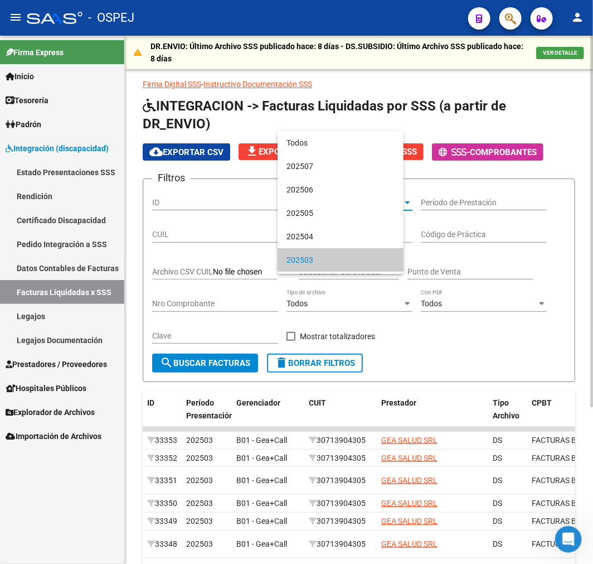
scroll to position [57, 0]
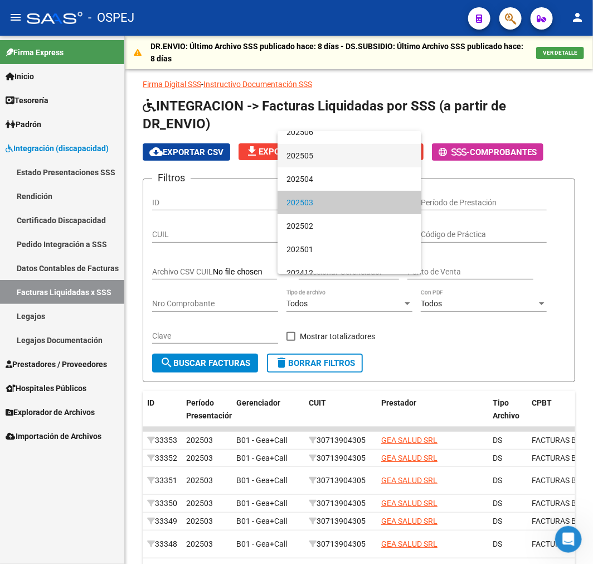
click at [345, 144] on span "202505" at bounding box center [350, 155] width 126 height 23
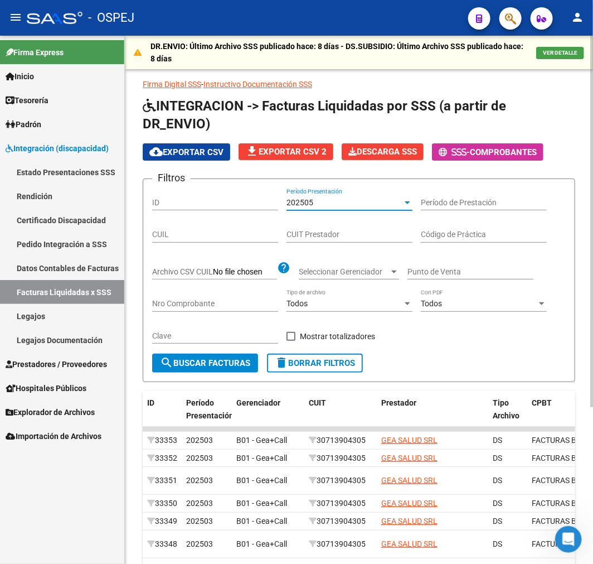
click at [361, 205] on div "202505 Período Presentación" at bounding box center [350, 199] width 126 height 22
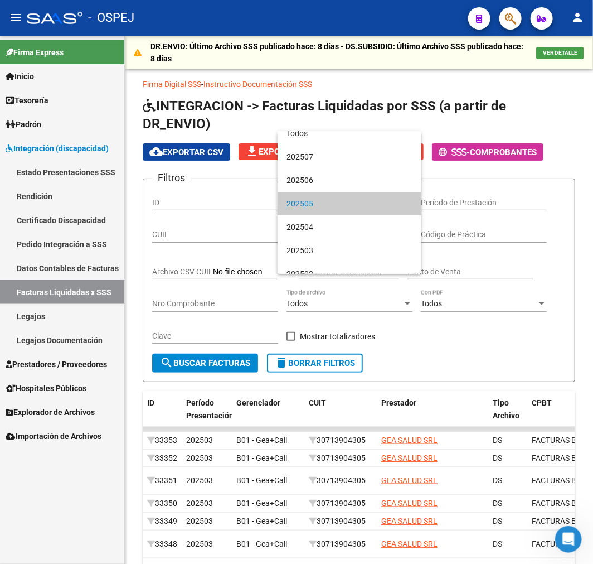
scroll to position [0, 0]
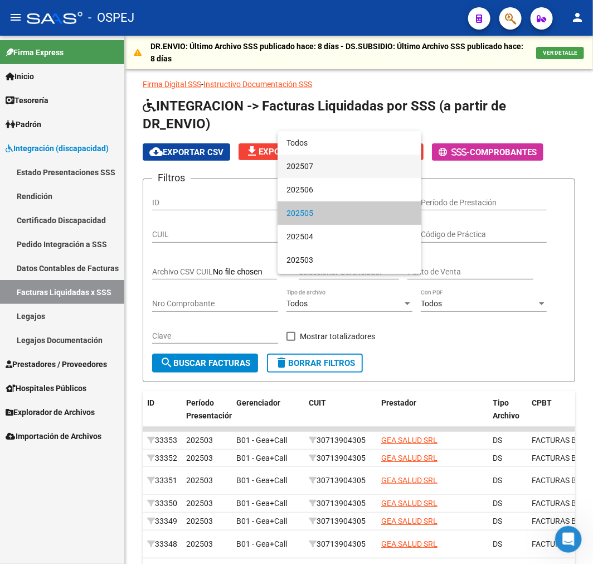
click at [344, 166] on span "202507" at bounding box center [350, 165] width 126 height 23
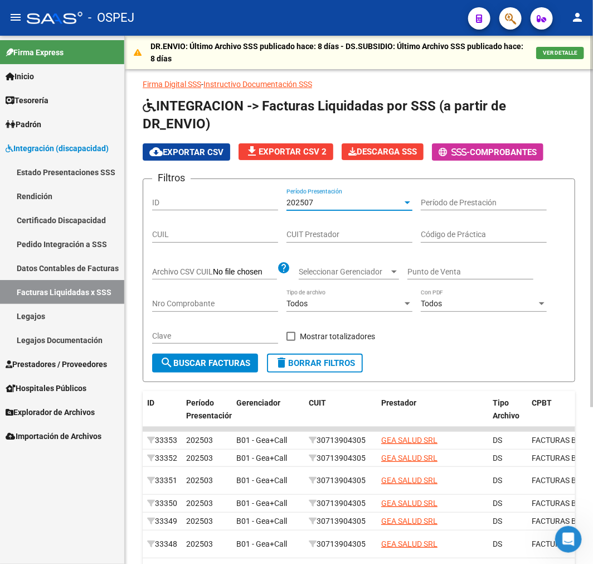
click at [235, 360] on span "search Buscar Facturas" at bounding box center [205, 363] width 90 height 10
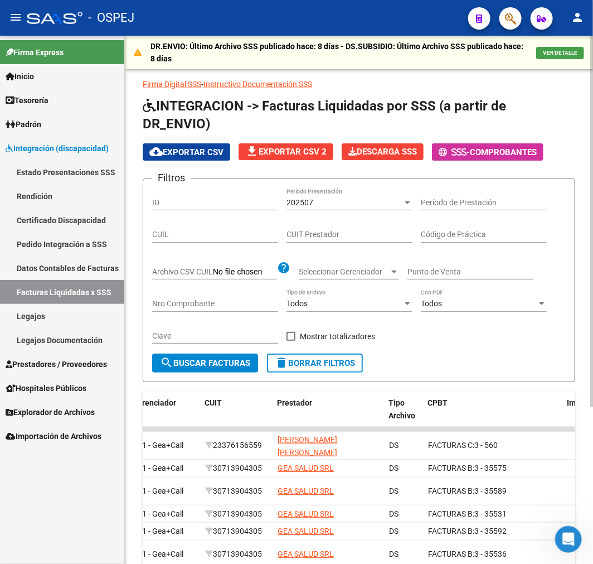
click at [338, 199] on div "202507" at bounding box center [345, 202] width 116 height 9
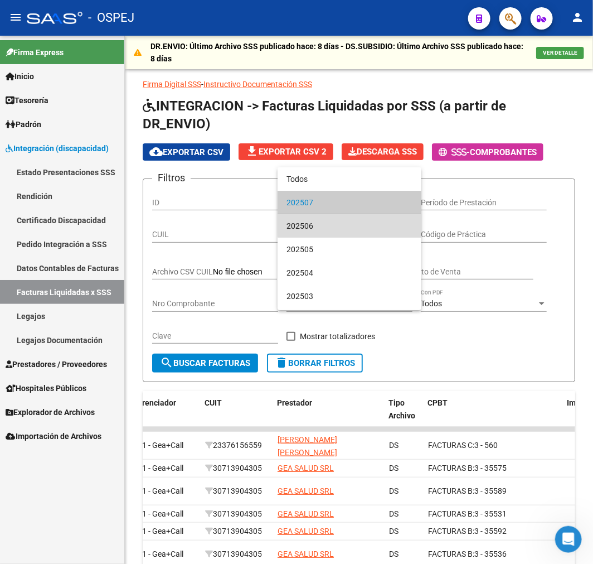
click at [362, 219] on span "202506" at bounding box center [350, 225] width 126 height 23
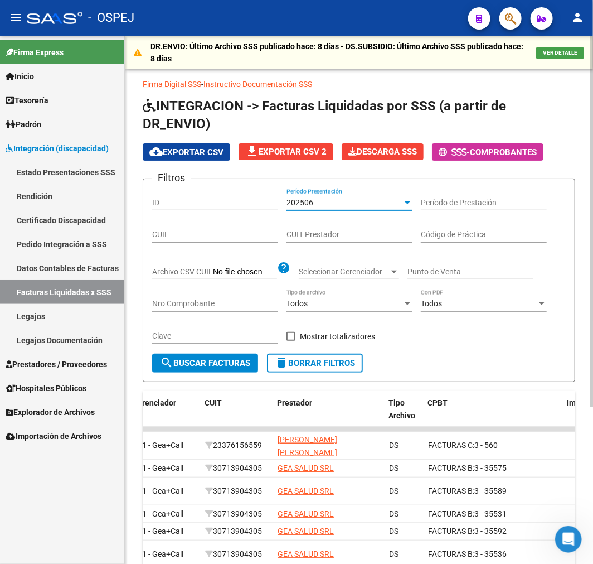
click at [202, 370] on button "search Buscar Facturas" at bounding box center [205, 363] width 106 height 19
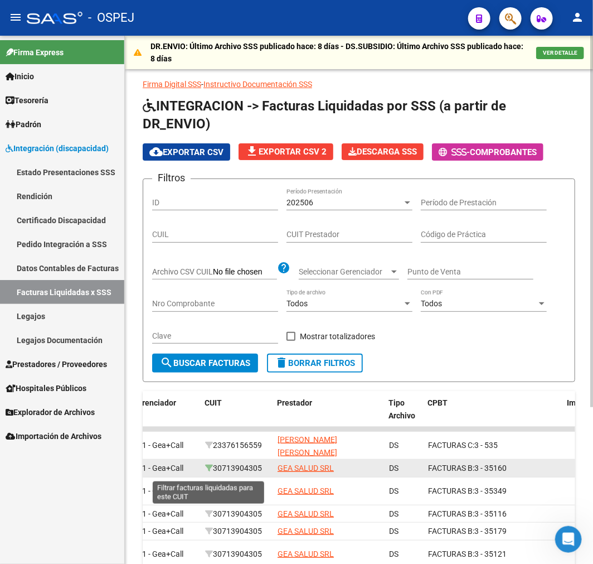
click at [211, 471] on icon at bounding box center [209, 468] width 8 height 8
type input "30-71390430-5"
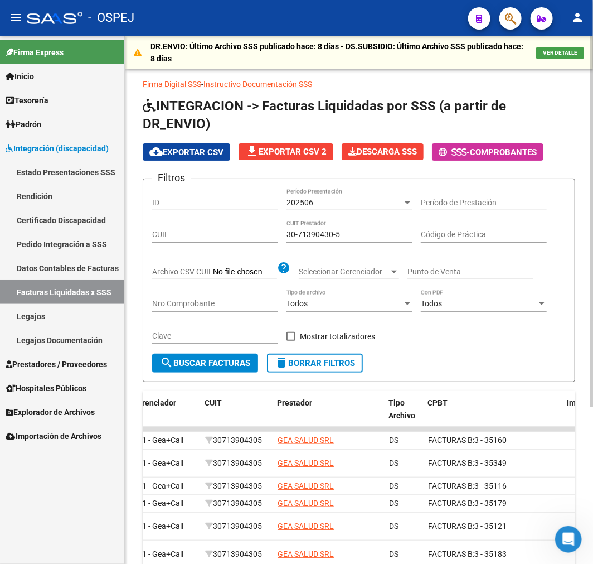
click at [329, 197] on div "202506 Período Presentación" at bounding box center [350, 199] width 126 height 22
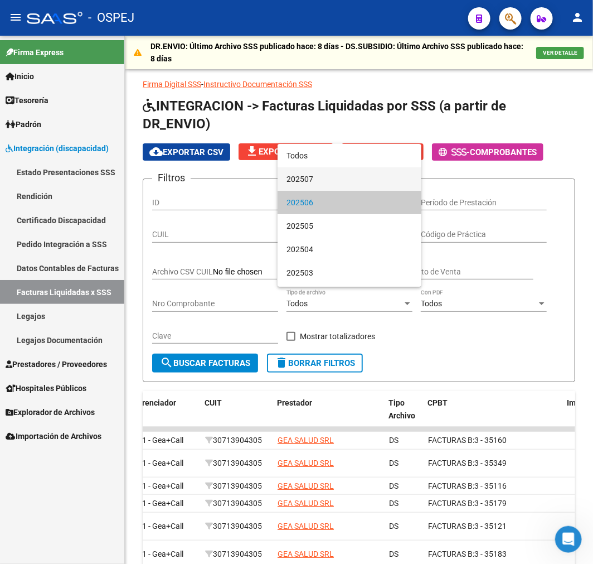
click at [330, 180] on span "202507" at bounding box center [350, 178] width 126 height 23
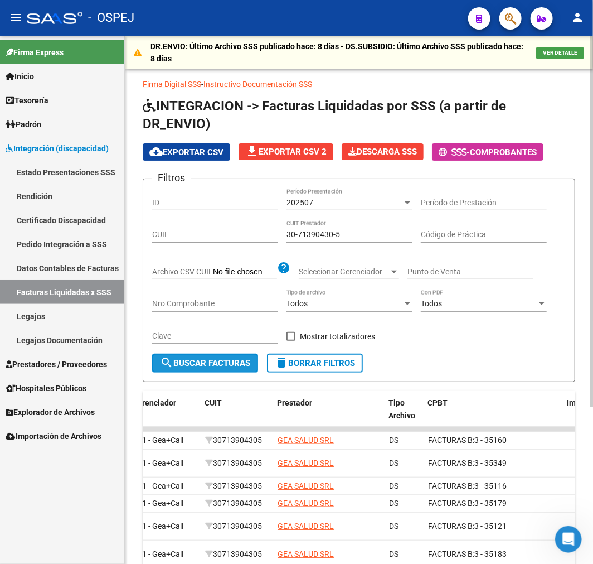
click at [239, 366] on span "search Buscar Facturas" at bounding box center [205, 363] width 90 height 10
